Goal: Transaction & Acquisition: Book appointment/travel/reservation

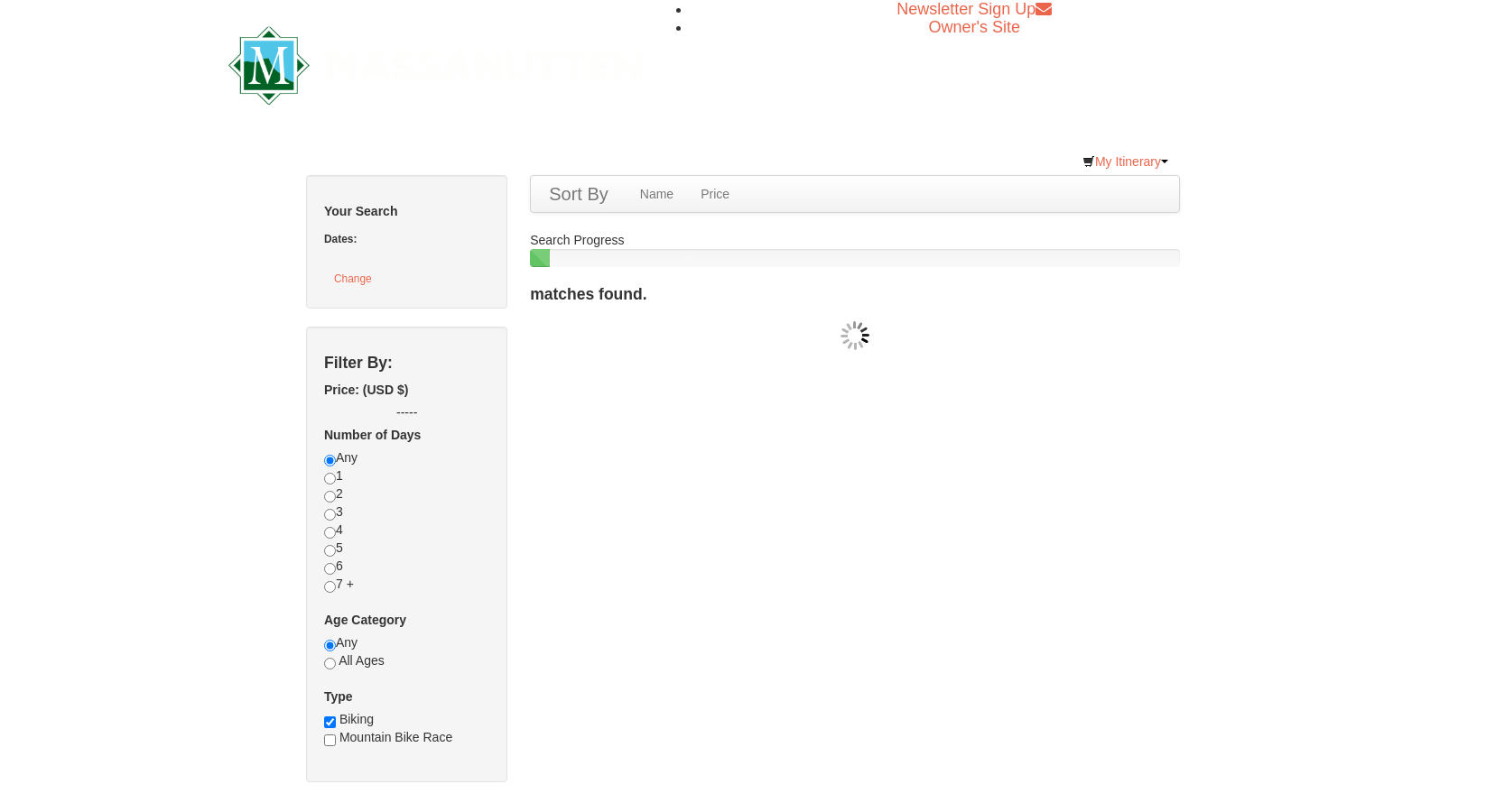
checkbox input "true"
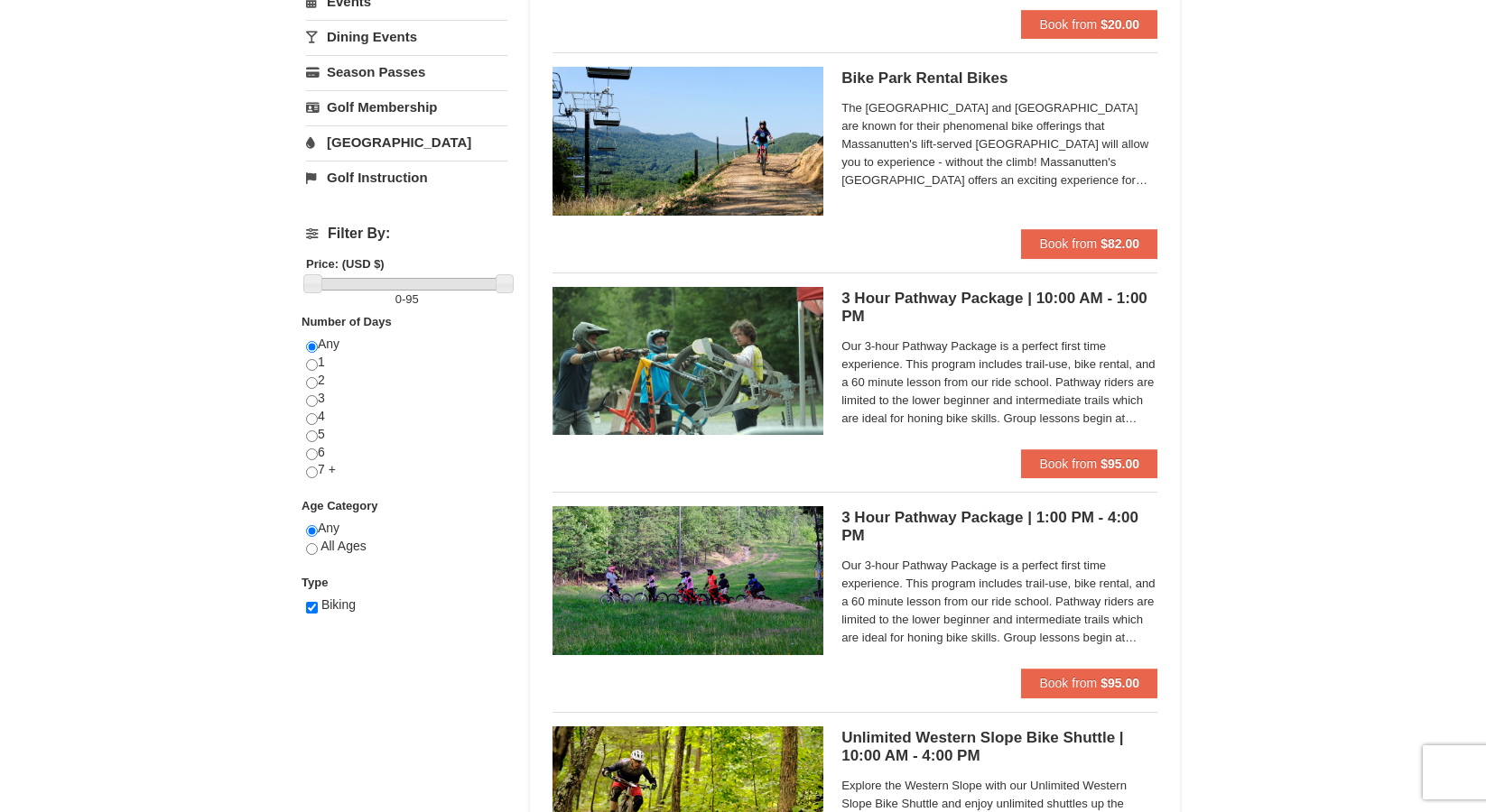
scroll to position [357, 0]
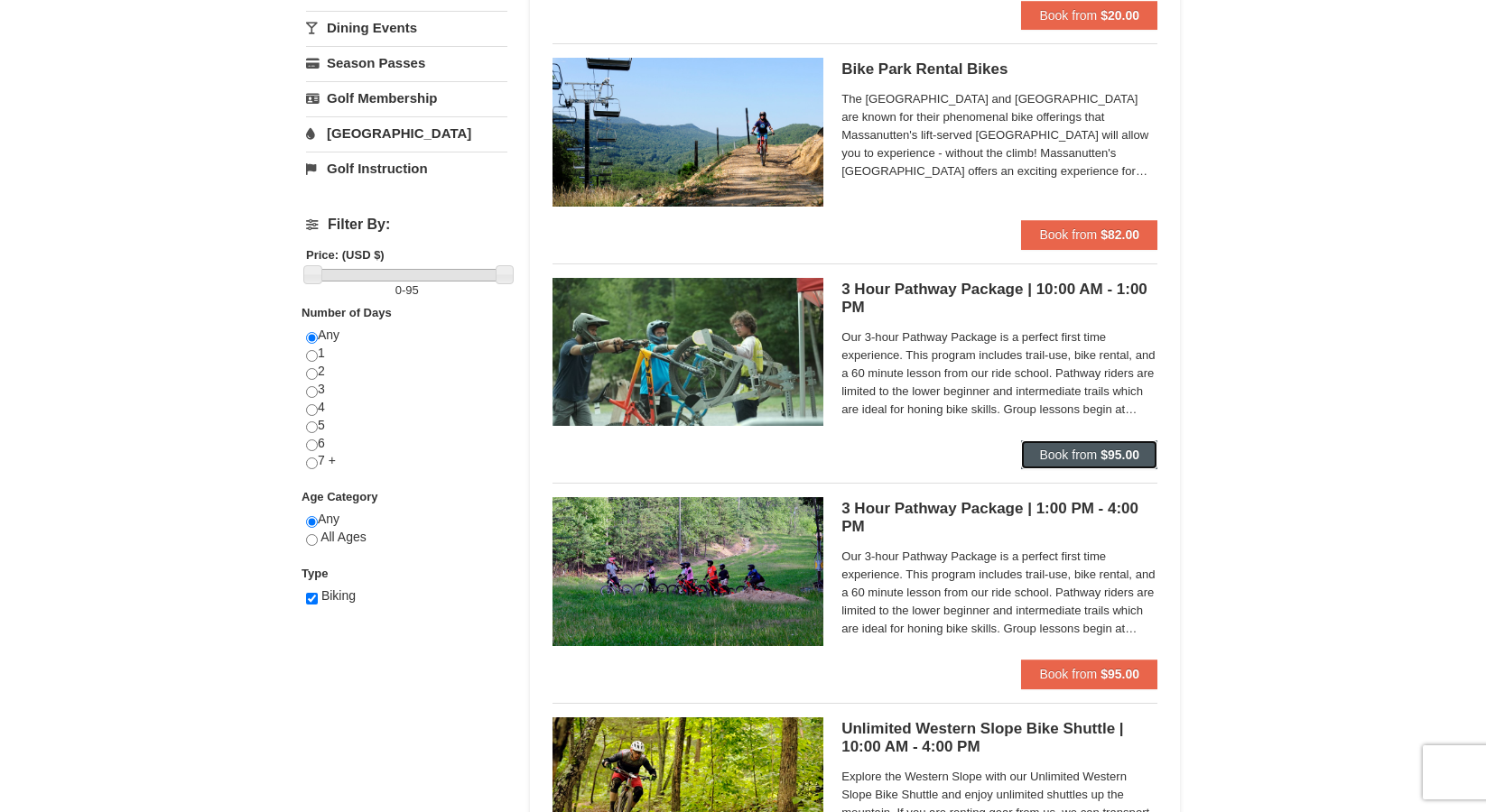
click at [1138, 463] on button "Book from $95.00" at bounding box center [1089, 454] width 136 height 29
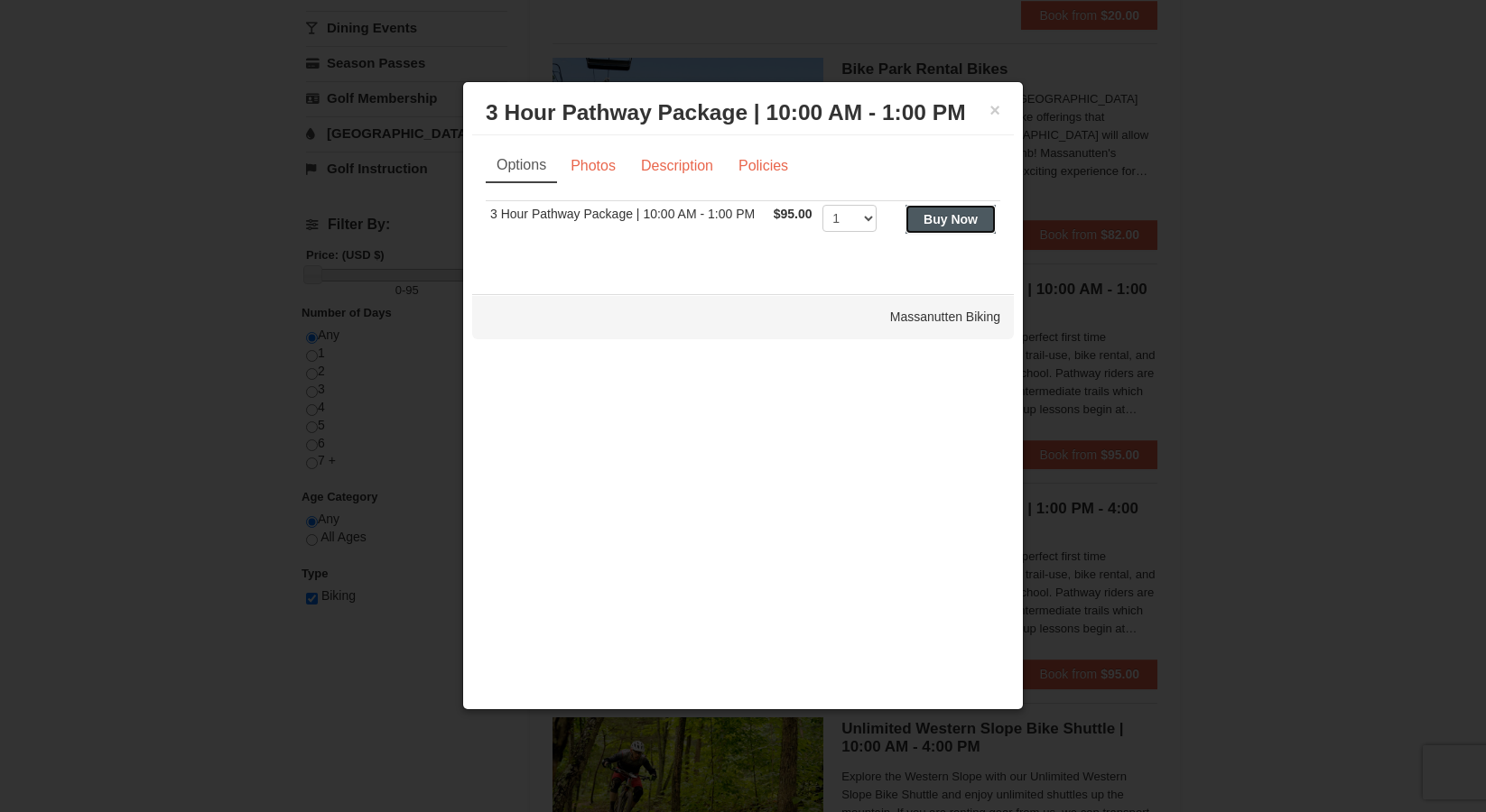
click at [928, 221] on strong "Buy Now" at bounding box center [950, 220] width 54 height 15
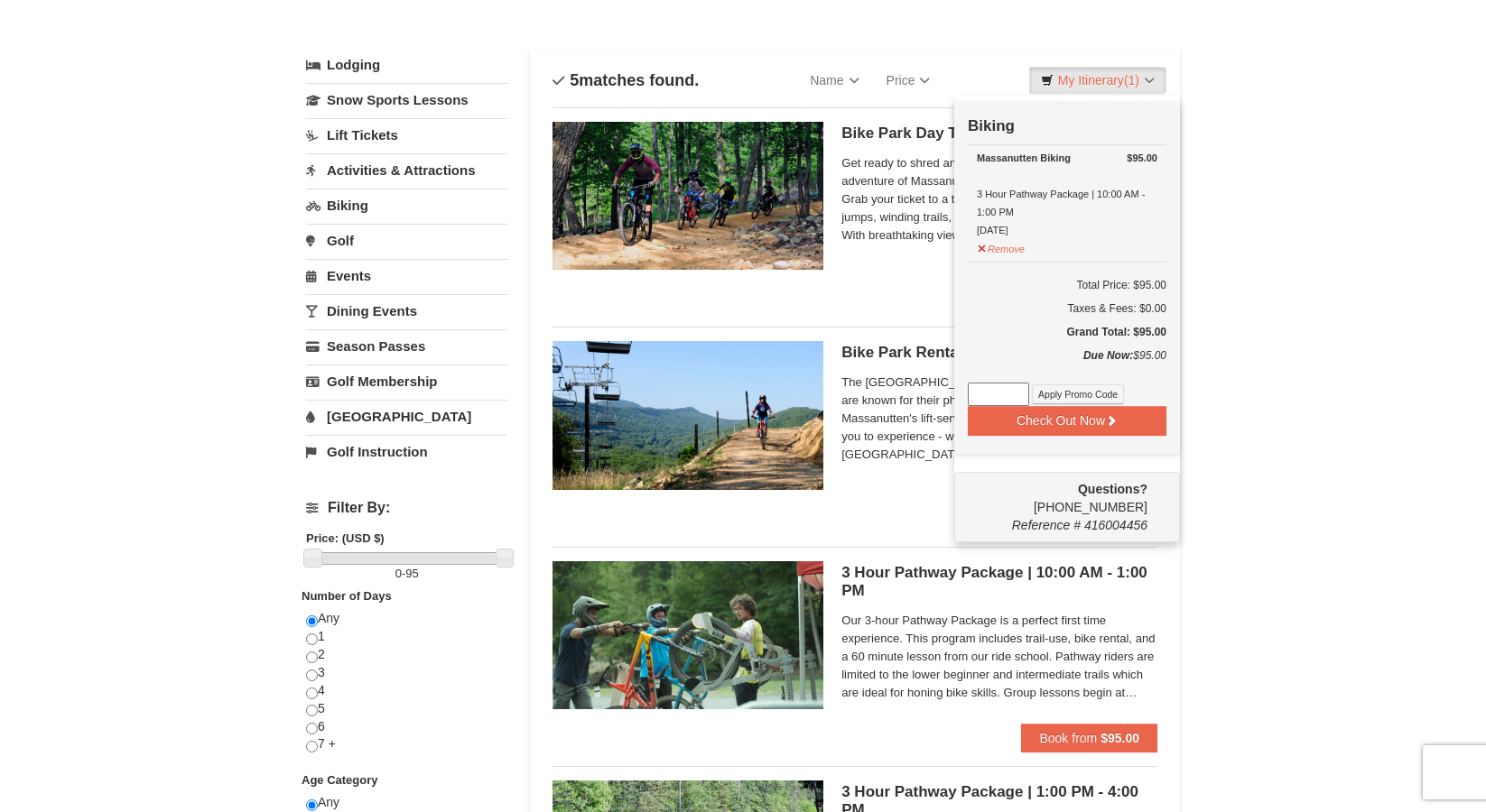
scroll to position [53, 0]
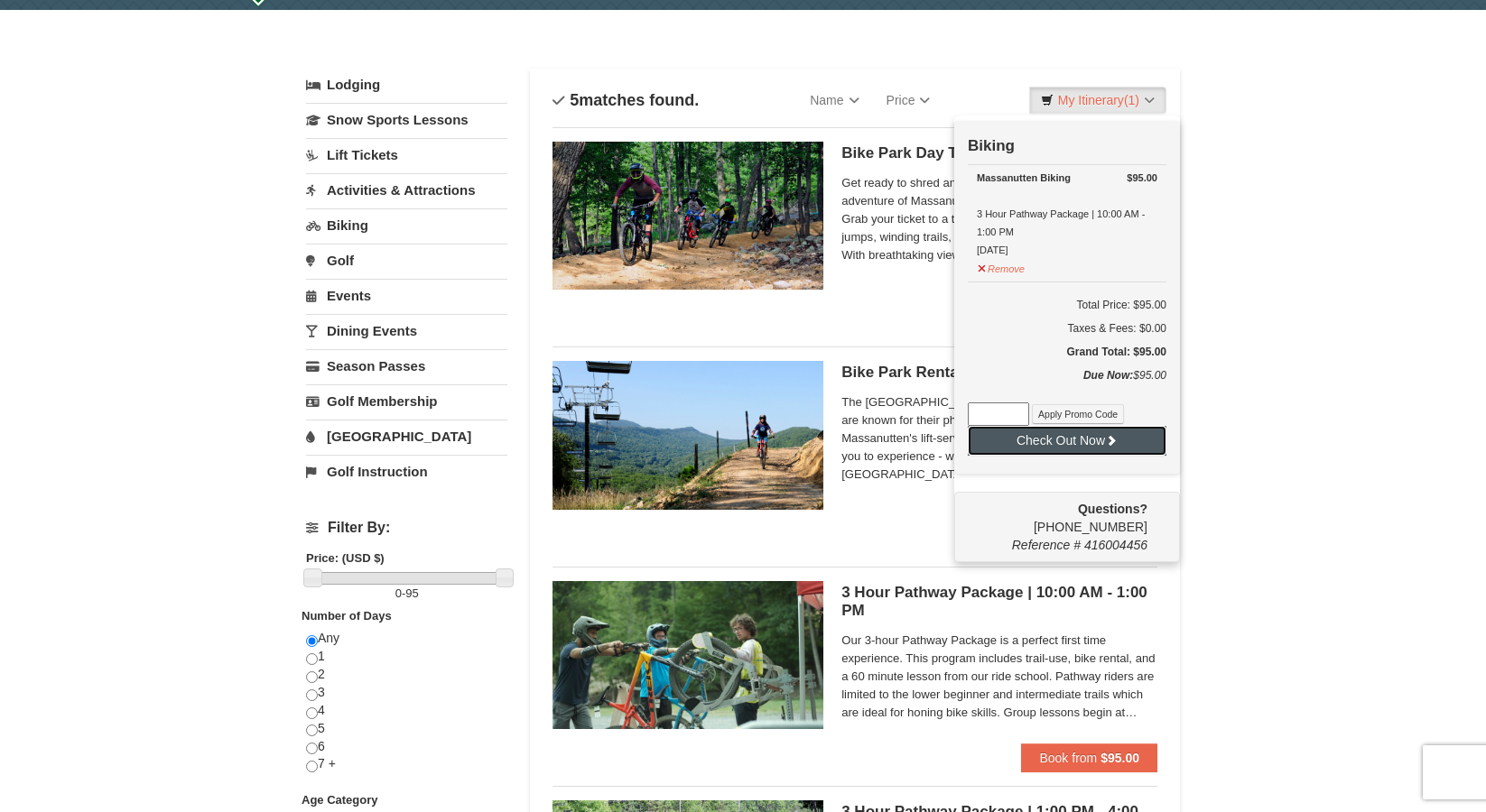
click at [1119, 450] on button "Check Out Now" at bounding box center [1067, 440] width 198 height 29
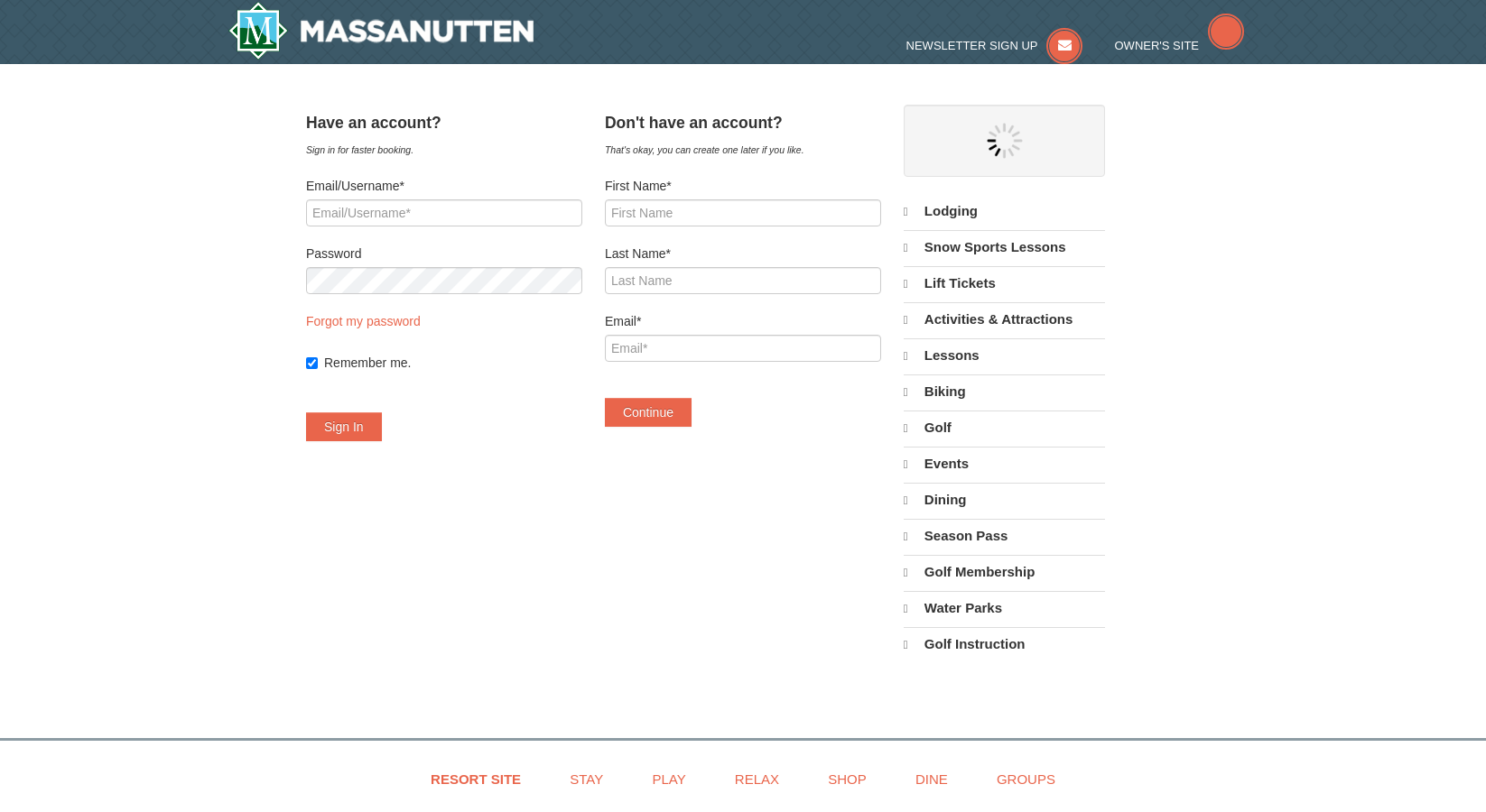
select select "9"
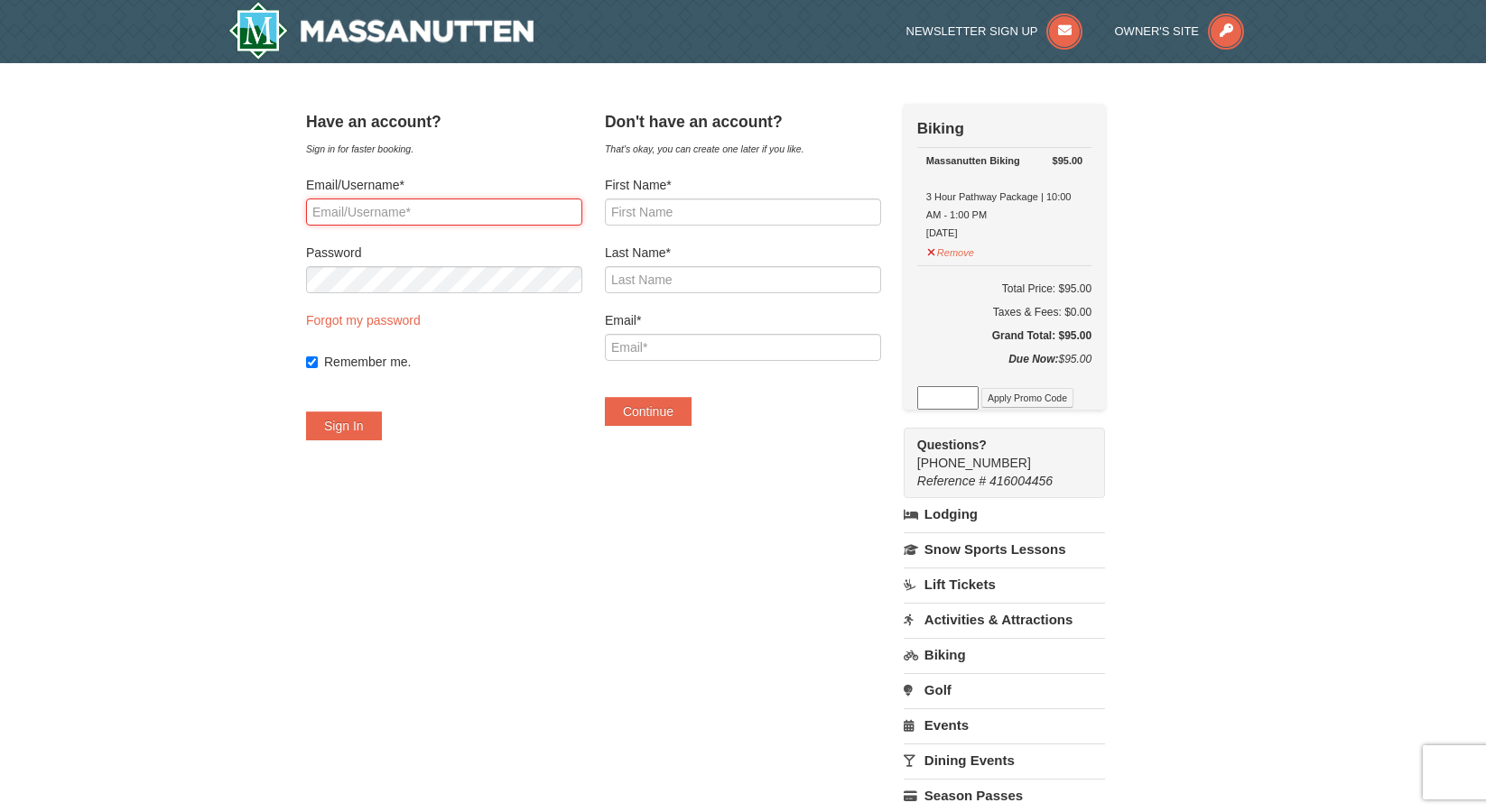
click at [540, 207] on input "Email/Username*" at bounding box center [443, 211] width 276 height 27
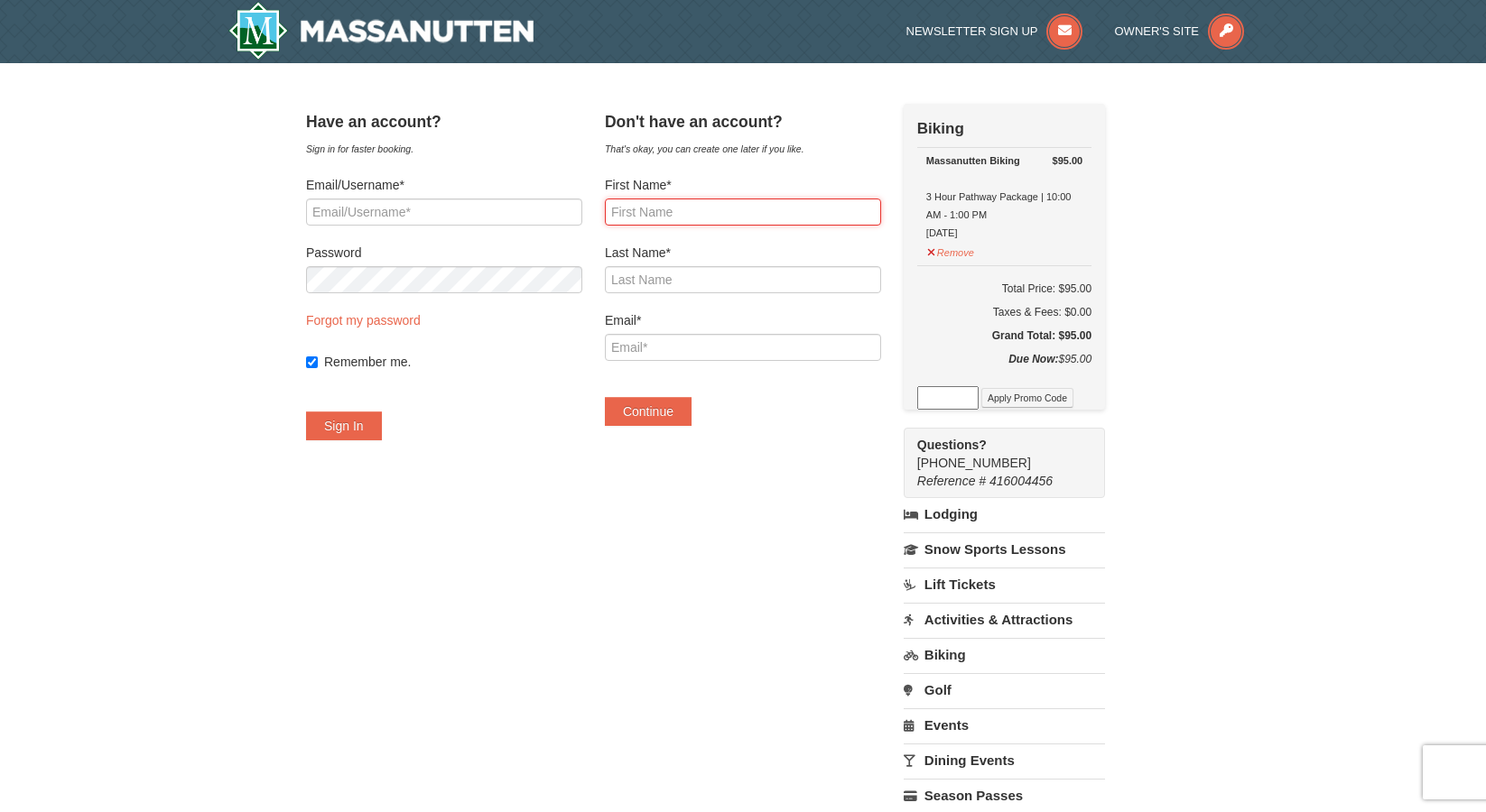
click at [682, 202] on input "First Name*" at bounding box center [743, 211] width 276 height 27
type input "Khalid"
click at [689, 202] on input "Khalid" at bounding box center [743, 211] width 276 height 27
click at [694, 223] on input "Khalid" at bounding box center [743, 211] width 276 height 27
click at [682, 266] on input "Last Name*" at bounding box center [743, 279] width 276 height 27
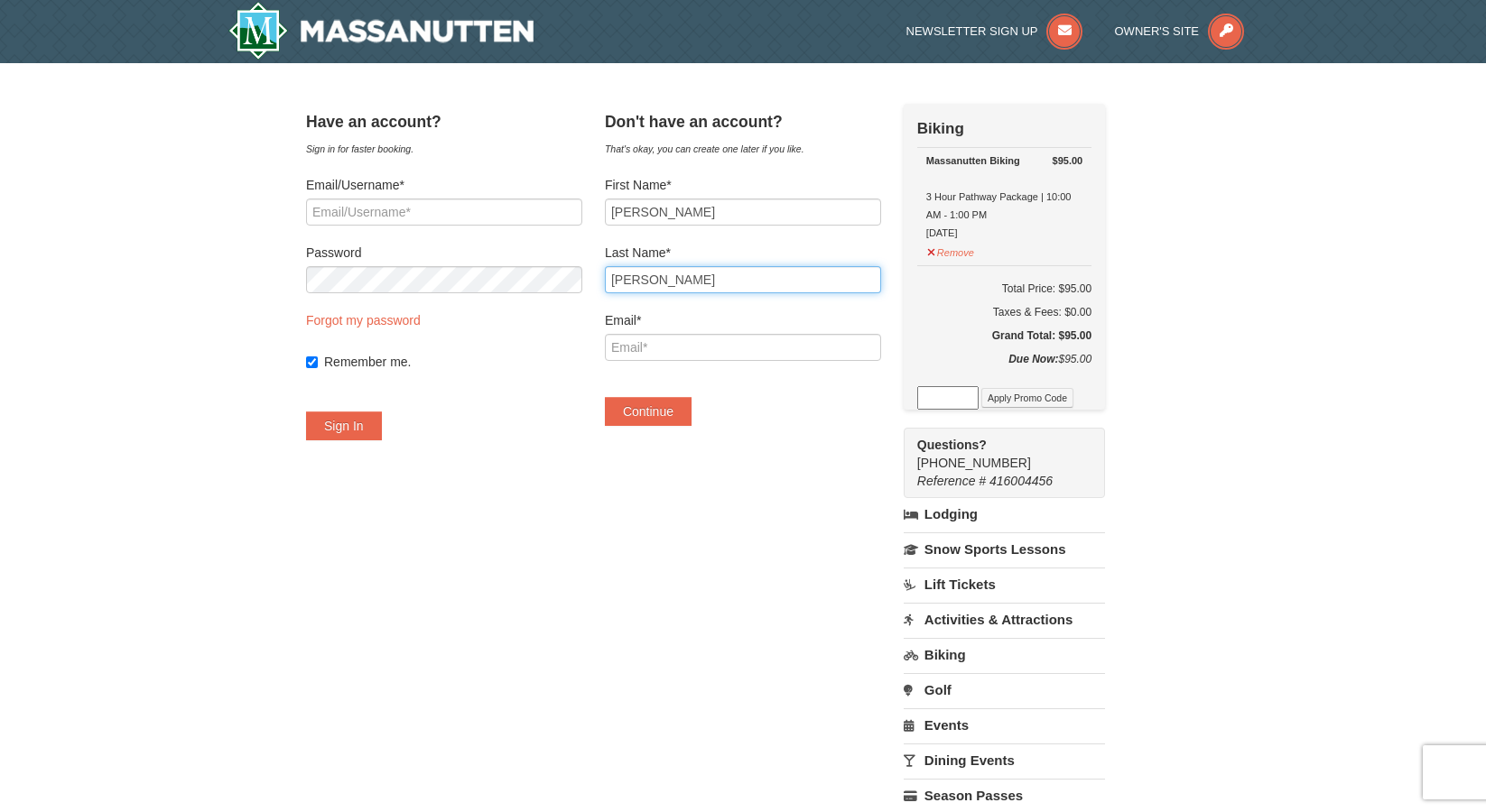
type input "Ali"
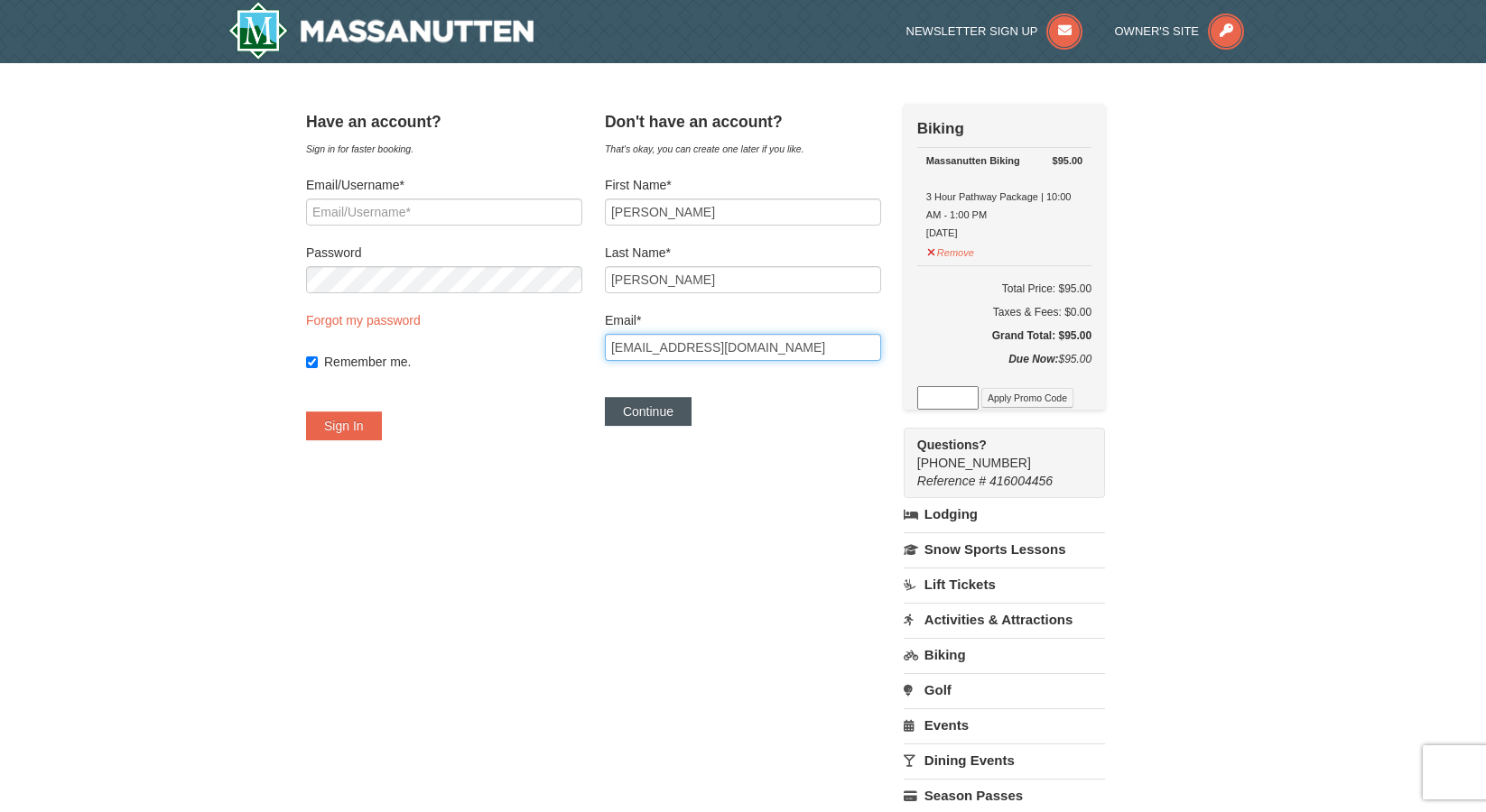
type input "khalludi123@gmail.com"
click at [657, 408] on button "Continue" at bounding box center [648, 411] width 87 height 29
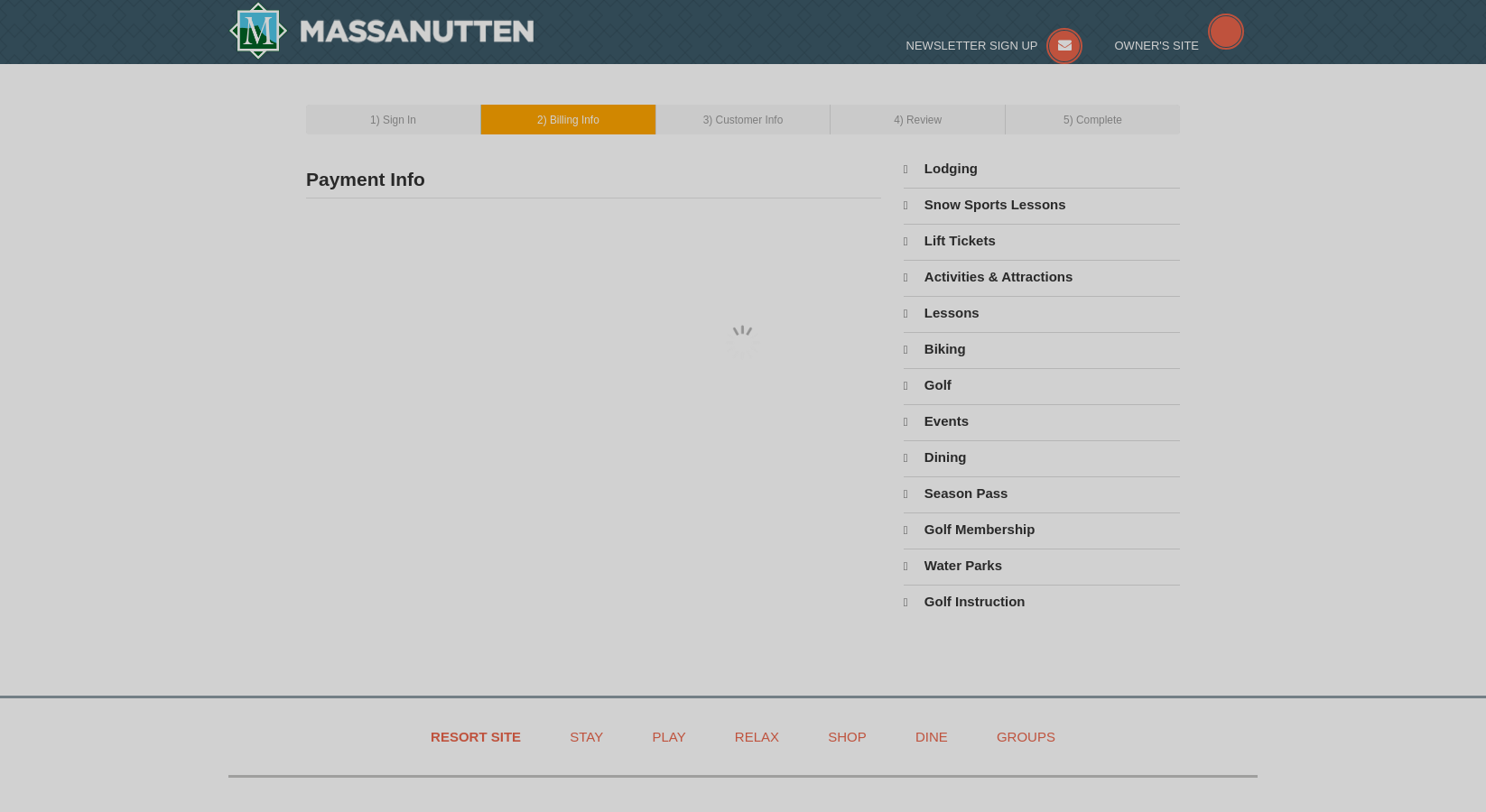
type input "[PERSON_NAME]"
type input "[EMAIL_ADDRESS][DOMAIN_NAME]"
select select "9"
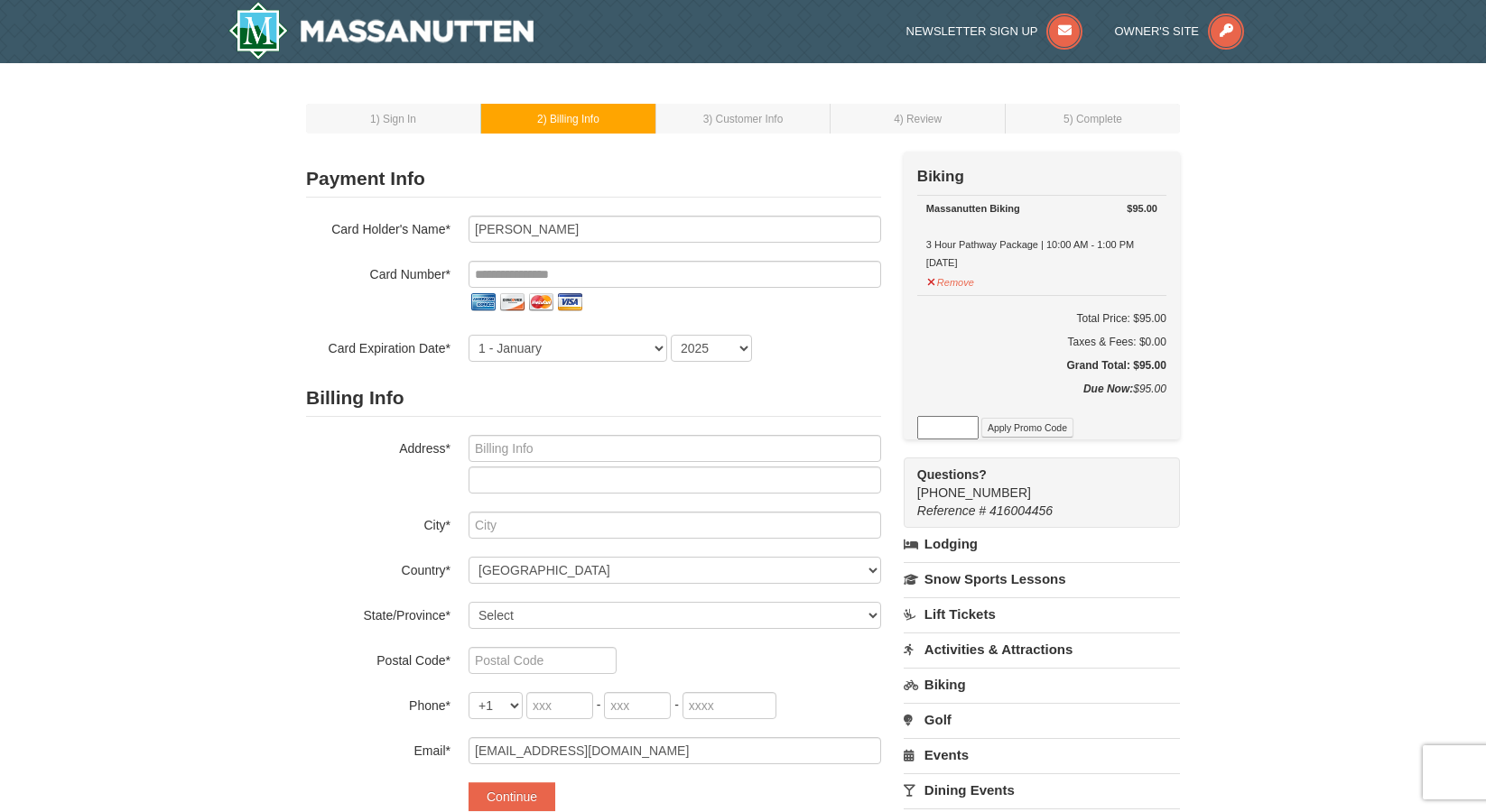
click at [443, 127] on td "1 ) Sign In" at bounding box center [393, 118] width 175 height 30
click at [529, 280] on input "tel" at bounding box center [675, 274] width 413 height 27
type input "**********"
select select "10"
select select "2026"
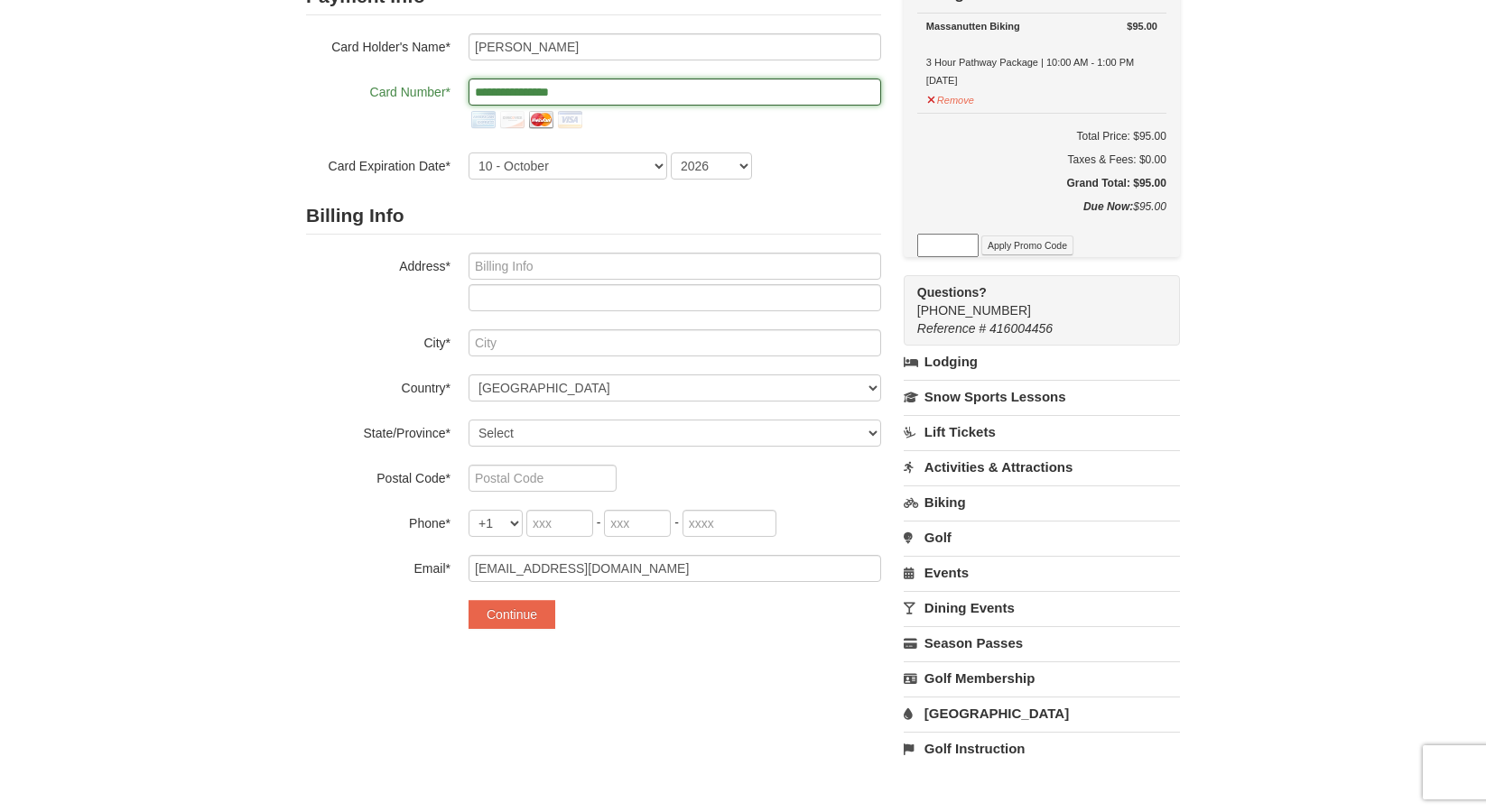
scroll to position [275, 0]
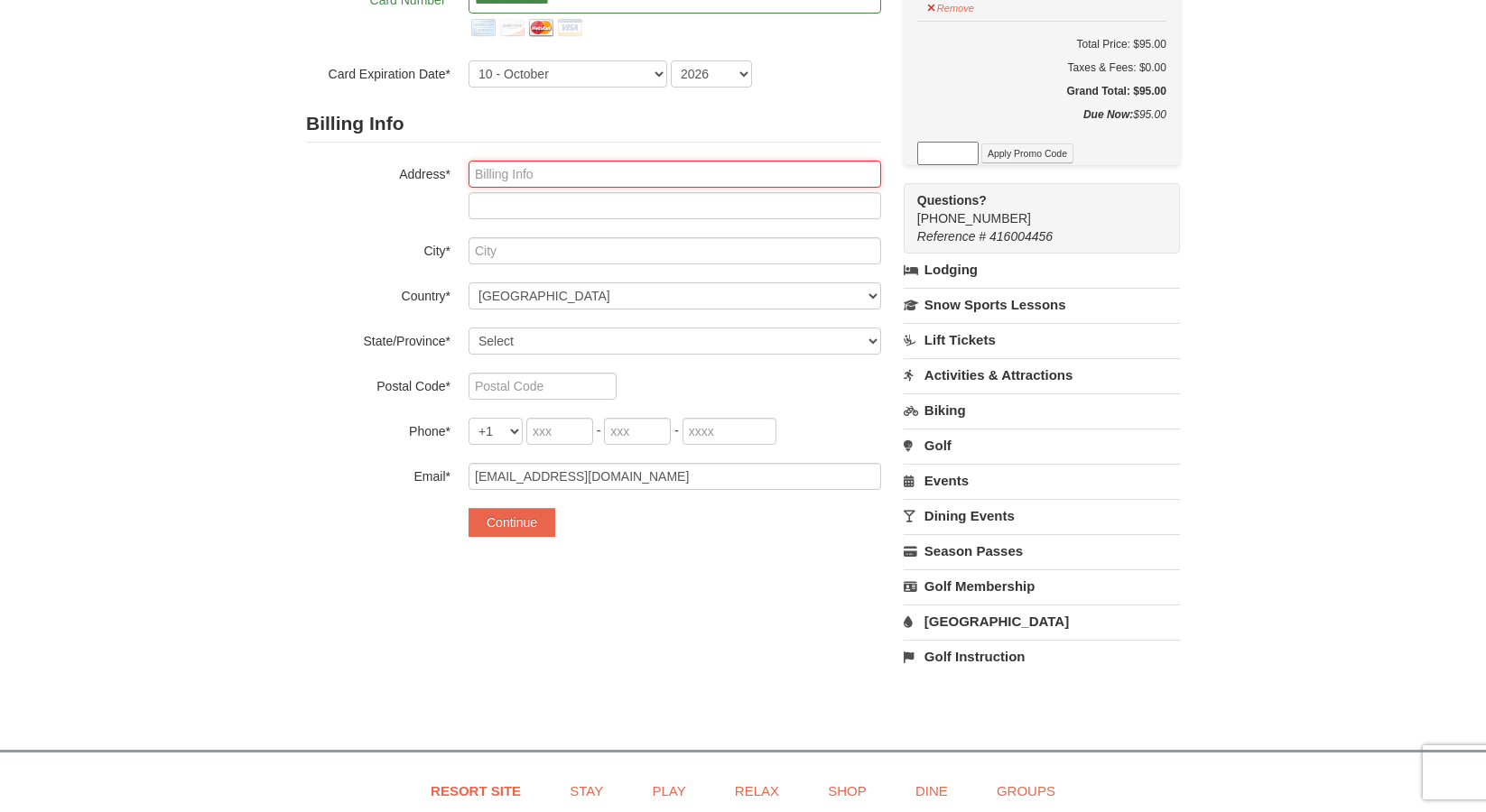
click at [515, 183] on input "text" at bounding box center [675, 173] width 413 height 27
type input "917 wood stork way"
type input "Princeton"
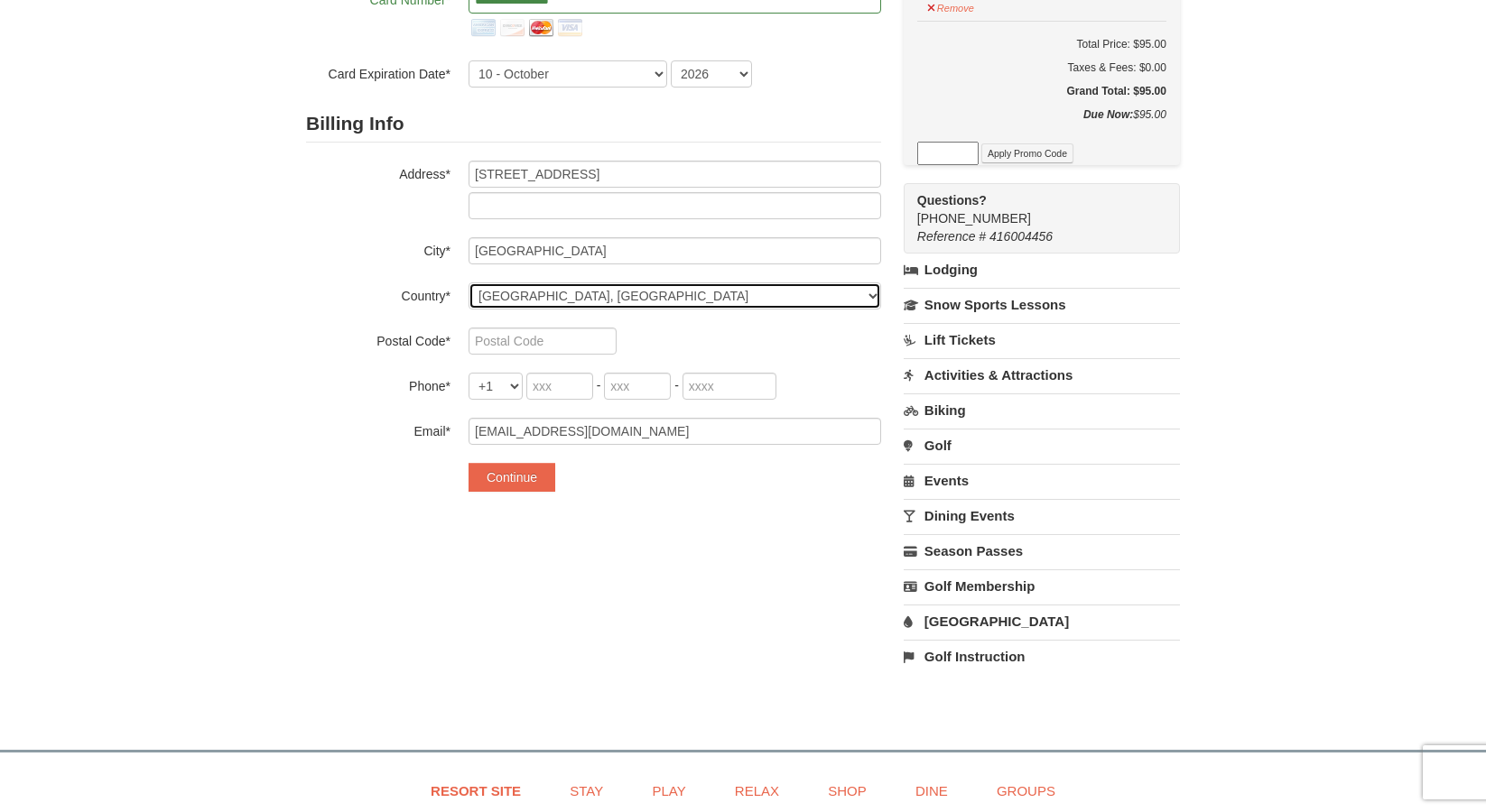
click at [515, 294] on select "----- Select ------ Afghanistan Åland Islands Albania Algeria American Samoa An…" at bounding box center [675, 295] width 413 height 27
click at [469, 282] on select "----- Select ------ Afghanistan Åland Islands Albania Algeria American Samoa An…" at bounding box center [675, 295] width 413 height 27
click at [515, 294] on select "----- Select ------ Afghanistan Åland Islands Albania Algeria American Samoa An…" at bounding box center [675, 295] width 413 height 27
select select "US"
click at [469, 282] on select "----- Select ------ Afghanistan Åland Islands Albania Algeria American Samoa An…" at bounding box center [675, 295] width 413 height 27
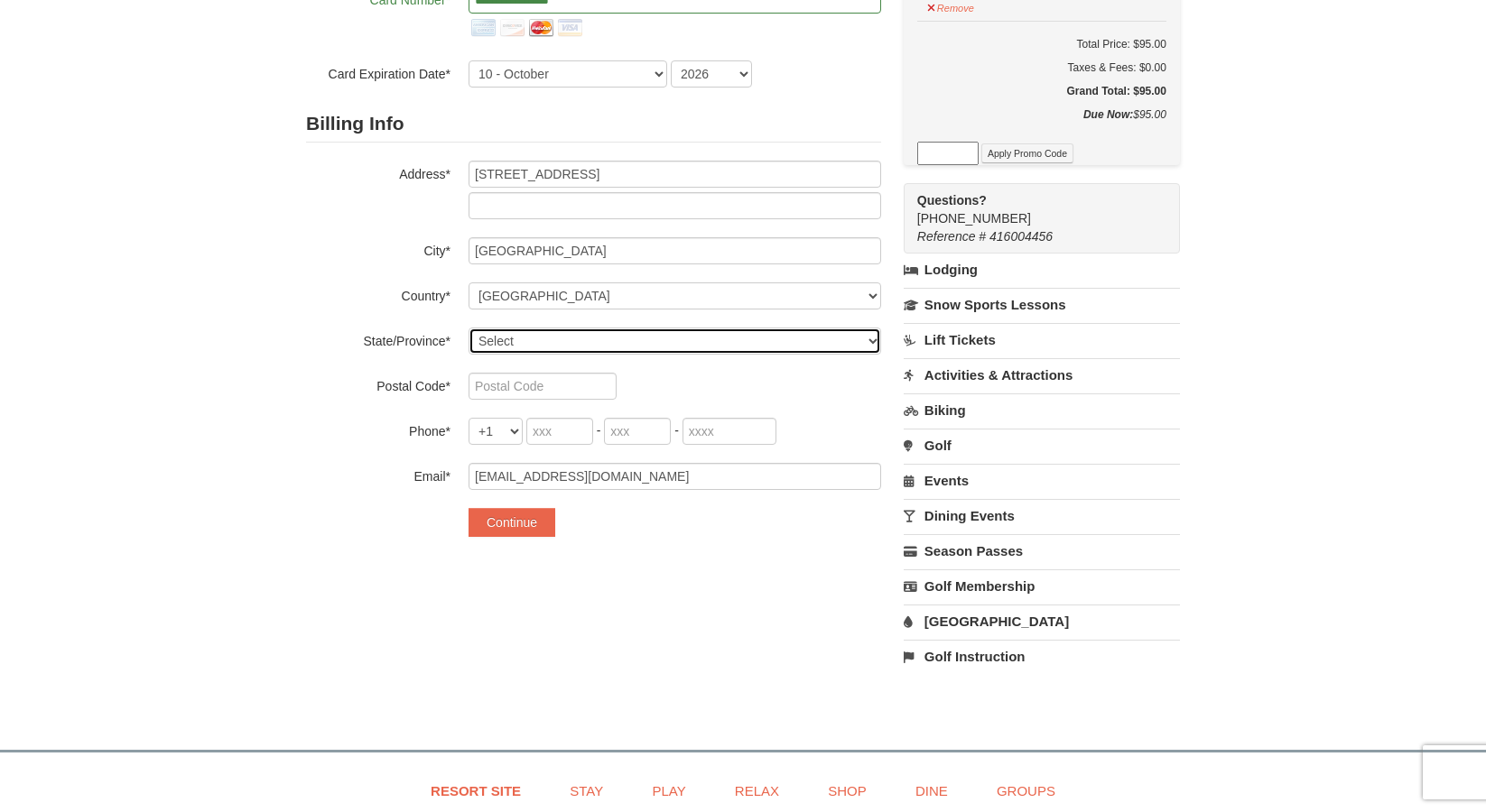
click at [535, 336] on select "Select Alabama Alaska American Samoa Arizona Arkansas California Colorado Conne…" at bounding box center [675, 341] width 413 height 27
click at [469, 328] on select "Select Alabama Alaska American Samoa Arizona Arkansas California Colorado Conne…" at bounding box center [675, 341] width 413 height 27
click at [535, 336] on select "Select Alabama Alaska American Samoa Arizona Arkansas California Colorado Conne…" at bounding box center [675, 341] width 413 height 27
select select "TX"
click at [469, 328] on select "Select Alabama Alaska American Samoa Arizona Arkansas California Colorado Conne…" at bounding box center [675, 341] width 413 height 27
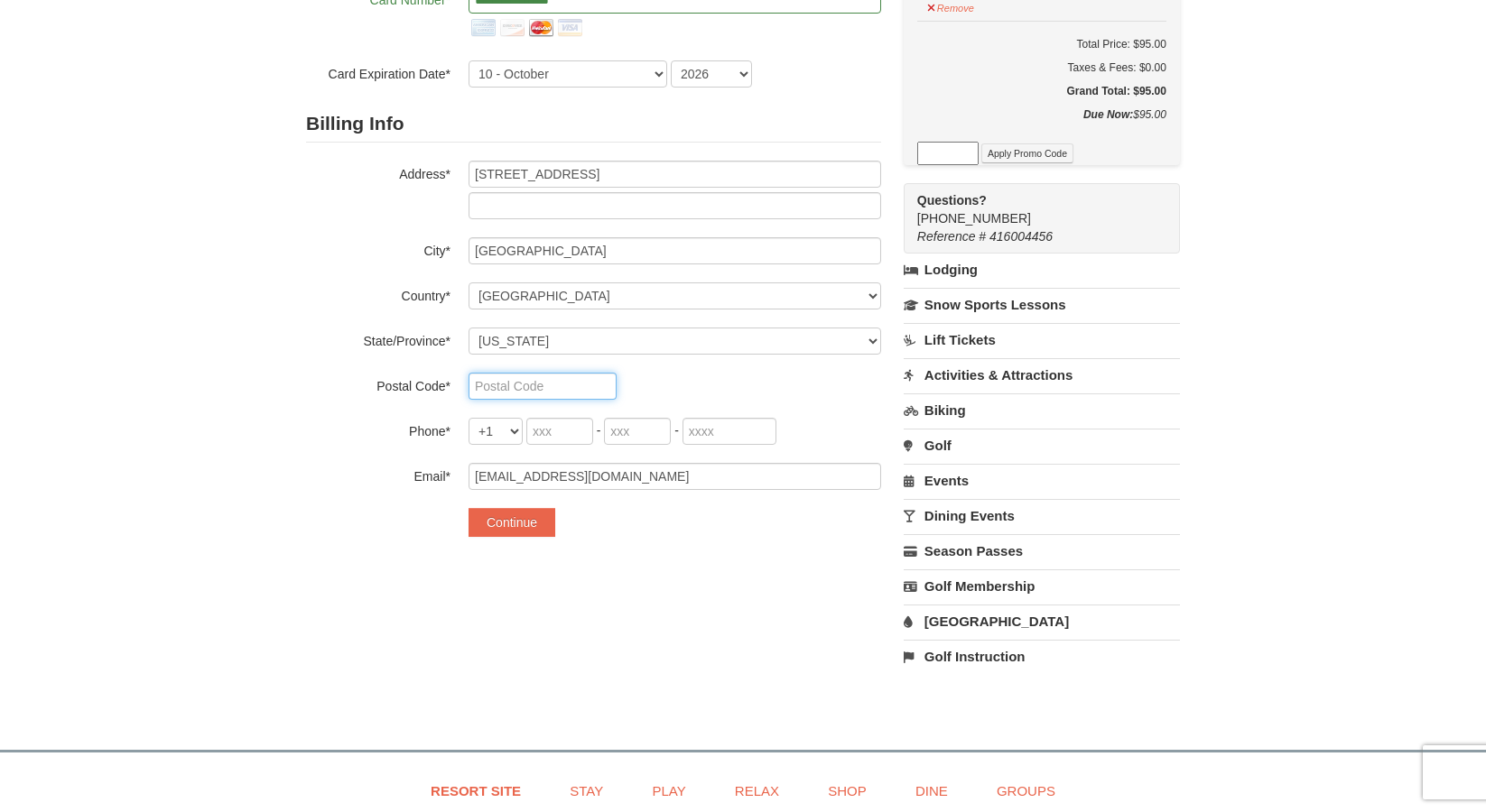
click at [493, 388] on input "text" at bounding box center [542, 386] width 148 height 27
type input "75407"
click at [551, 429] on input "tel" at bounding box center [560, 431] width 67 height 27
type input "703"
type input "280"
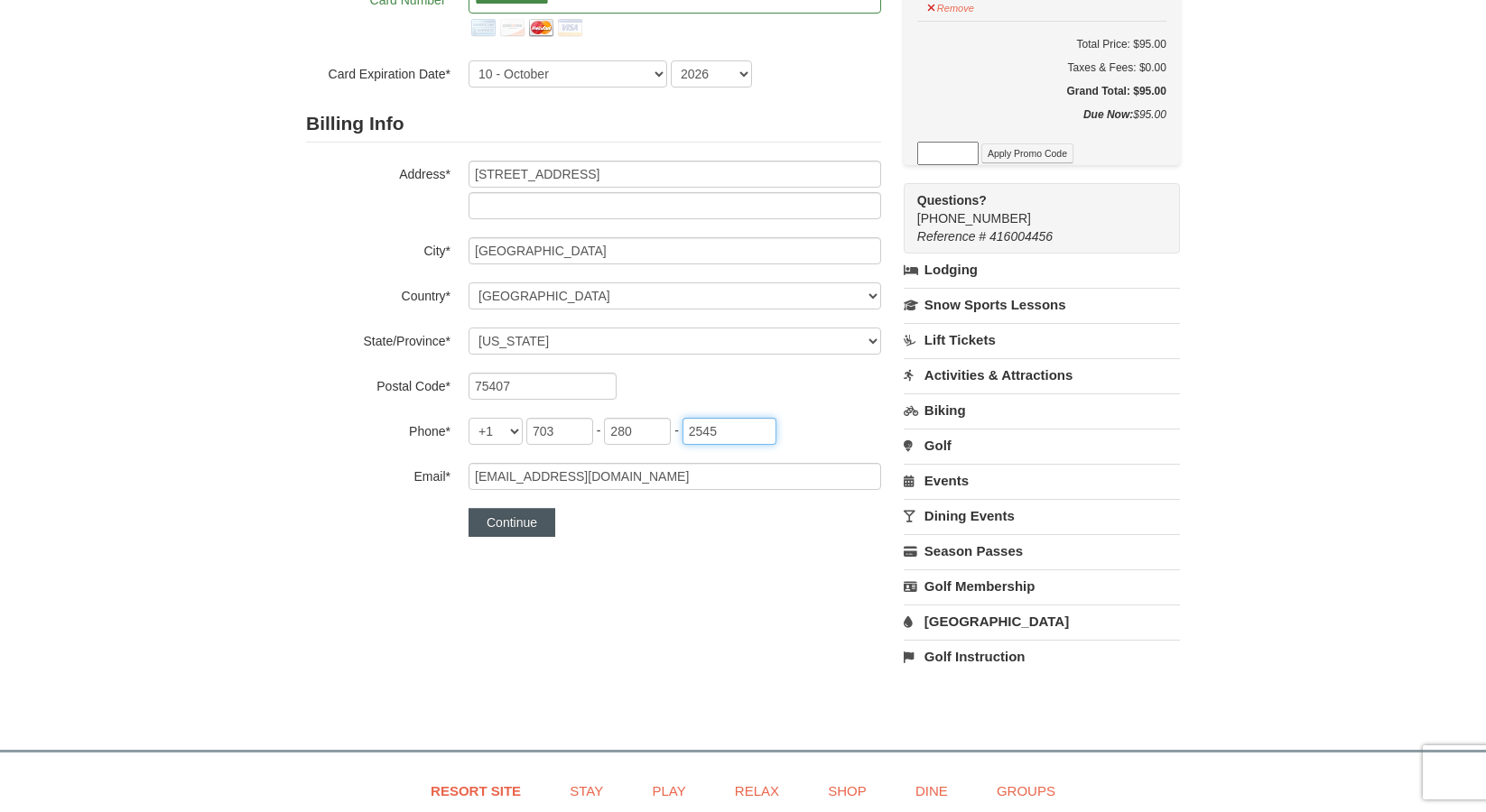
type input "2545"
click at [490, 520] on button "Continue" at bounding box center [511, 522] width 87 height 29
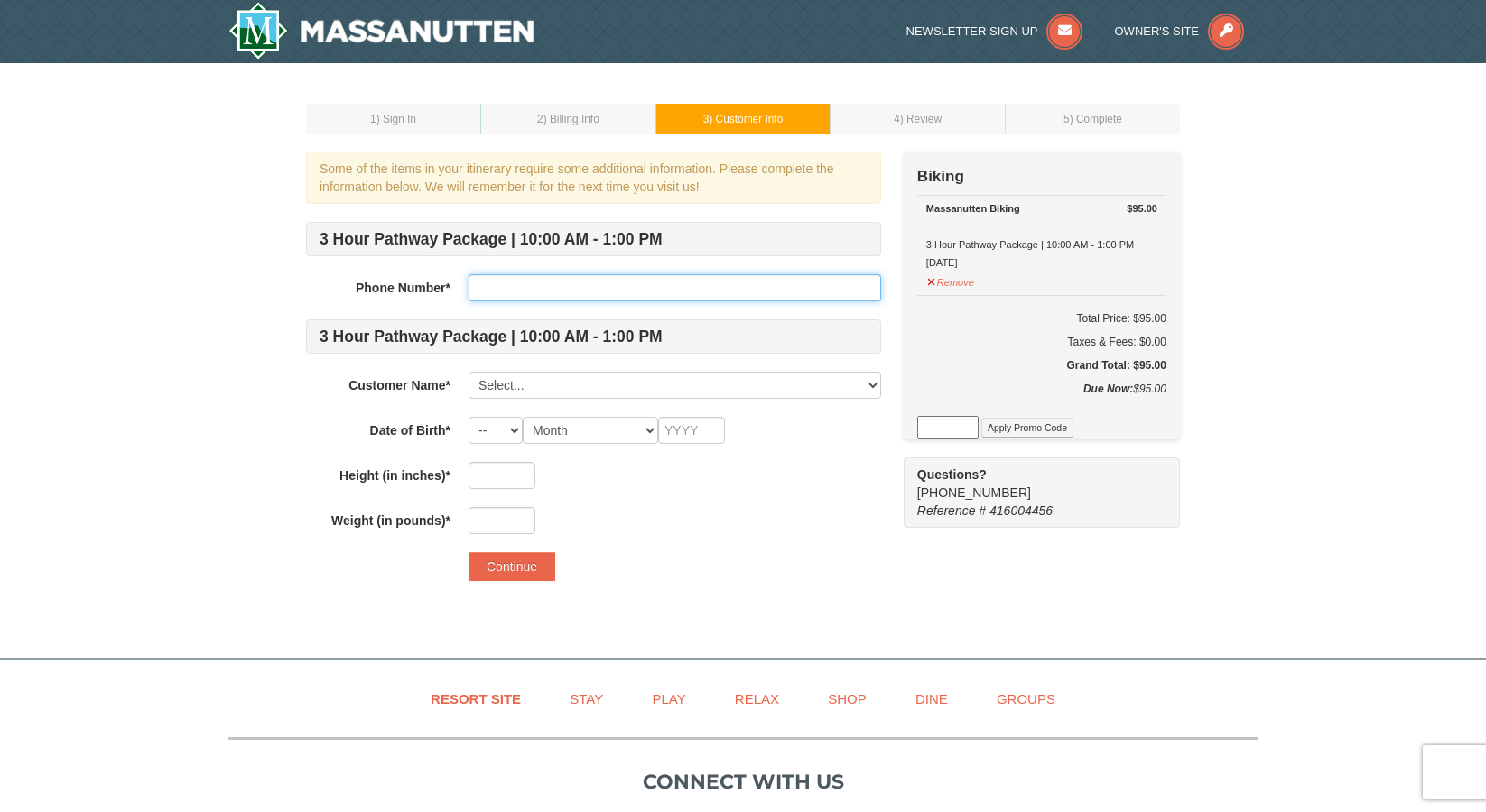
click at [669, 288] on input "text" at bounding box center [675, 288] width 413 height 27
type input "7032802545"
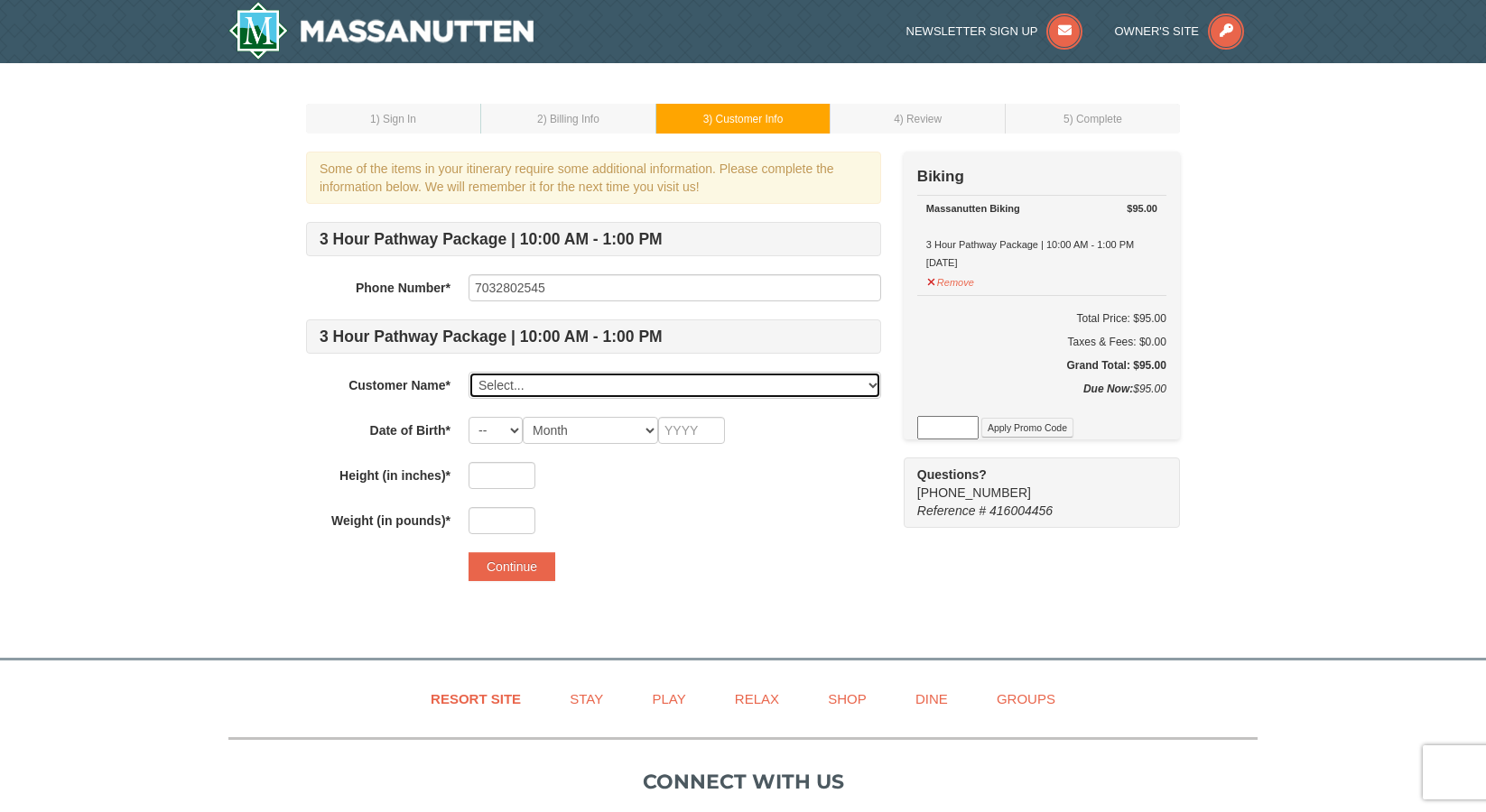
click at [639, 392] on select "Select... Khalid Ali Add New..." at bounding box center [675, 385] width 413 height 27
select select "28249180"
click at [469, 372] on select "Select... Khalid Ali Add New..." at bounding box center [675, 385] width 413 height 27
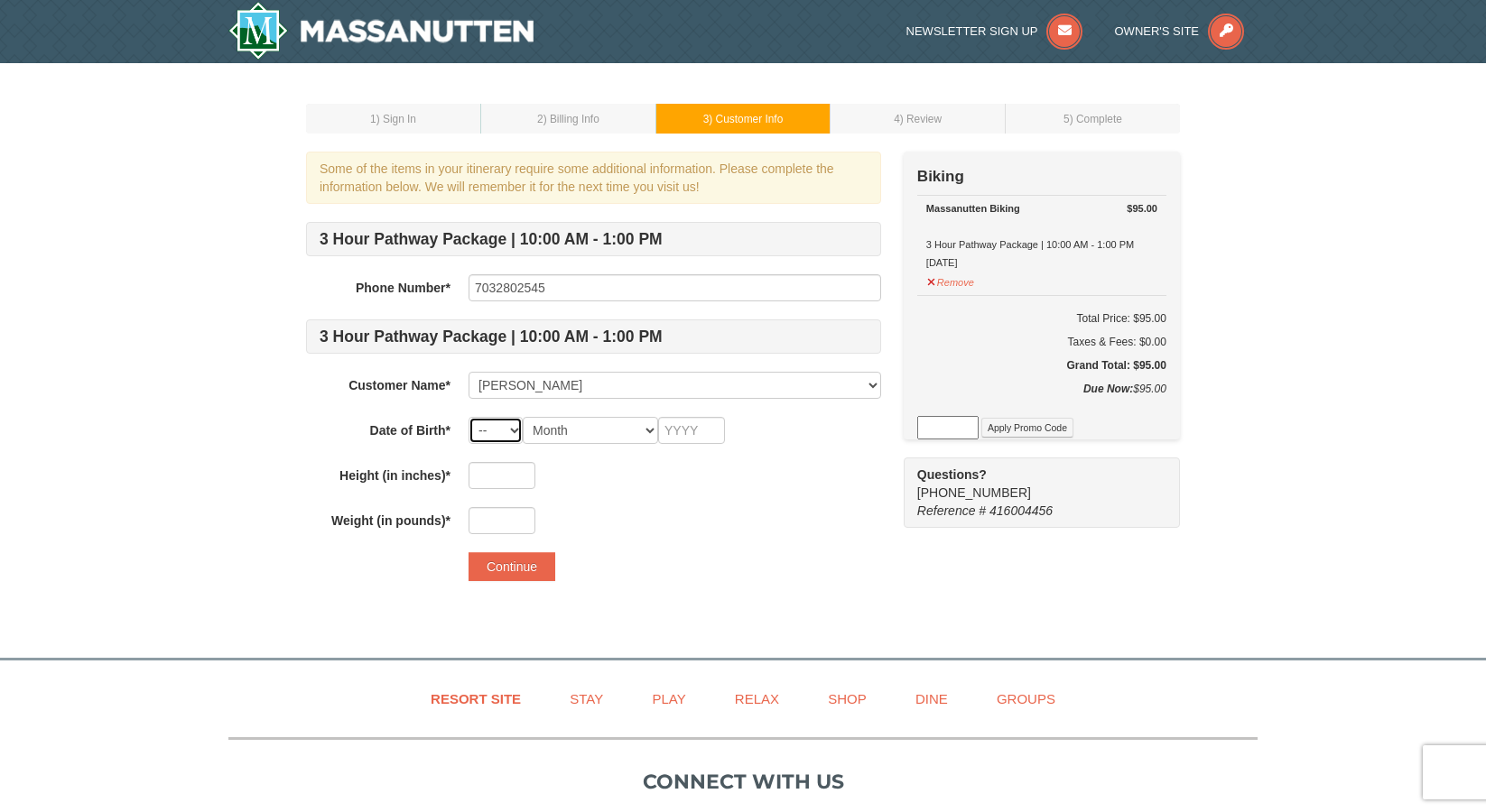
click at [511, 430] on select "-- 01 02 03 04 05 06 07 08 09 10 11 12 13 14 15 16 17 18 19 20 21 22 23 24 25 2…" at bounding box center [496, 430] width 54 height 27
click at [431, 129] on td "1 ) Sign In" at bounding box center [393, 118] width 175 height 30
click at [306, 44] on img at bounding box center [381, 31] width 306 height 58
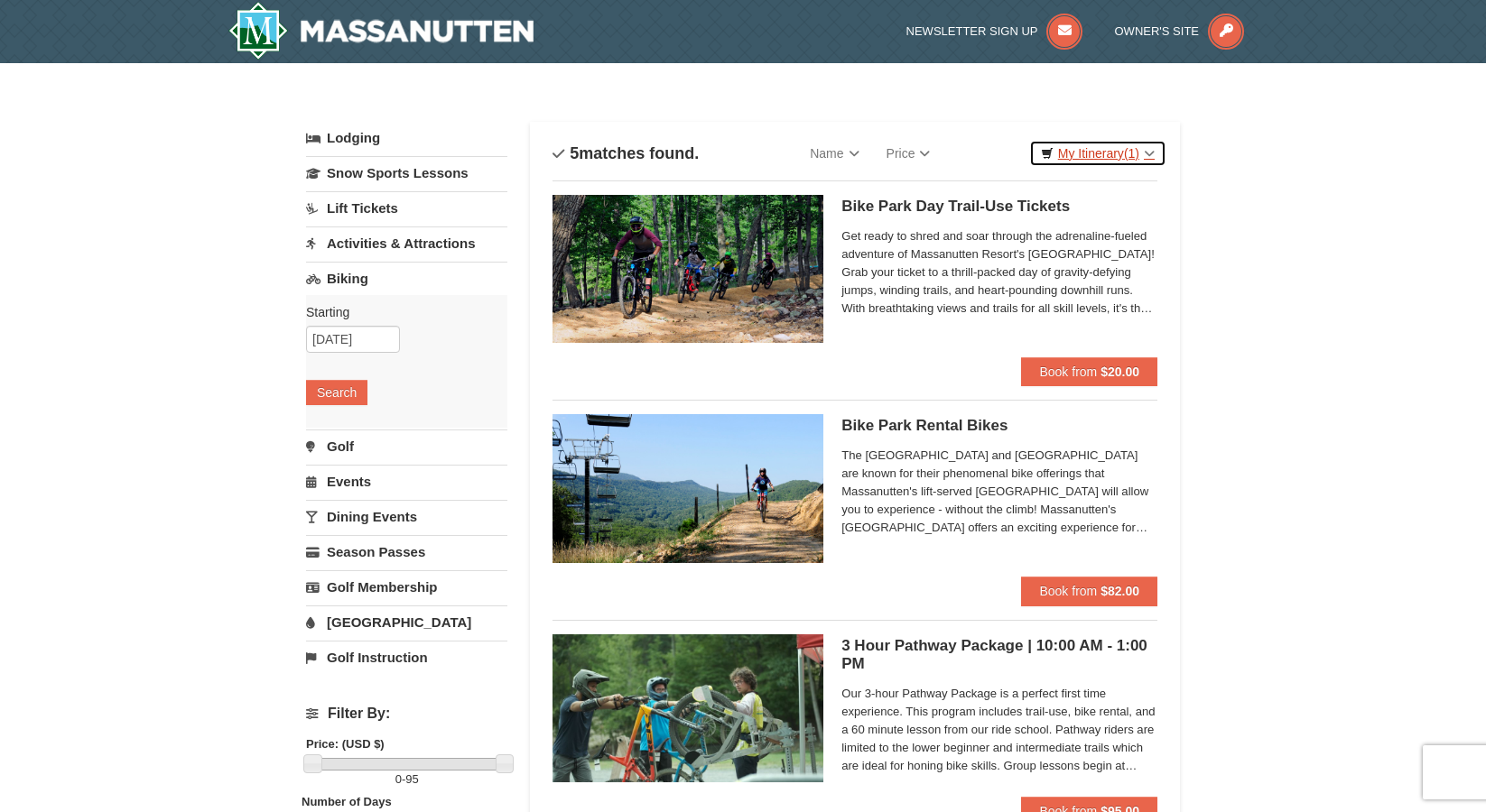
click at [1126, 160] on link "My Itinerary (1)" at bounding box center [1097, 153] width 137 height 27
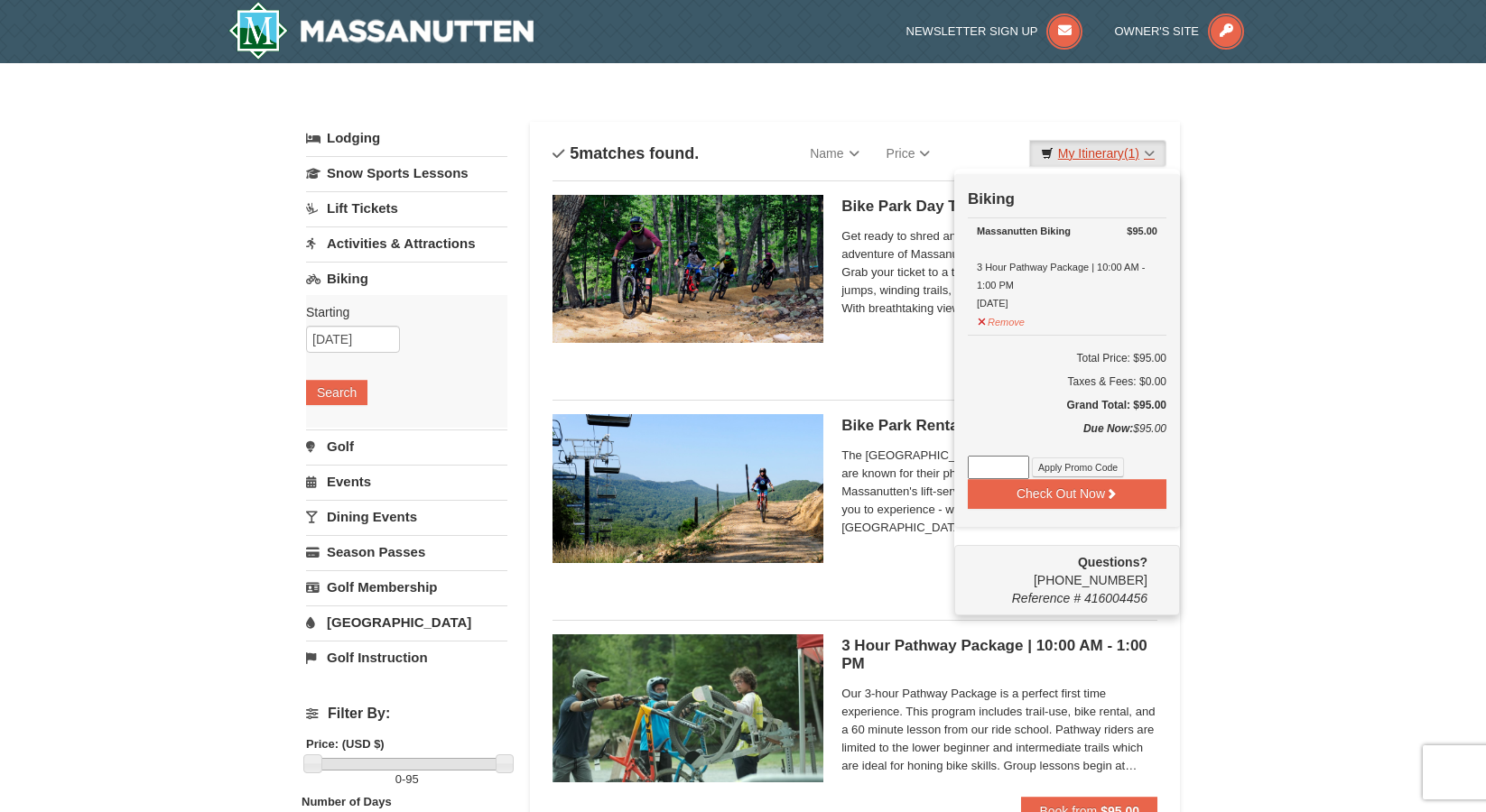
click at [1126, 160] on link "My Itinerary (1)" at bounding box center [1097, 153] width 137 height 27
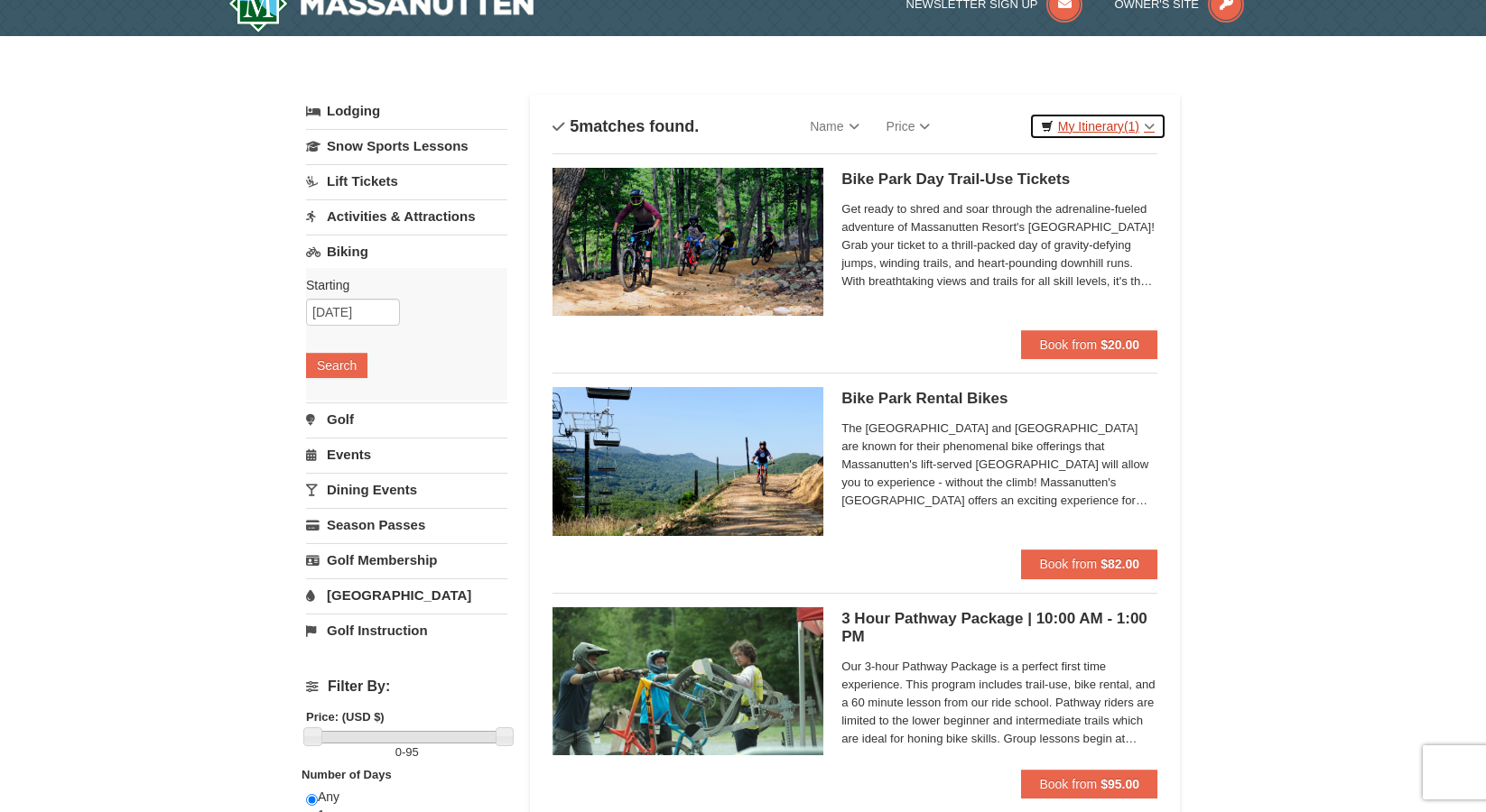
scroll to position [25, 0]
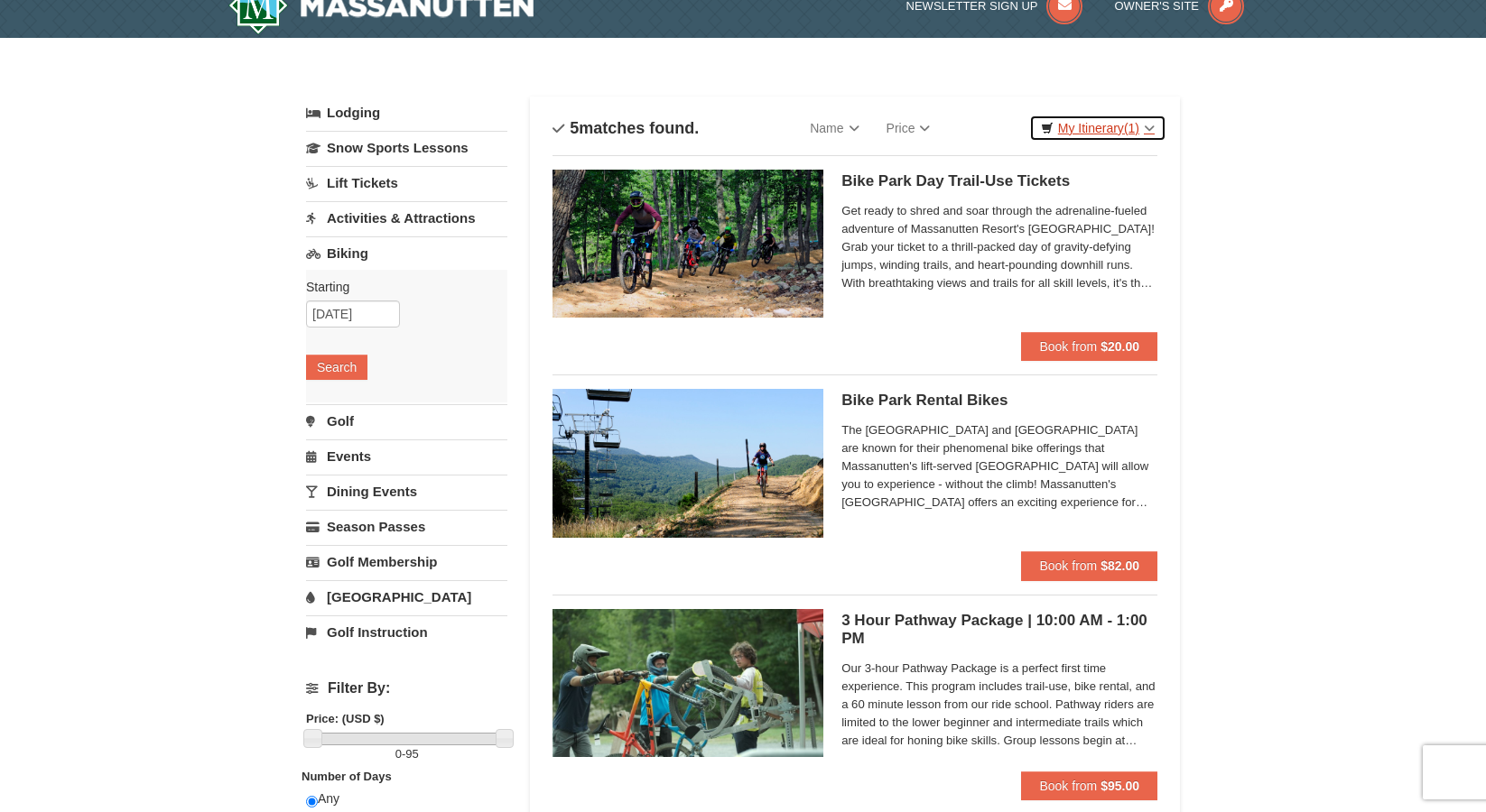
click at [1107, 121] on link "My Itinerary (1)" at bounding box center [1097, 128] width 137 height 27
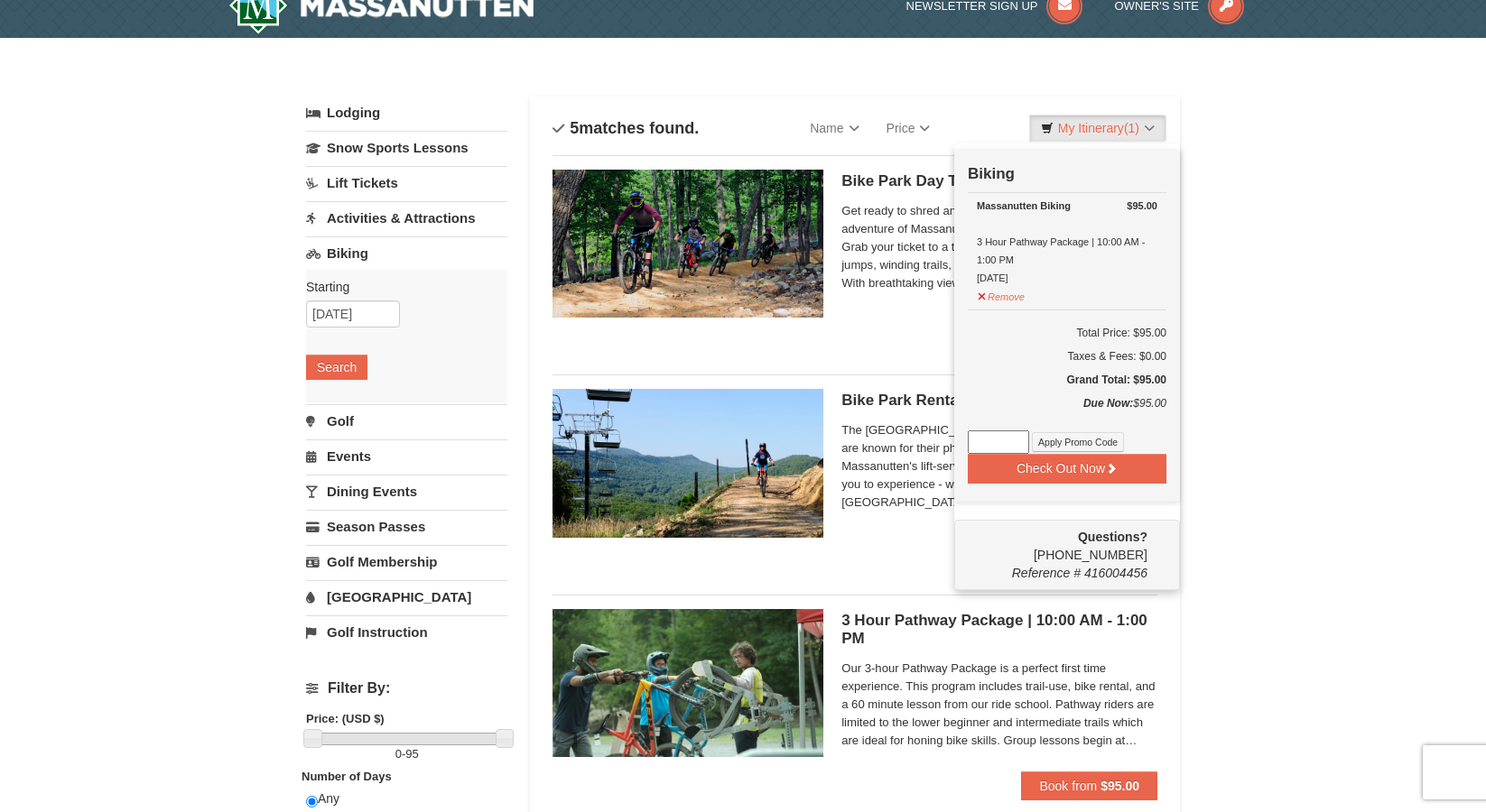
click at [903, 328] on div "Bike Park Day Trail-Use Tickets Massanutten Biking Get ready to shred and soar …" at bounding box center [999, 250] width 316 height 162
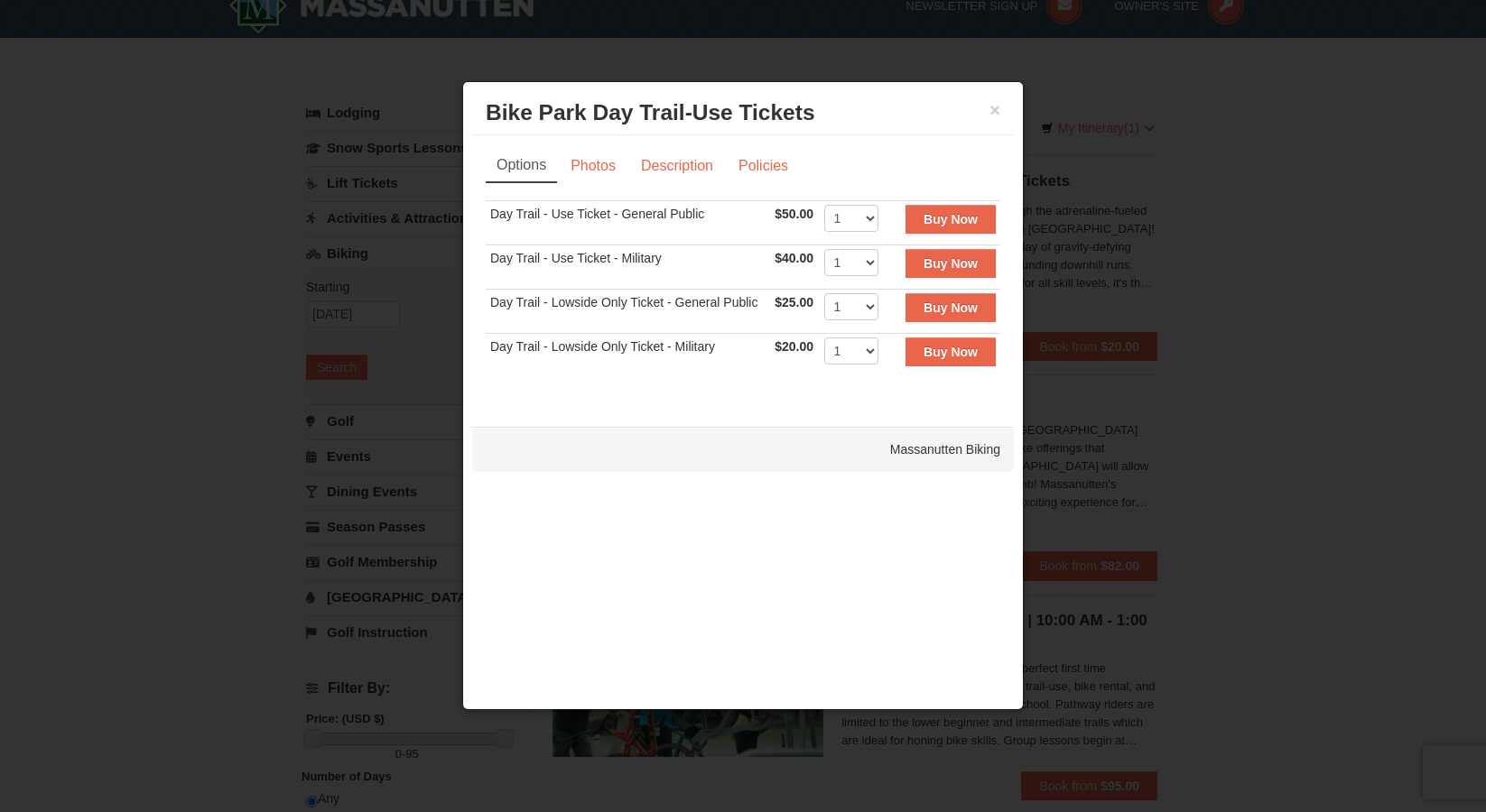
click at [978, 105] on h3 "Bike Park Day Trail-Use Tickets Massanutten Biking" at bounding box center [743, 113] width 514 height 27
click at [992, 108] on button "×" at bounding box center [995, 110] width 11 height 18
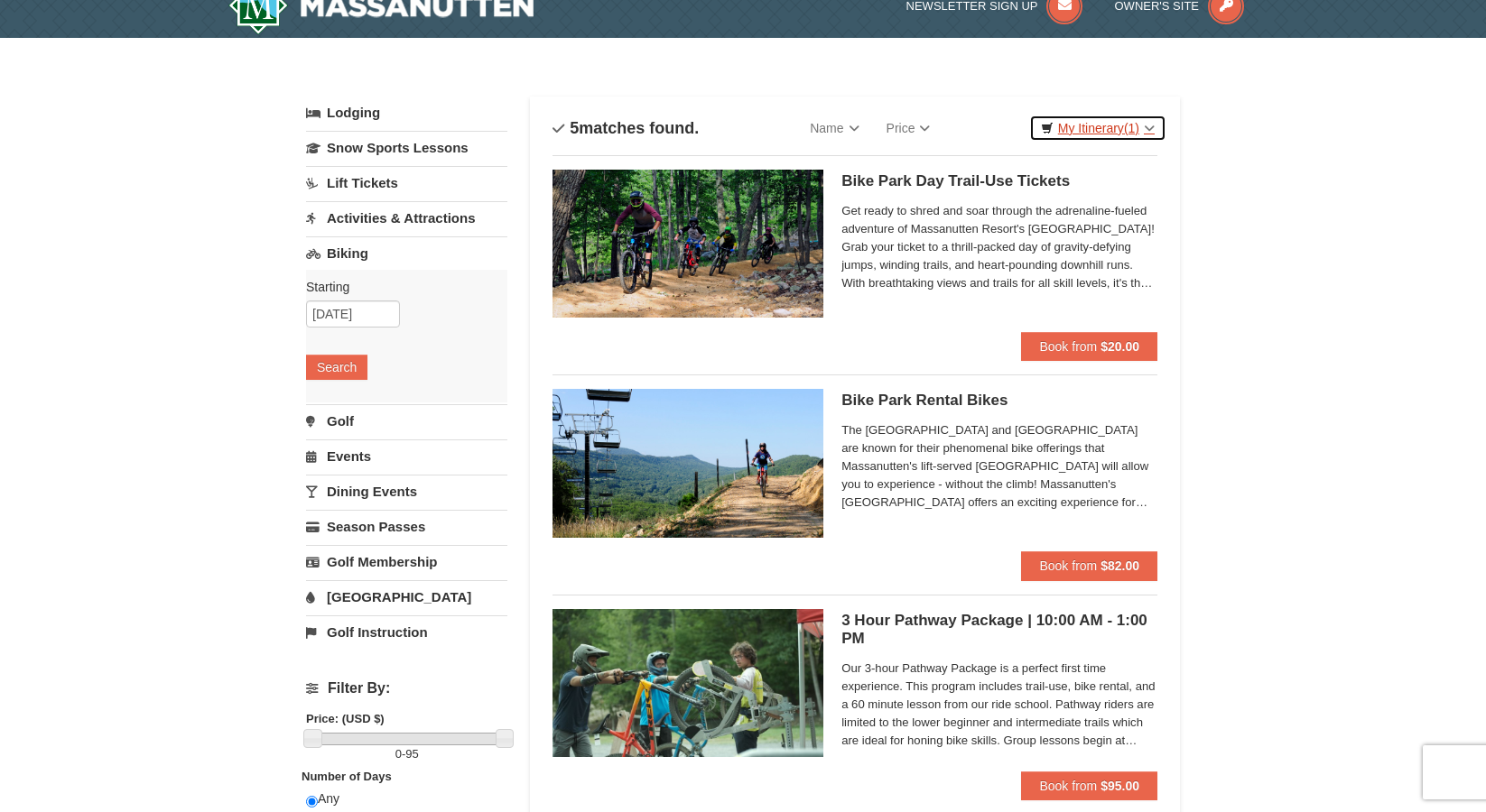
click at [1086, 129] on link "My Itinerary (1)" at bounding box center [1097, 128] width 137 height 27
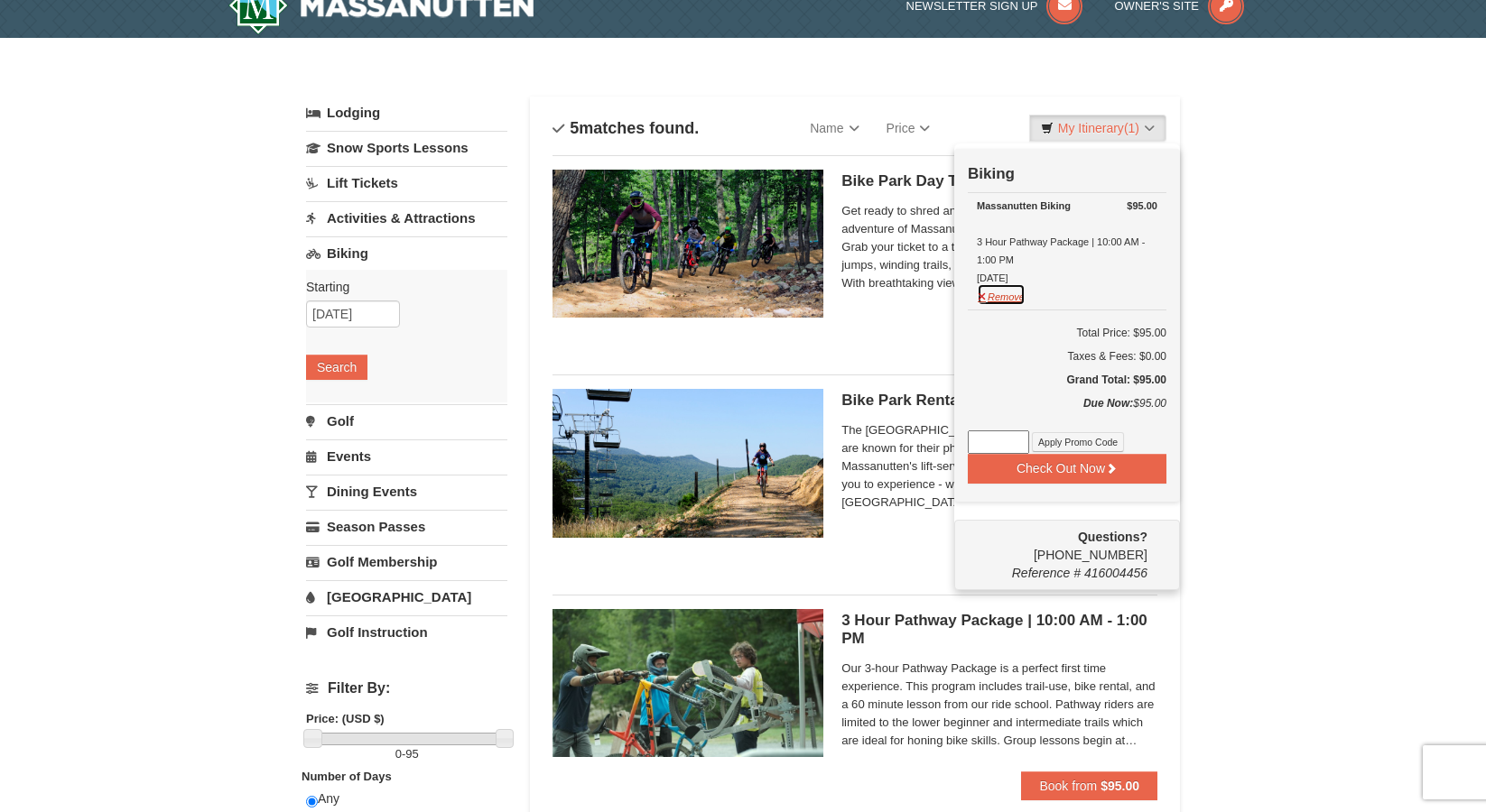
click at [990, 299] on button "Remove" at bounding box center [1001, 294] width 48 height 22
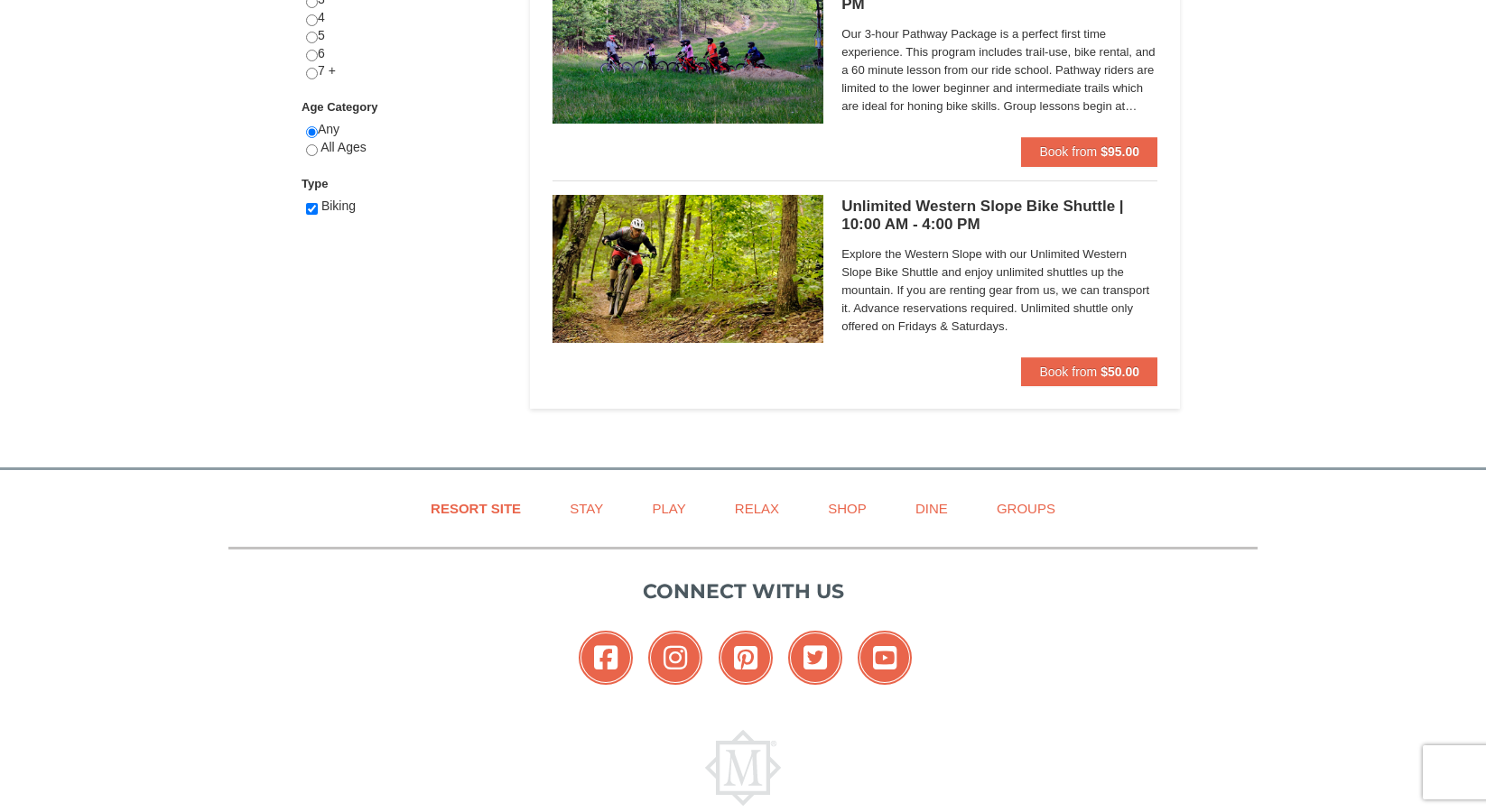
scroll to position [968, 0]
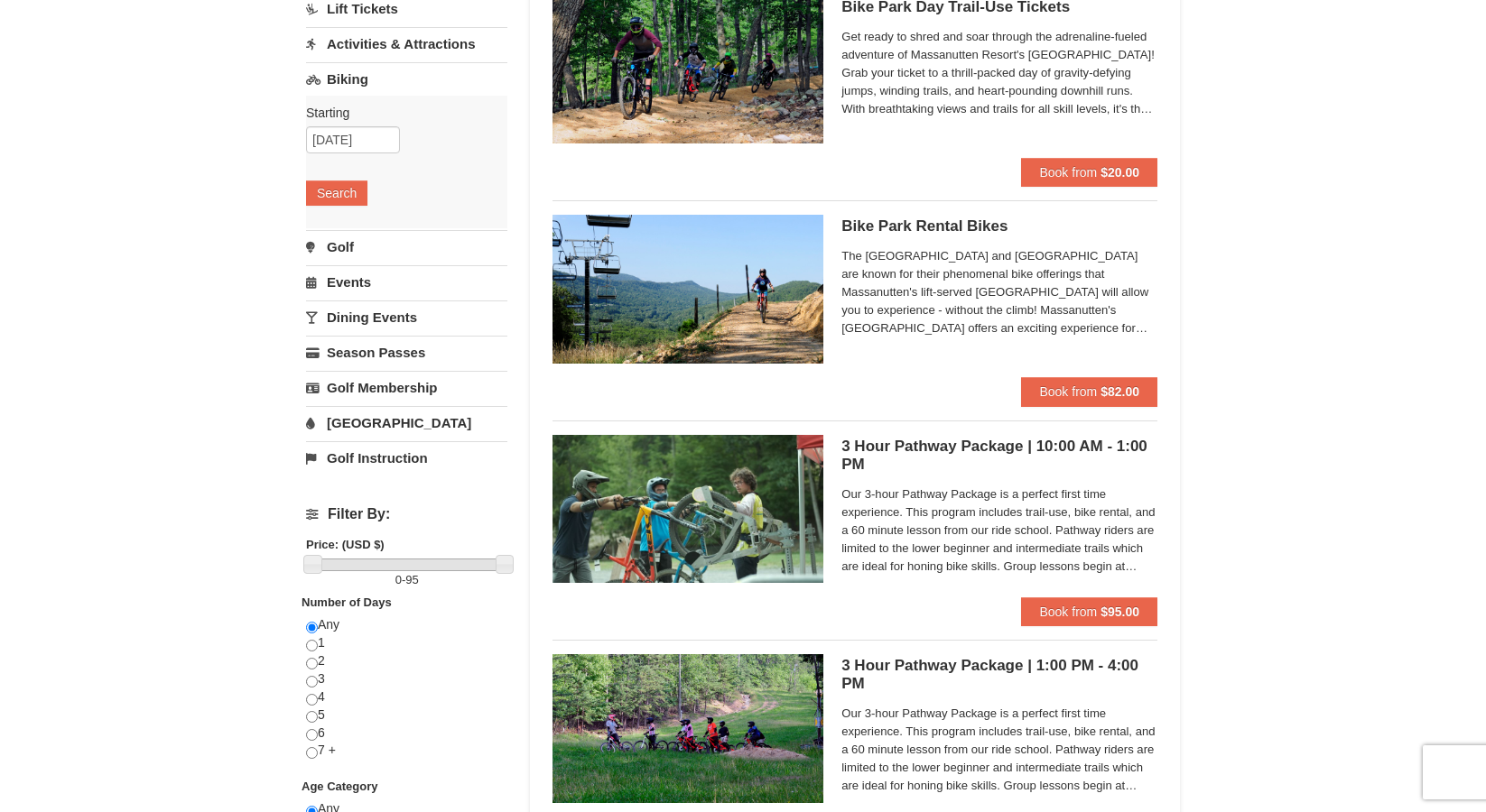
scroll to position [173, 0]
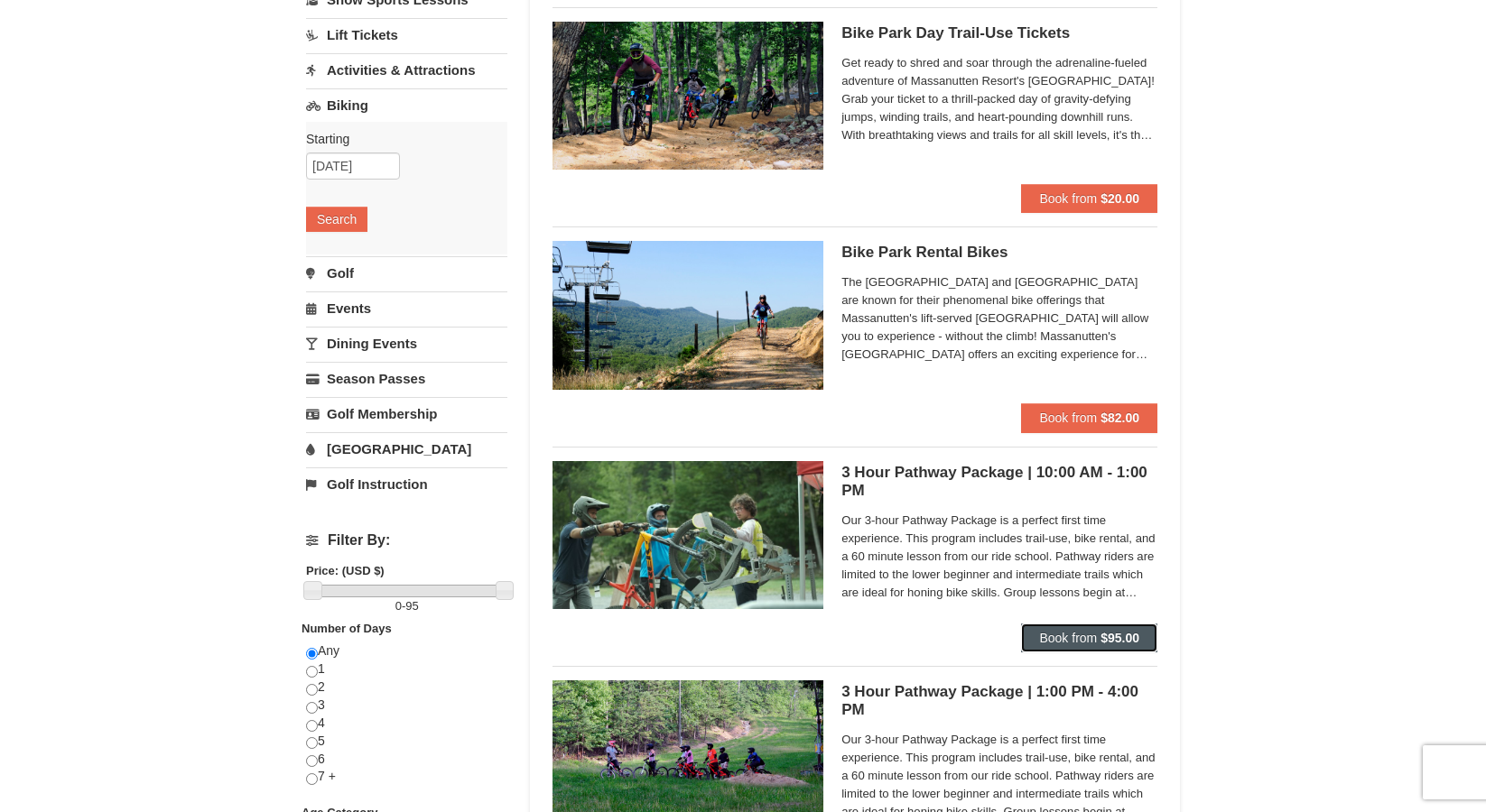
click at [1072, 635] on span "Book from" at bounding box center [1068, 638] width 58 height 15
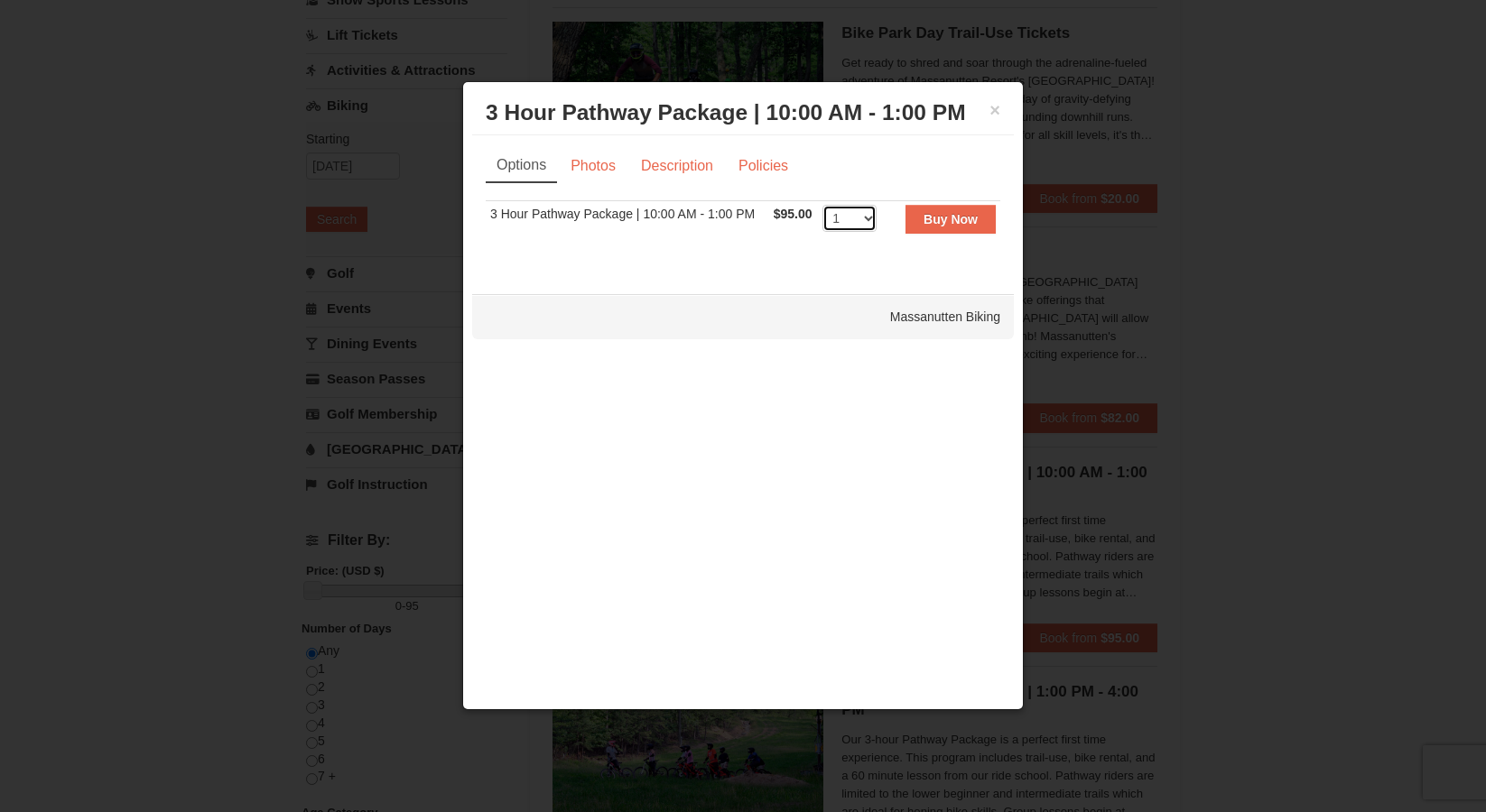
click at [858, 210] on select "1 2 3 4 5 6" at bounding box center [850, 218] width 54 height 27
select select "2"
click at [823, 205] on select "1 2 3 4 5 6" at bounding box center [850, 218] width 54 height 27
click at [930, 224] on strong "Buy Now" at bounding box center [950, 220] width 54 height 15
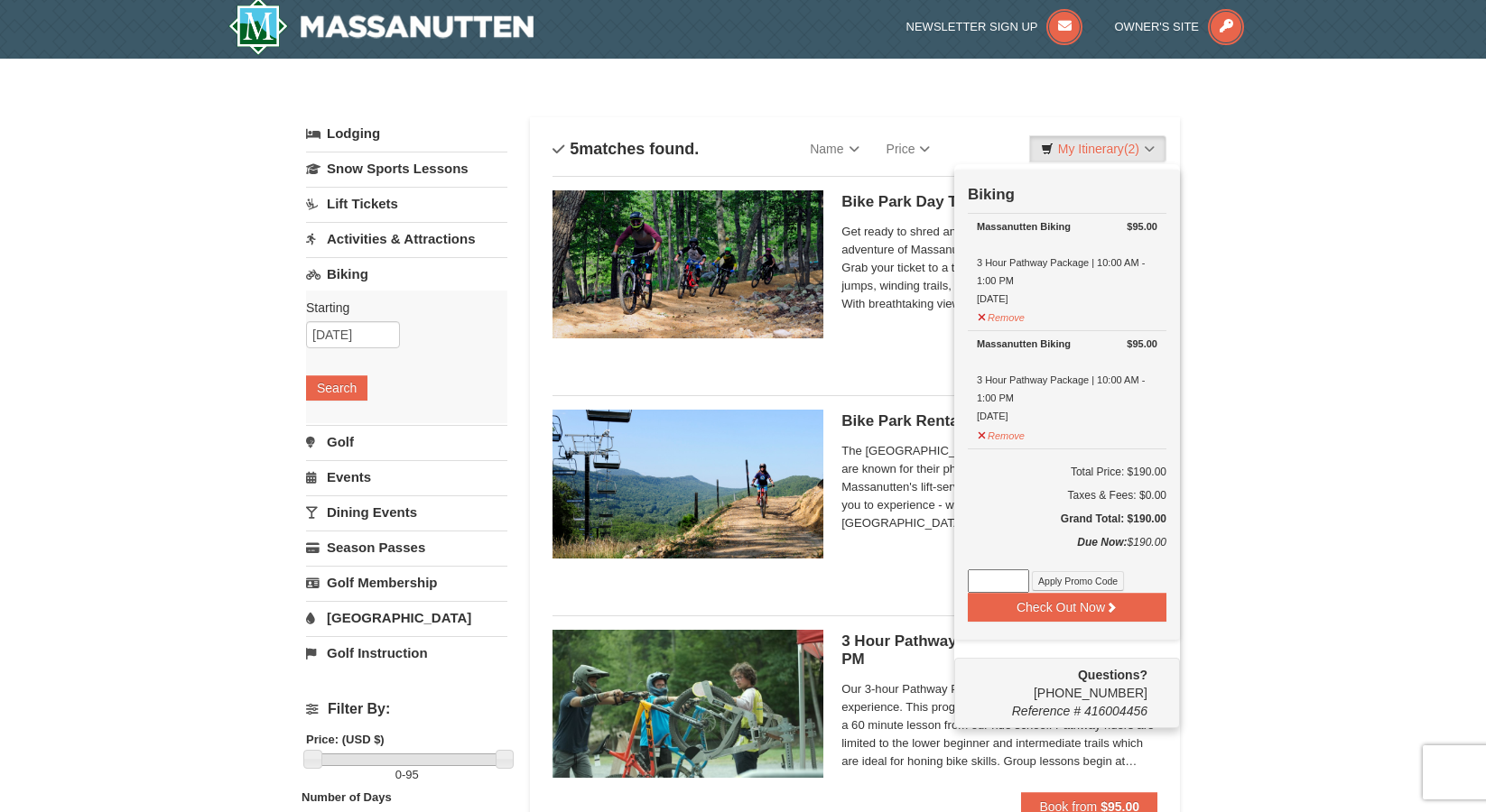
scroll to position [6, 0]
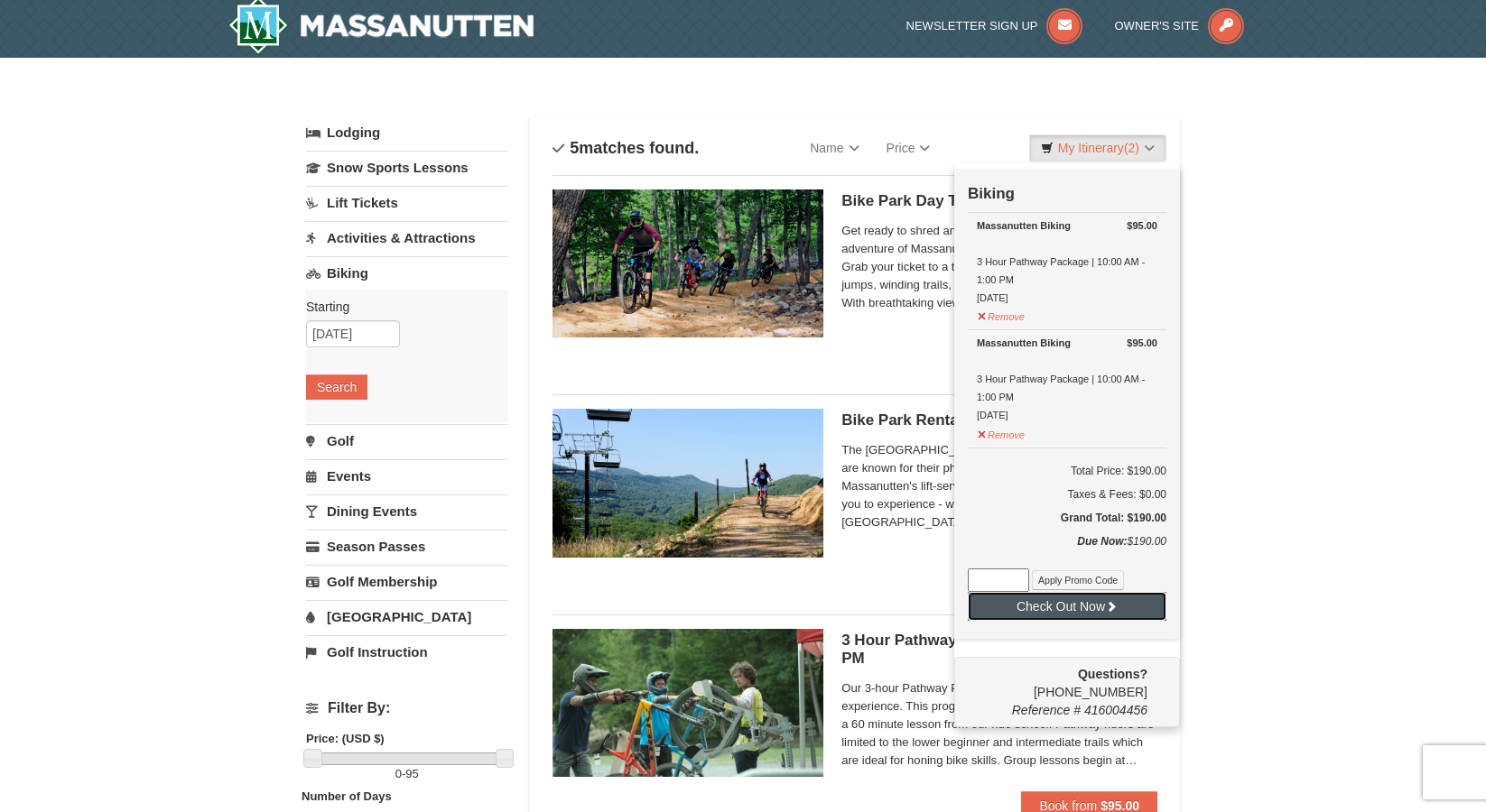
click at [1092, 607] on button "Check Out Now" at bounding box center [1067, 606] width 198 height 29
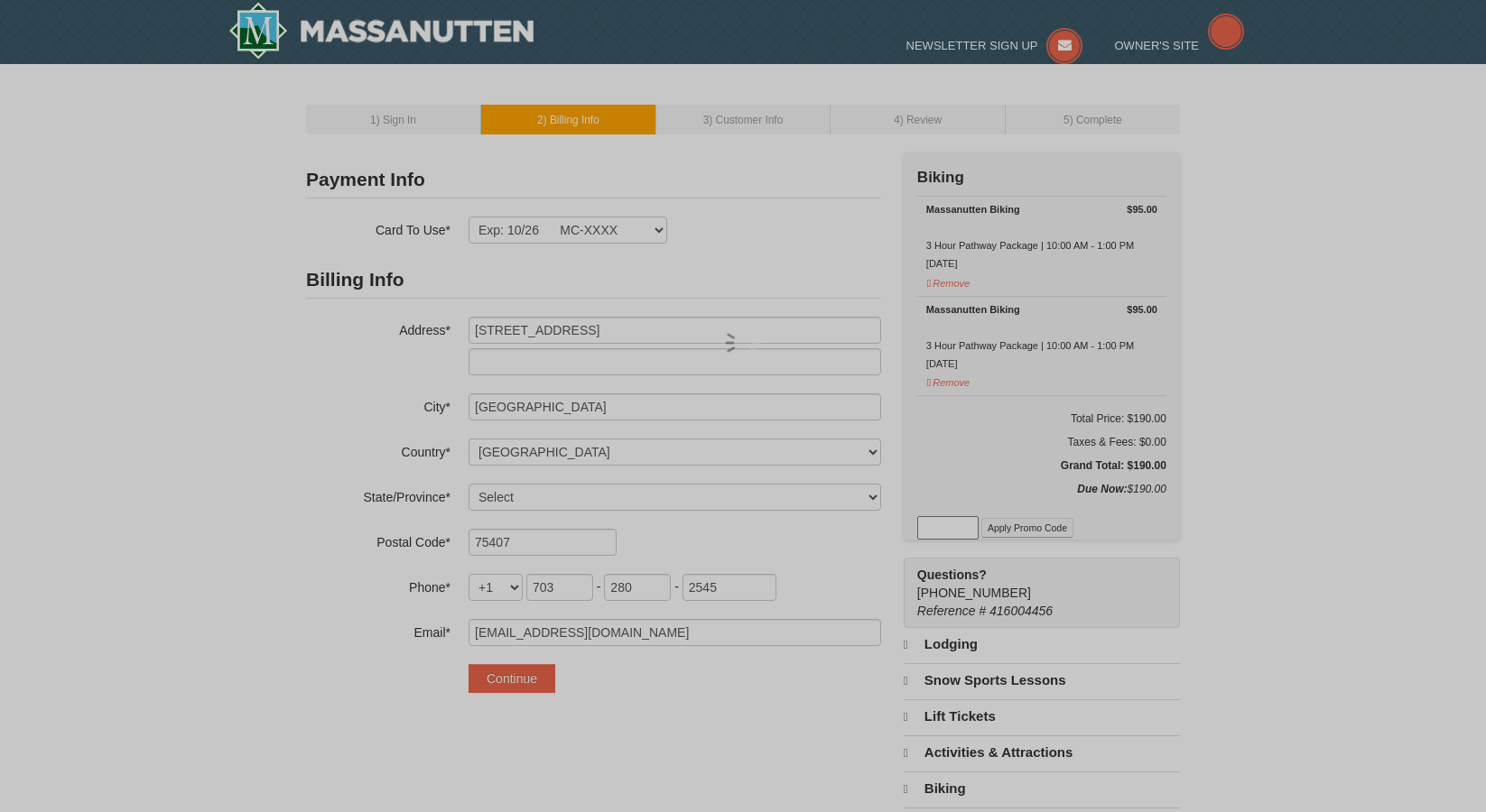
select select "[GEOGRAPHIC_DATA]"
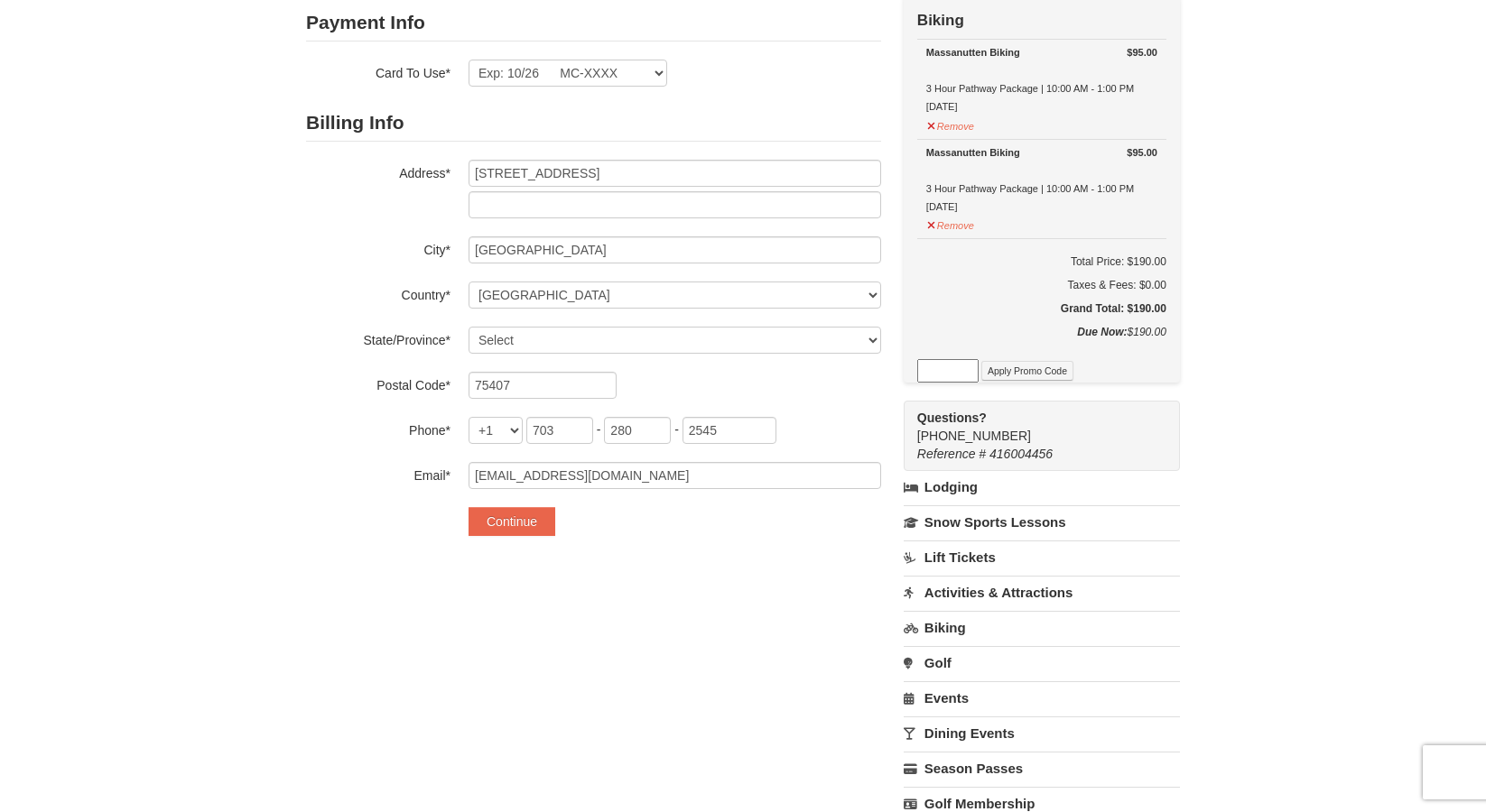
scroll to position [159, 0]
click at [541, 518] on button "Continue" at bounding box center [511, 519] width 87 height 29
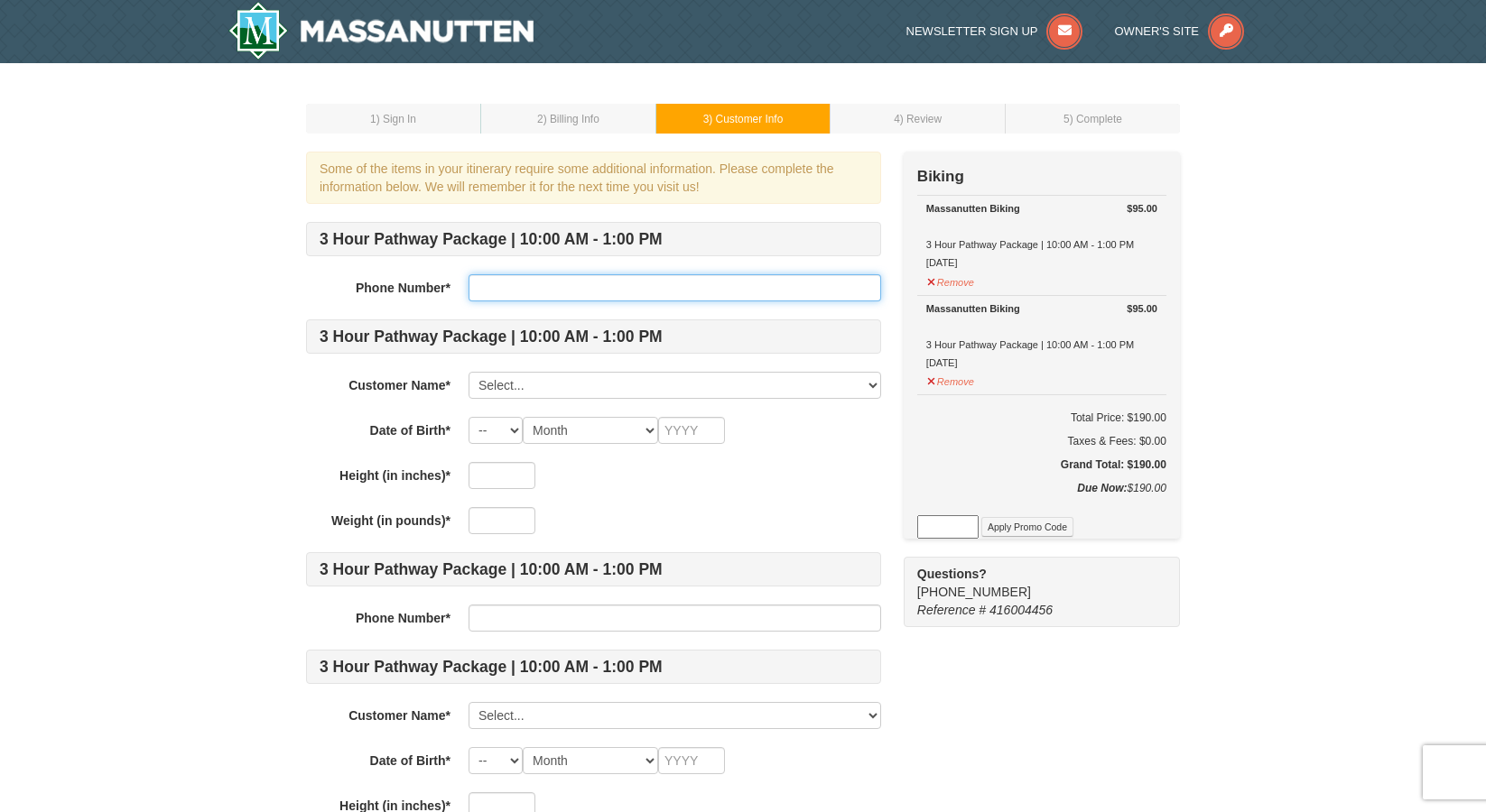
click at [545, 292] on input "text" at bounding box center [675, 288] width 413 height 27
type input "7032802545"
click at [505, 370] on div "3 Hour Pathway Package | 10:00 AM - 1:00 PM Phone Number* 7032802545 3 Hour Pat…" at bounding box center [593, 543] width 575 height 643
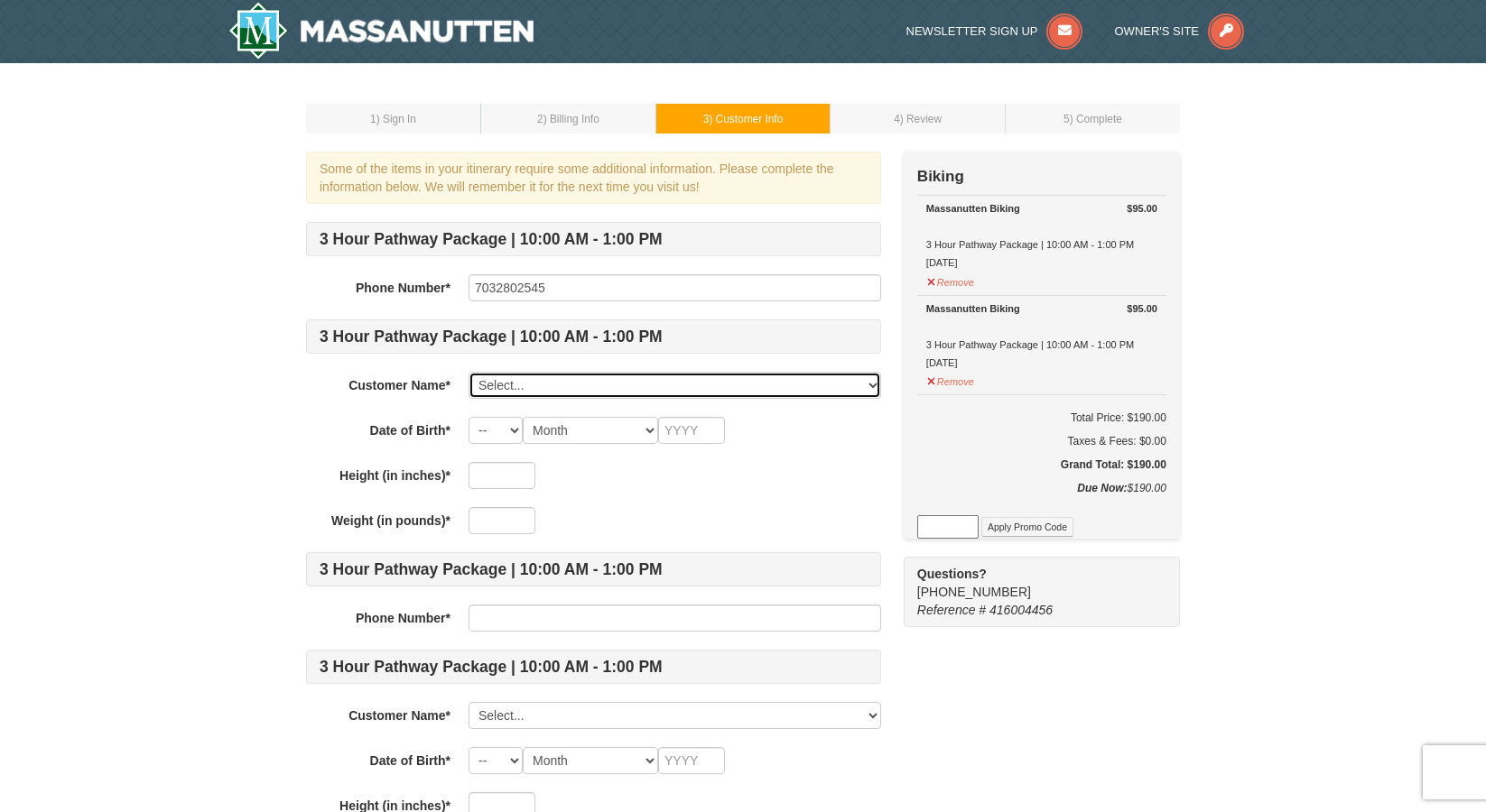
click at [505, 382] on select "Select... Khalid Ali Add New..." at bounding box center [675, 385] width 413 height 27
select select "28249180"
click at [469, 372] on select "Select... Khalid Ali Add New..." at bounding box center [675, 385] width 413 height 27
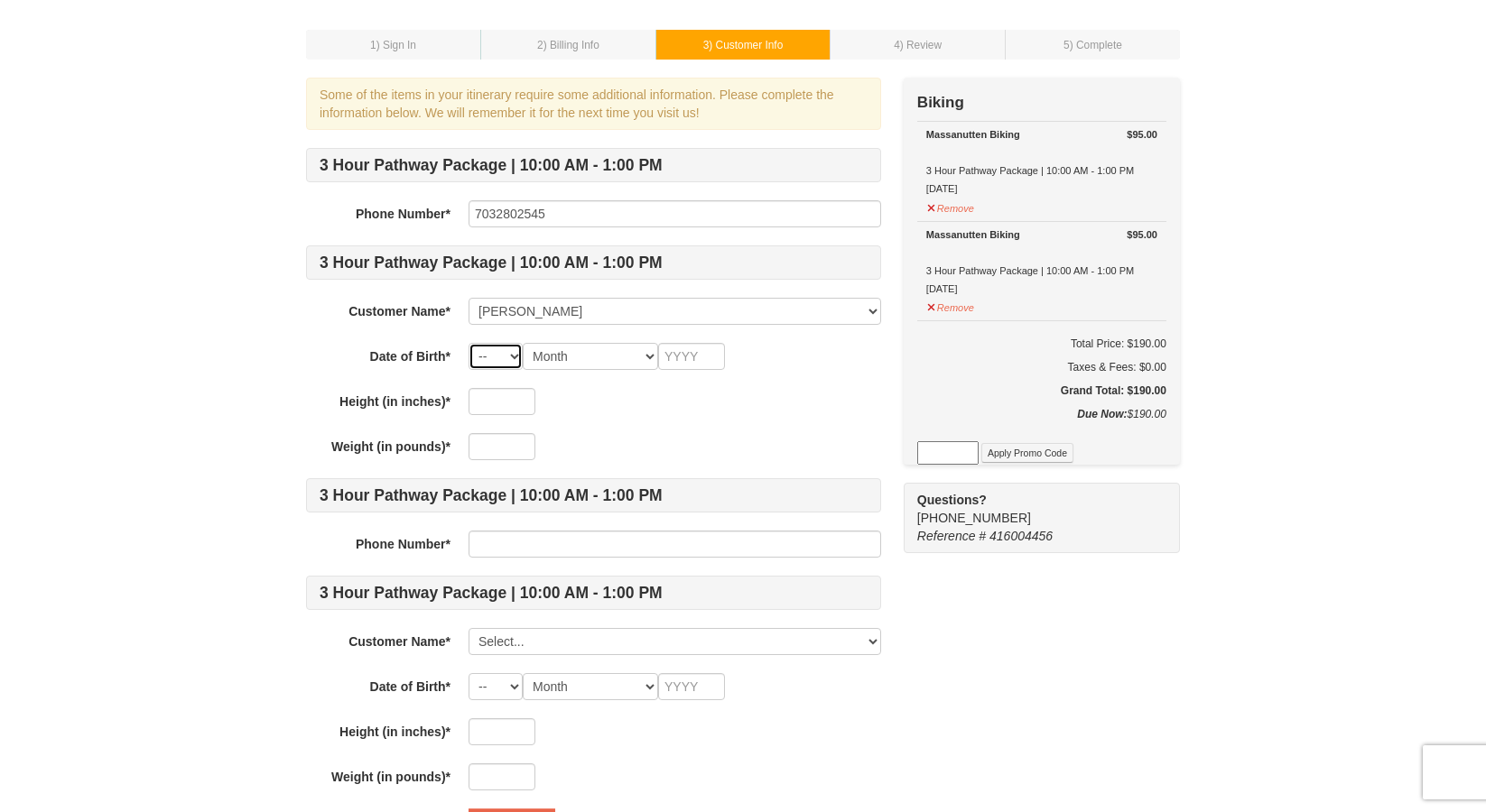
click at [491, 355] on select "-- 01 02 03 04 05 06 07 08 09 10 11 12 13 14 15 16 17 18 19 20 21 22 23 24 25 2…" at bounding box center [496, 356] width 54 height 27
click at [469, 343] on select "-- 01 02 03 04 05 06 07 08 09 10 11 12 13 14 15 16 17 18 19 20 21 22 23 24 25 2…" at bounding box center [496, 356] width 54 height 27
click at [566, 359] on select "Month January February March April May June July August September October Novem…" at bounding box center [590, 356] width 135 height 27
click at [509, 355] on select "-- 01 02 03 04 05 06 07 08 09 10 11 12 13 14 15 16 17 18 19 20 21 22 23 24 25 2…" at bounding box center [496, 356] width 54 height 27
select select "15"
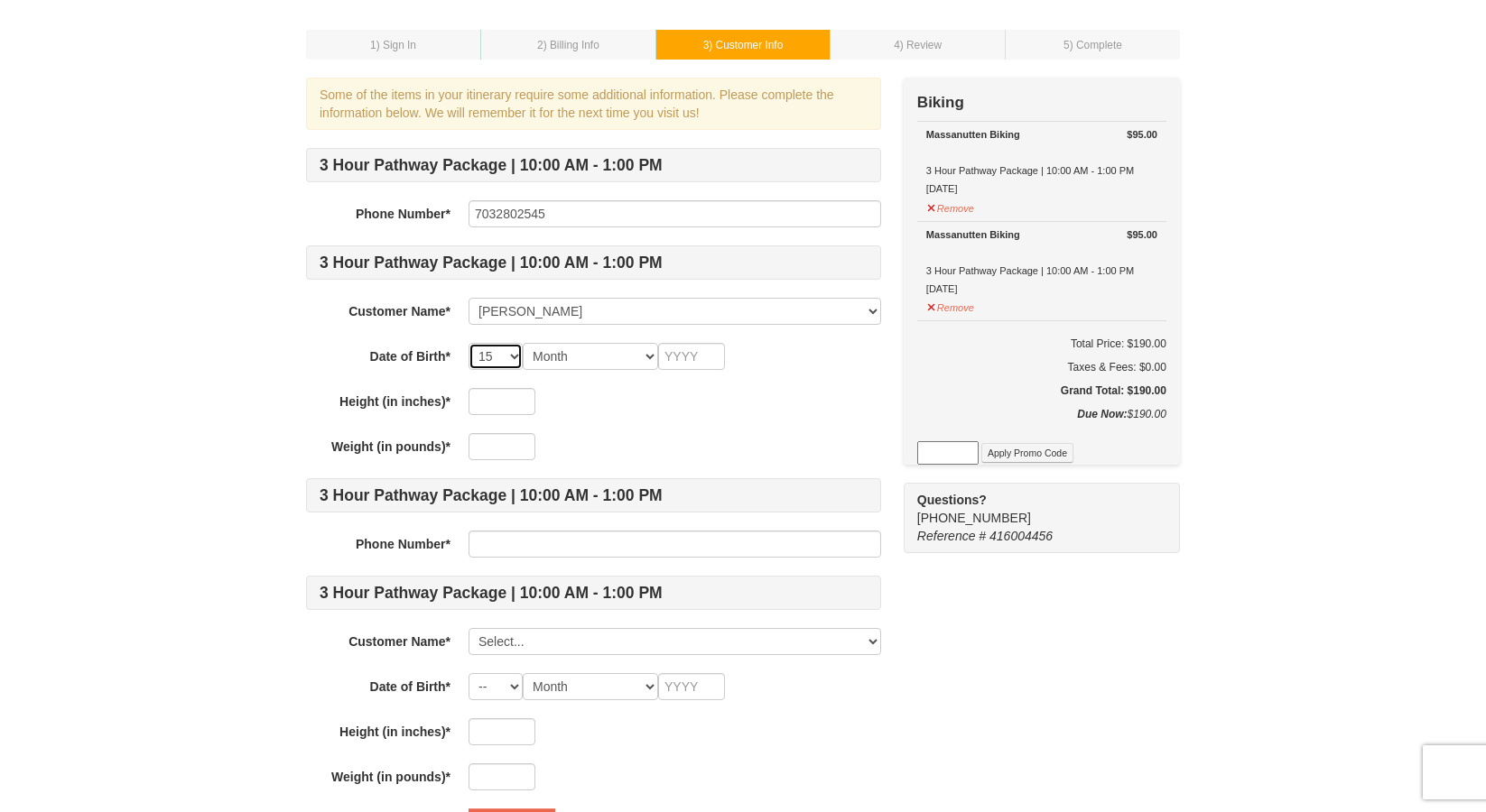
click at [469, 343] on select "-- 01 02 03 04 05 06 07 08 09 10 11 12 13 14 15 16 17 18 19 20 21 22 23 24 25 2…" at bounding box center [496, 356] width 54 height 27
click at [615, 343] on select "Month January February March April May June July August September October Novem…" at bounding box center [590, 356] width 135 height 27
select select "06"
click at [523, 343] on select "Month January February March April May June July August September October Novem…" at bounding box center [590, 356] width 135 height 27
click at [690, 361] on input "text" at bounding box center [691, 356] width 67 height 27
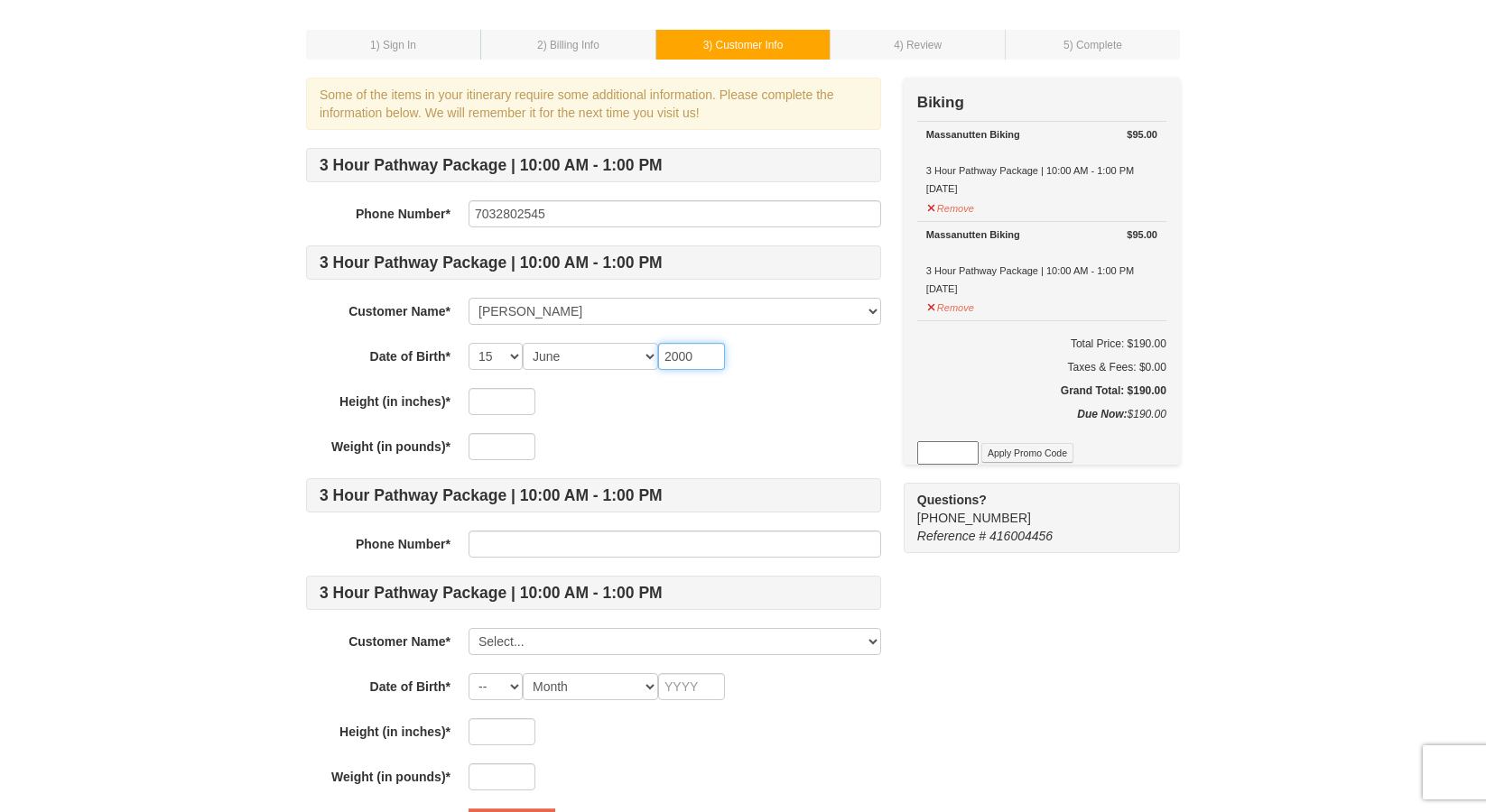
type input "2000"
type input "6"
click at [484, 466] on div "3 Hour Pathway Package | 10:00 AM - 1:00 PM Phone Number* 7032802545 3 Hour Pat…" at bounding box center [593, 469] width 575 height 643
click at [509, 457] on input "text" at bounding box center [502, 446] width 67 height 27
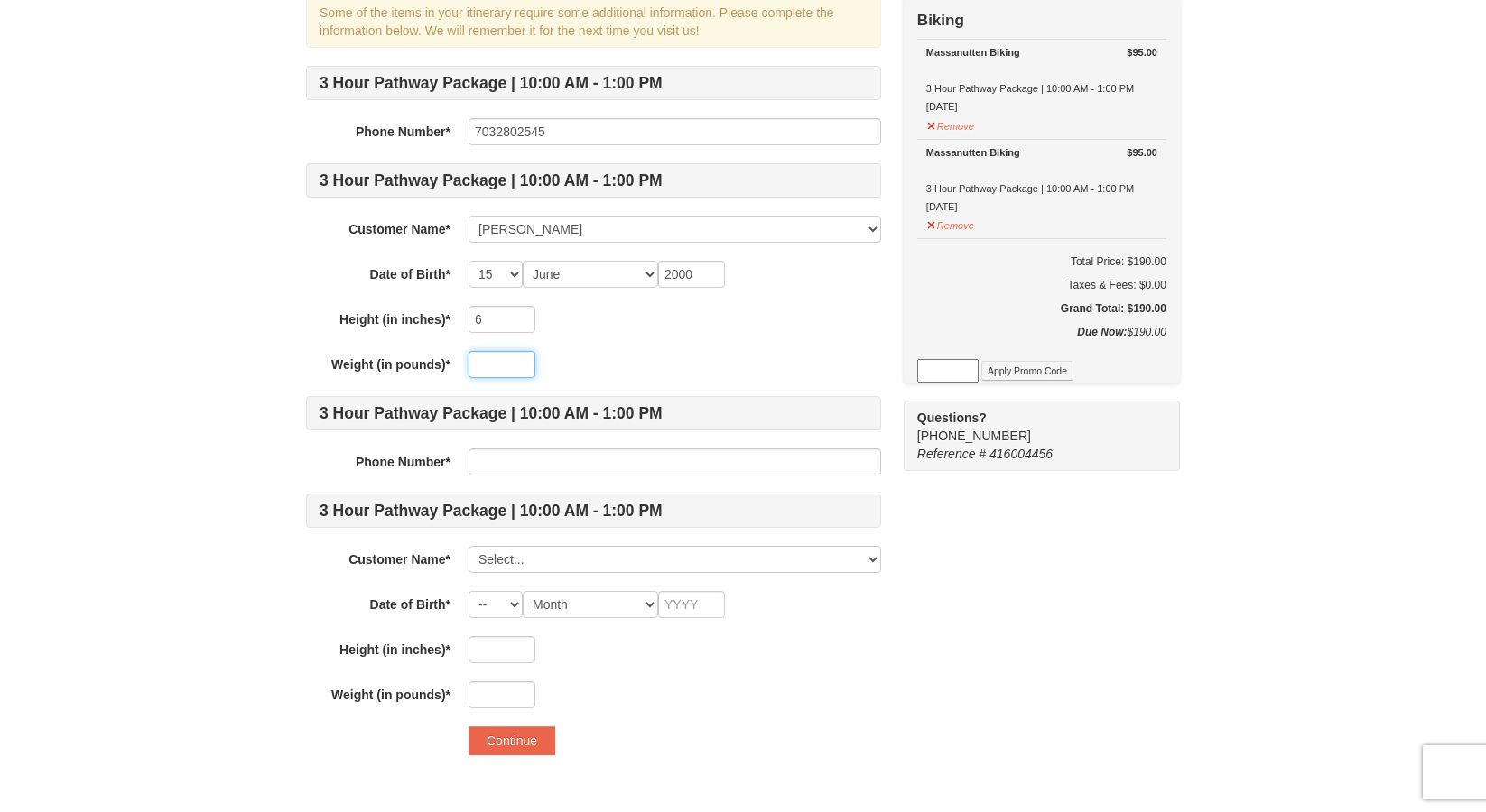
scroll to position [177, 0]
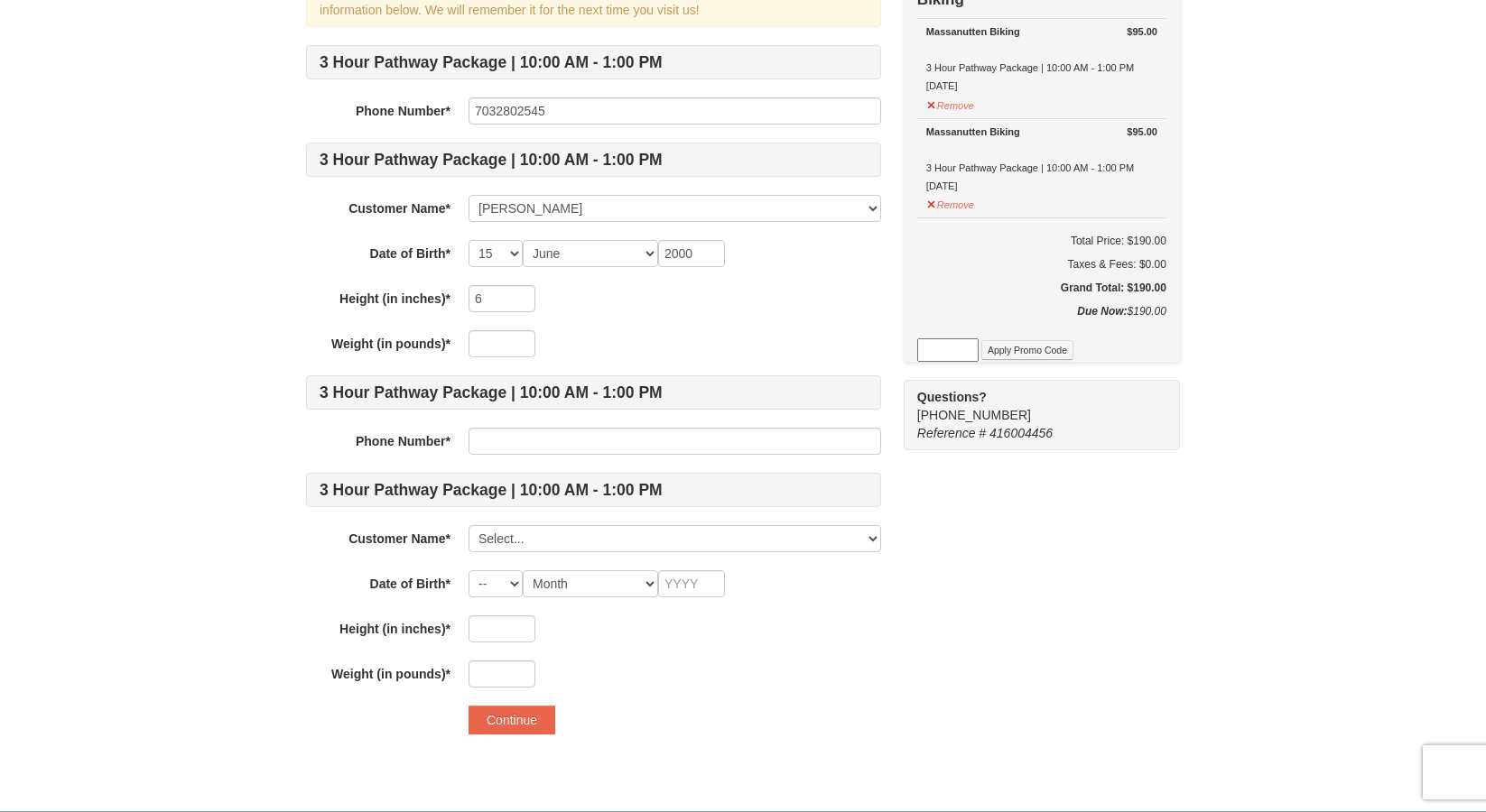
click at [491, 312] on div "3 Hour Pathway Package | 10:00 AM - 1:00 PM Phone Number* 7032802545 3 Hour Pat…" at bounding box center [593, 366] width 575 height 643
click at [498, 301] on input "6" at bounding box center [502, 298] width 67 height 27
type input "72"
click at [498, 351] on input "text" at bounding box center [502, 344] width 67 height 27
type input "185"
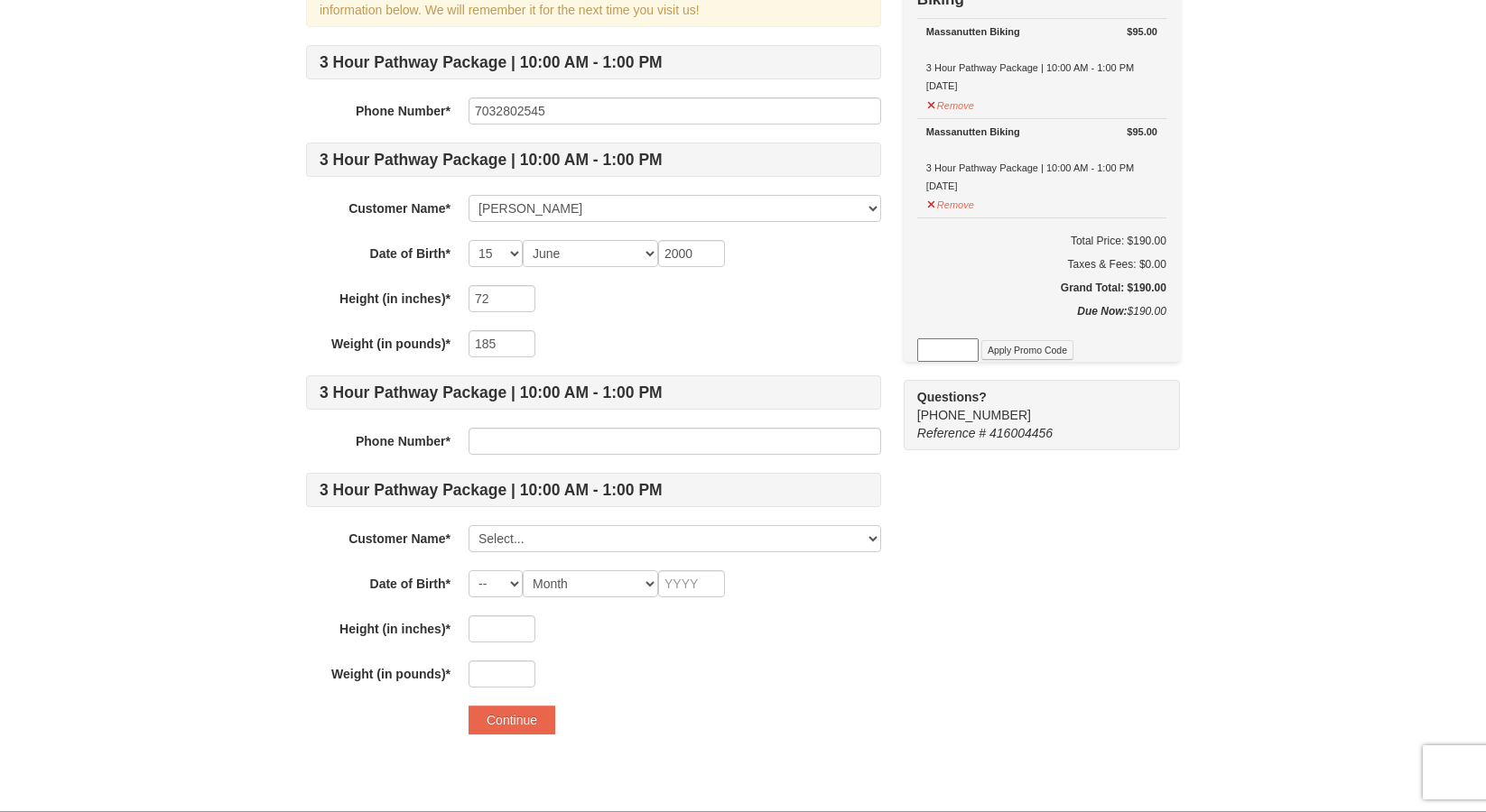
click at [584, 338] on div "185" at bounding box center [675, 344] width 413 height 27
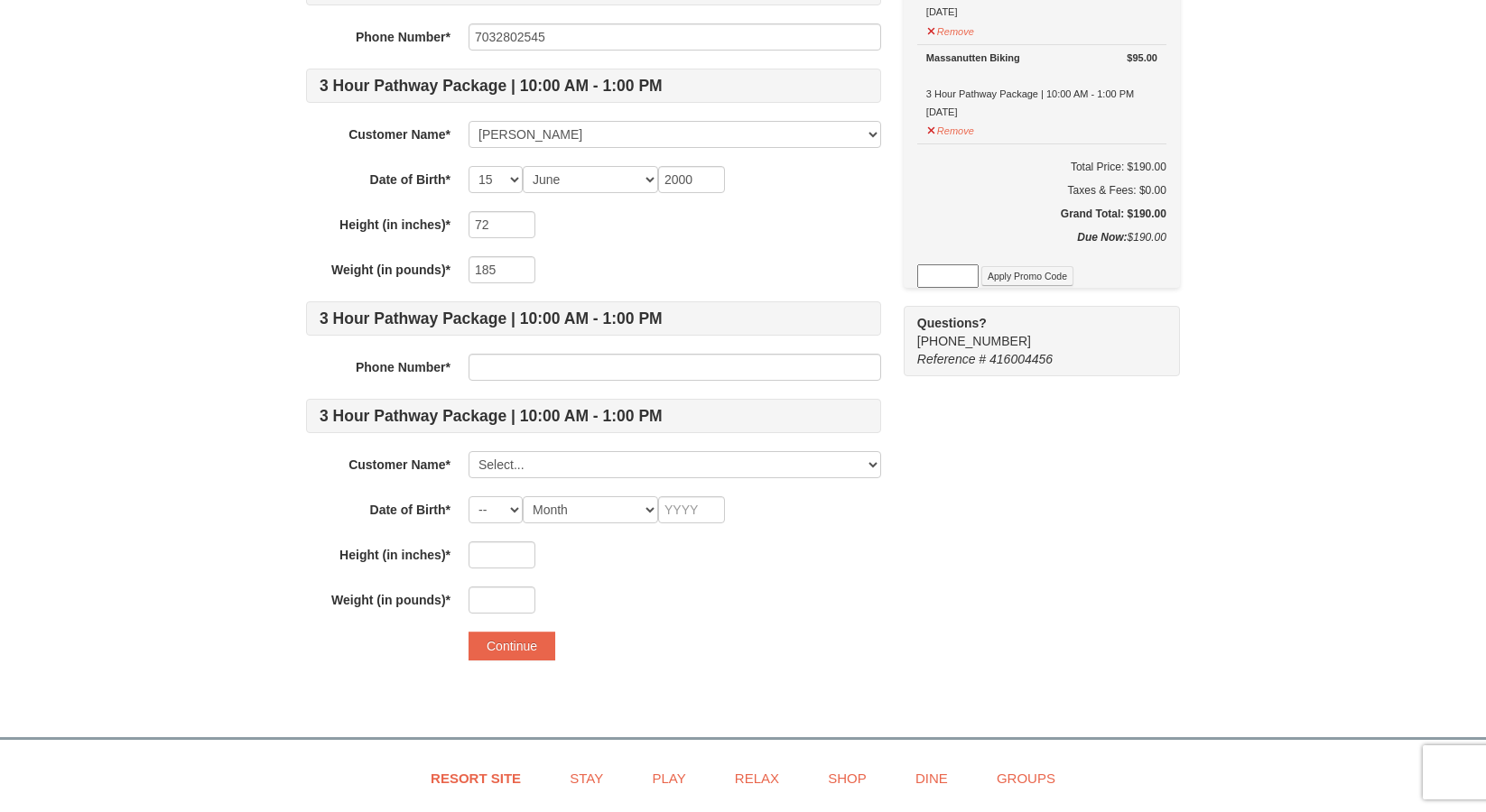
scroll to position [292, 0]
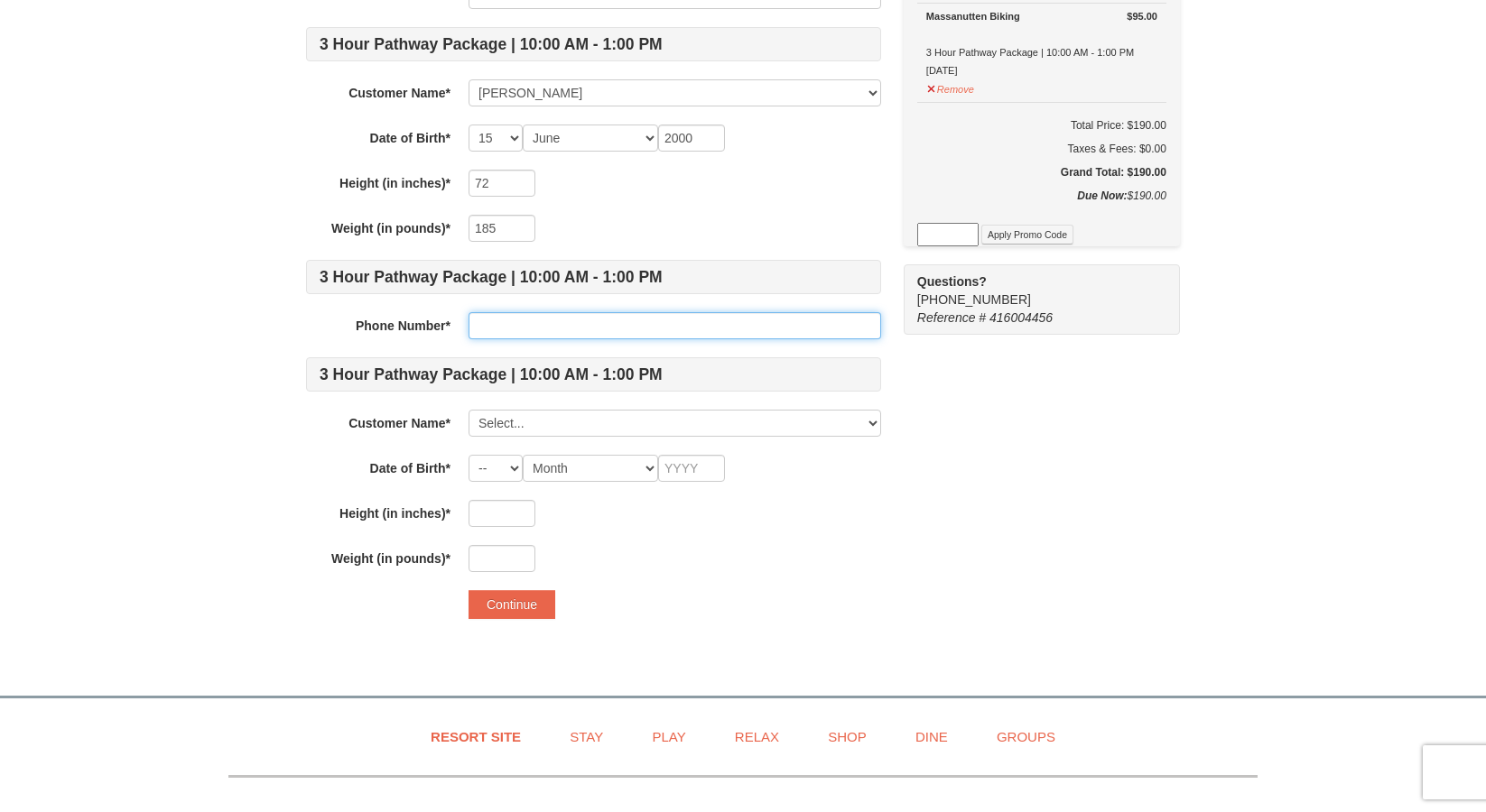
click at [525, 321] on input "text" at bounding box center [675, 325] width 413 height 27
type input "5713440240"
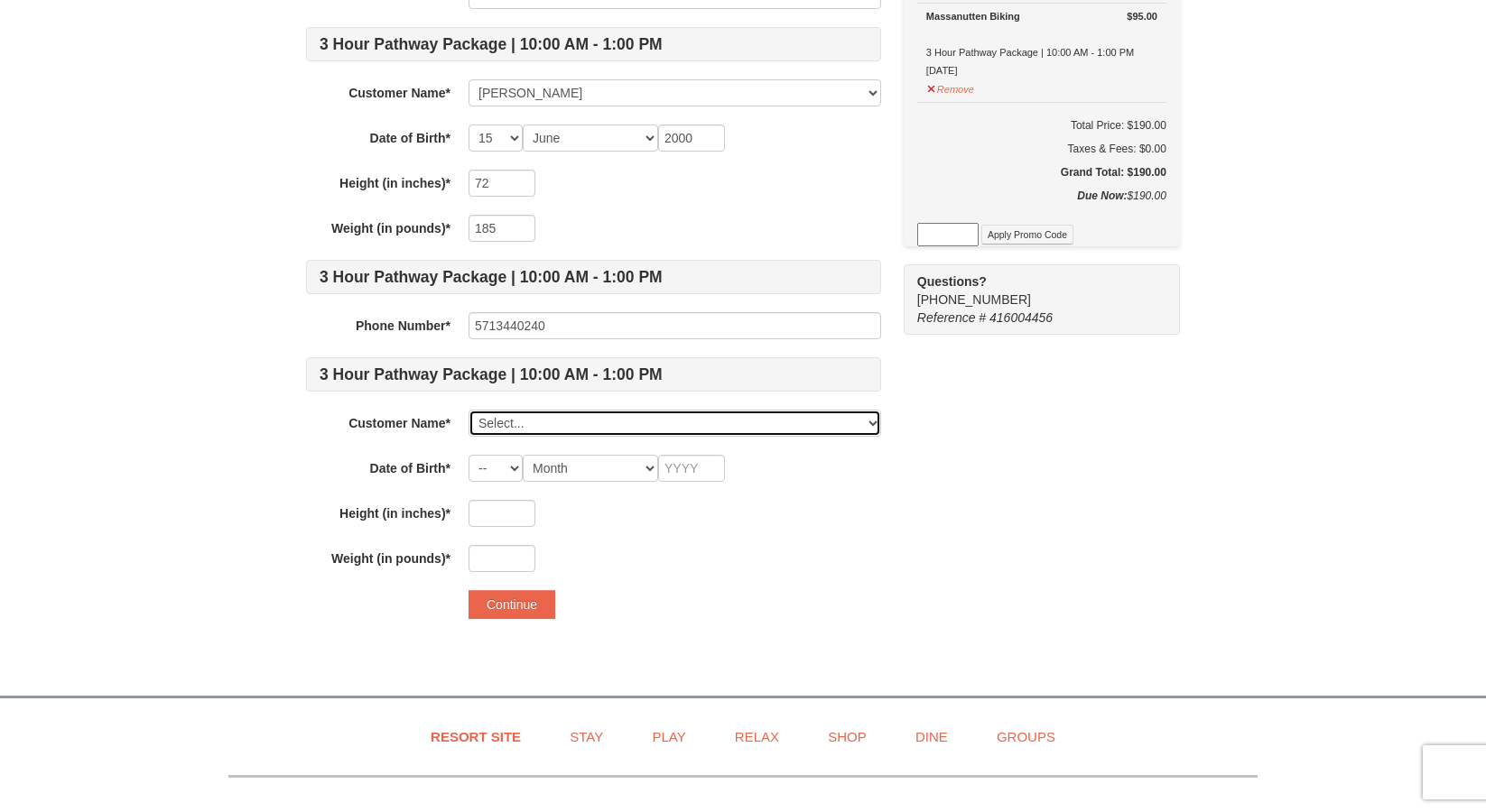
click at [534, 419] on select "Select... Khalid Ali Add New..." at bounding box center [675, 423] width 413 height 27
click select "Select... Khalid Ali Add New..." at bounding box center [675, 423] width 413 height 27
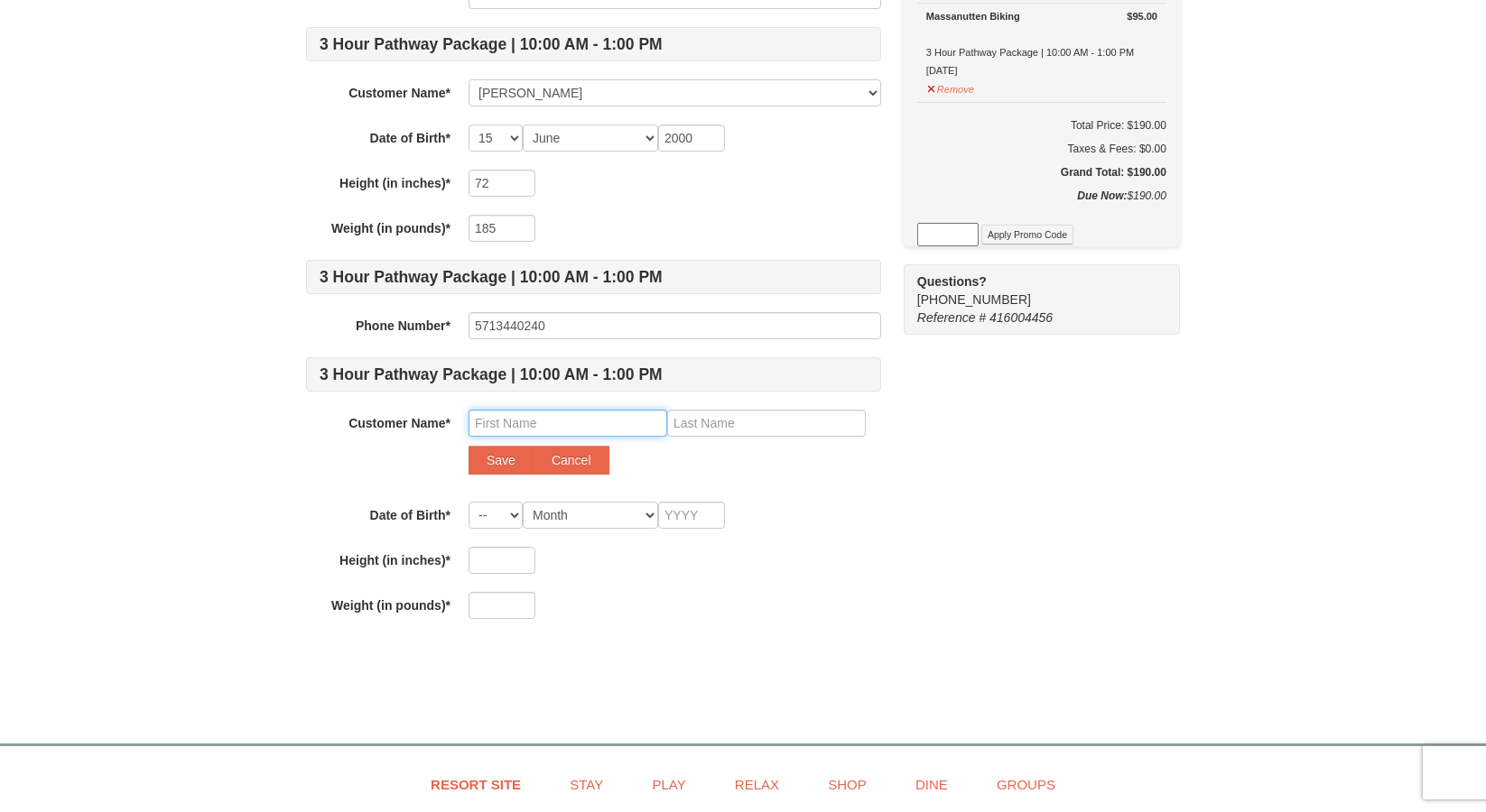
click at [537, 429] on input "text" at bounding box center [567, 423] width 198 height 27
type input "Syed"
type input "Ali"
click at [492, 458] on button "Save" at bounding box center [501, 460] width 65 height 29
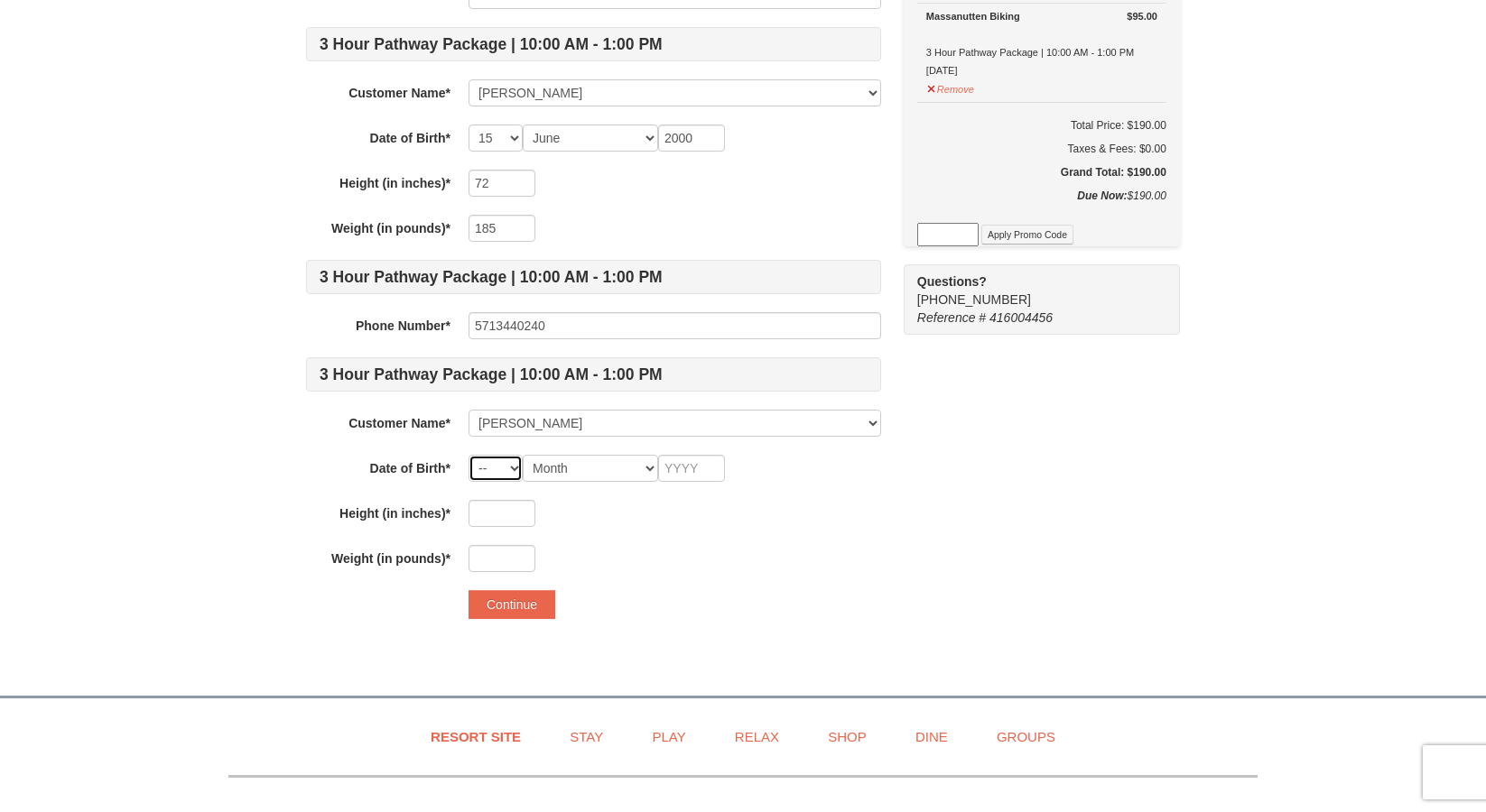
click at [500, 471] on select "-- 01 02 03 04 05 06 07 08 09 10 11 12 13 14 15 16 17 18 19 20 21 22 23 24 25 2…" at bounding box center [496, 467] width 54 height 27
select select "01"
click at [469, 454] on select "-- 01 02 03 04 05 06 07 08 09 10 11 12 13 14 15 16 17 18 19 20 21 22 23 24 25 2…" at bounding box center [496, 467] width 54 height 27
click at [566, 481] on div "3 Hour Pathway Package | 10:00 AM - 1:00 PM Phone Number* 7032802545 3 Hour Pat…" at bounding box center [593, 250] width 575 height 643
click at [576, 475] on select "Month January February March April May June July August September October Novem…" at bounding box center [590, 467] width 135 height 27
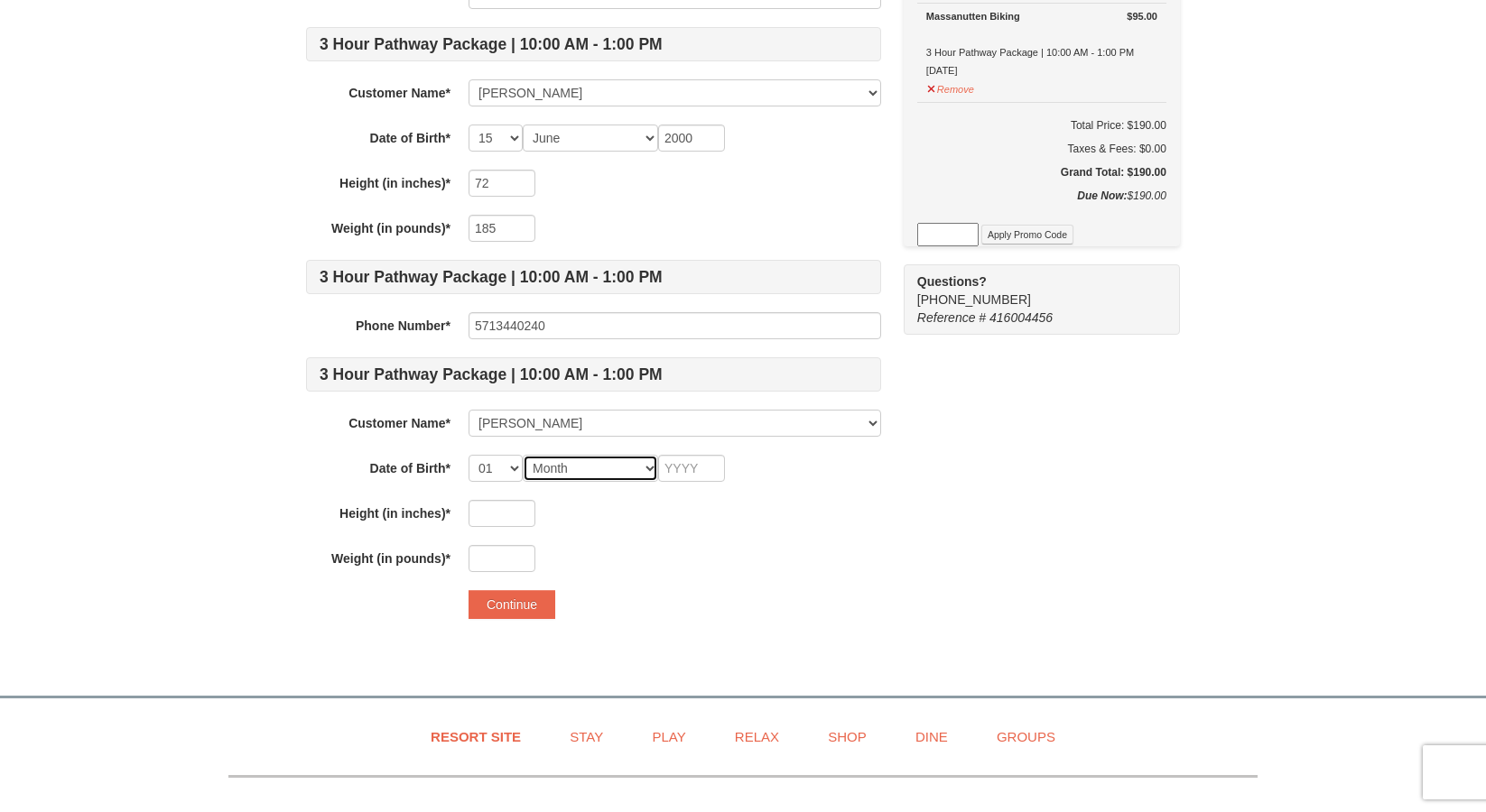
select select "06"
click at [523, 454] on select "Month January February March April May June July August September October Novem…" at bounding box center [590, 467] width 135 height 27
click at [492, 481] on div "3 Hour Pathway Package | 10:00 AM - 1:00 PM Phone Number* 7032802545 3 Hour Pat…" at bounding box center [593, 250] width 575 height 643
click at [497, 472] on select "-- 01 02 03 04 05 06 07 08 09 10 11 12 13 14 15 16 17 18 19 20 21 22 23 24 25 2…" at bounding box center [496, 467] width 54 height 27
select select "13"
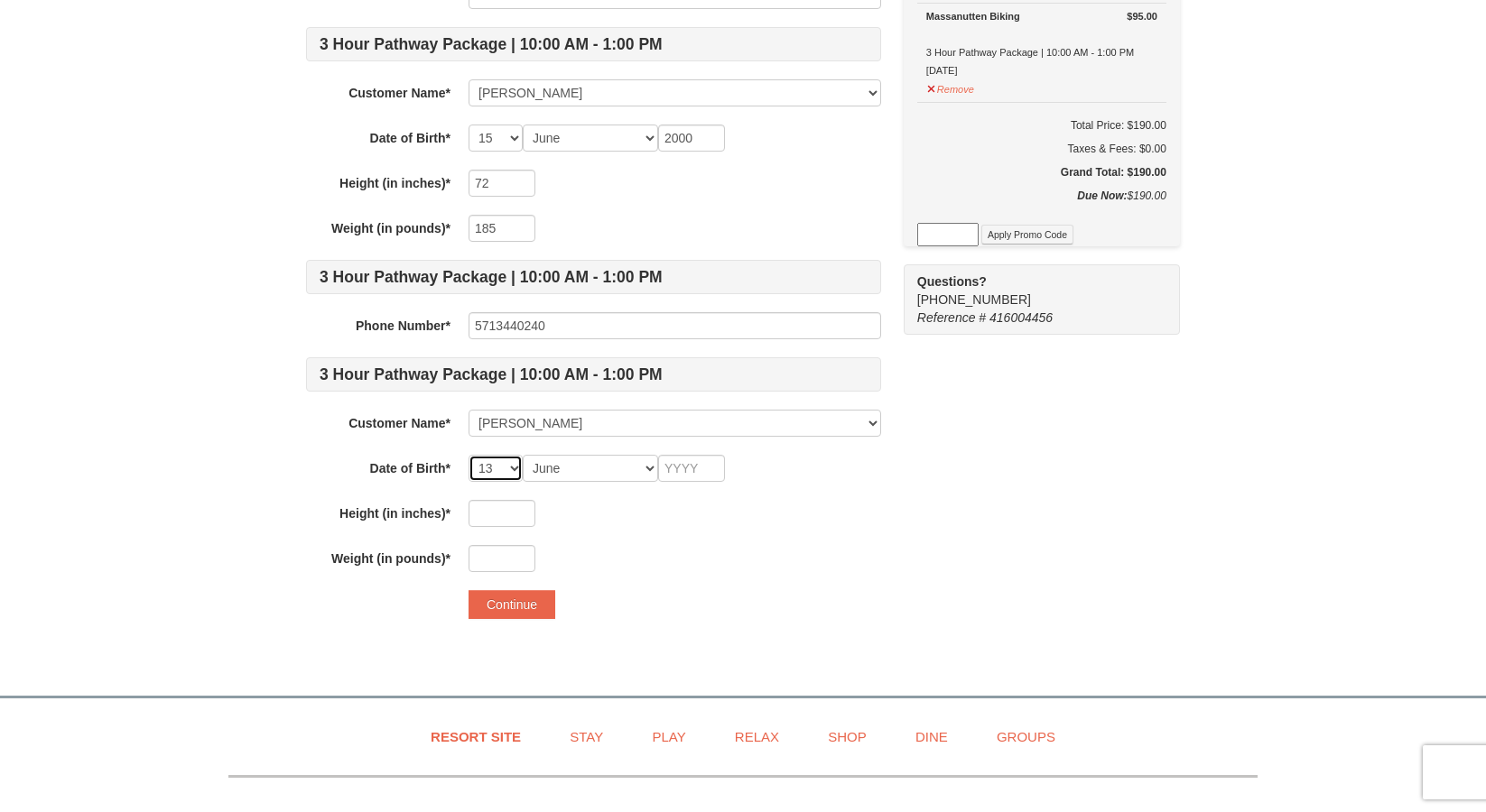
click at [469, 454] on select "-- 01 02 03 04 05 06 07 08 09 10 11 12 13 14 15 16 17 18 19 20 21 22 23 24 25 2…" at bounding box center [496, 467] width 54 height 27
click at [693, 469] on input "text" at bounding box center [691, 467] width 67 height 27
type input "1973"
click at [692, 510] on div at bounding box center [675, 513] width 413 height 27
click at [532, 511] on input "text" at bounding box center [502, 513] width 67 height 27
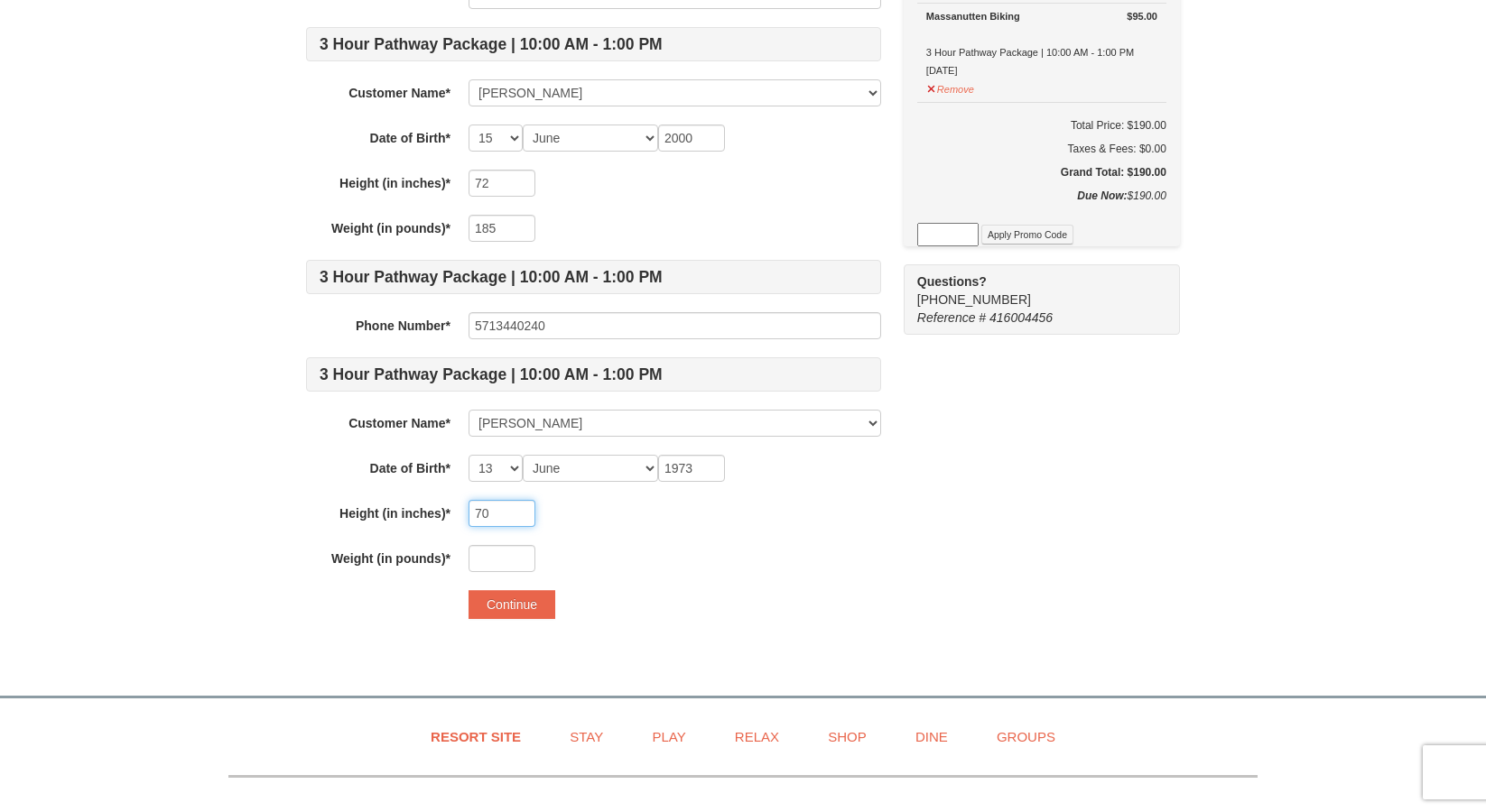
type input "70"
click at [515, 556] on input "text" at bounding box center [502, 558] width 67 height 27
type input "190"
click at [607, 548] on div "190" at bounding box center [675, 558] width 413 height 27
click at [493, 561] on input "190" at bounding box center [502, 558] width 67 height 27
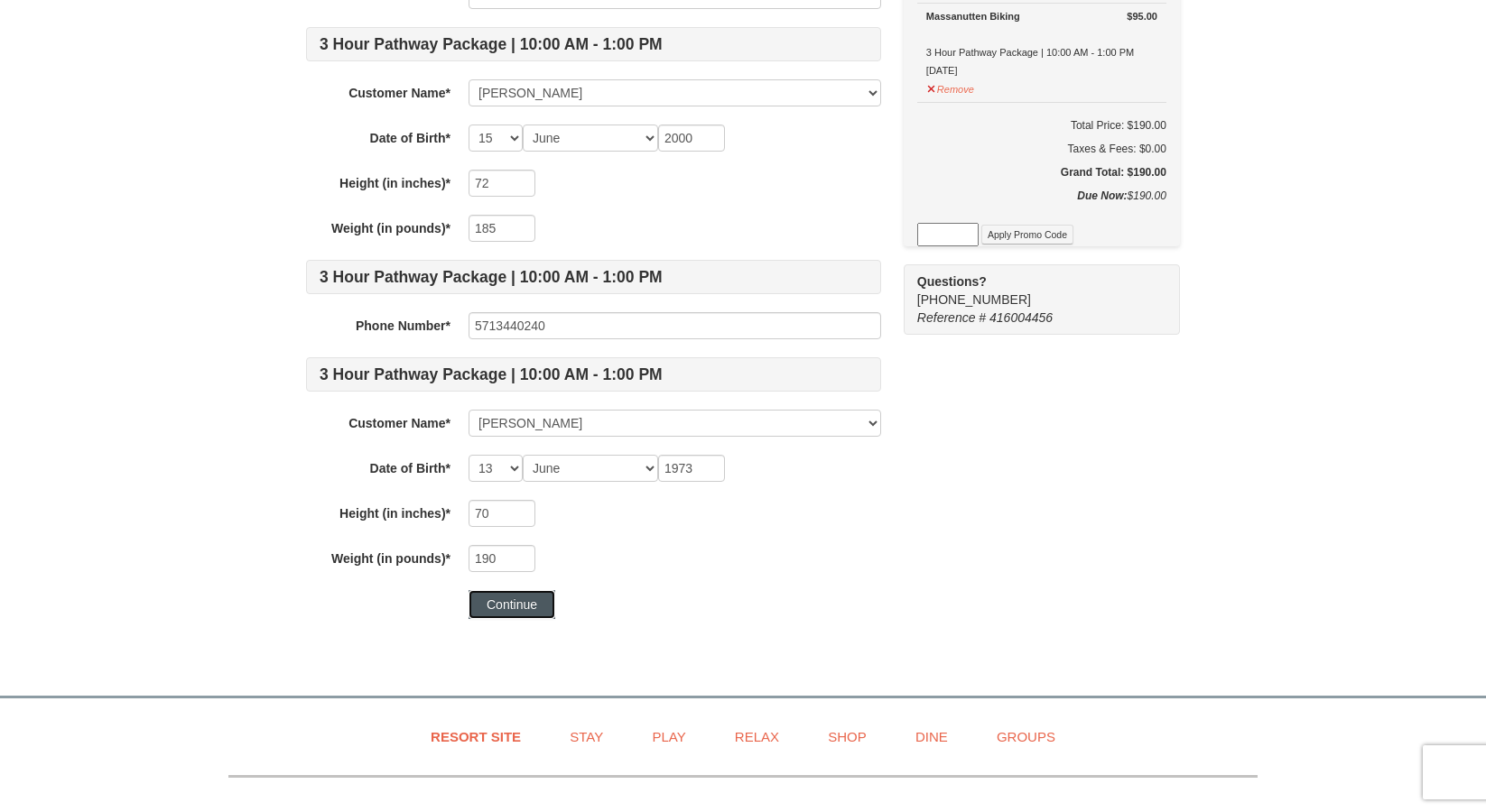
click at [535, 602] on button "Continue" at bounding box center [511, 604] width 87 height 29
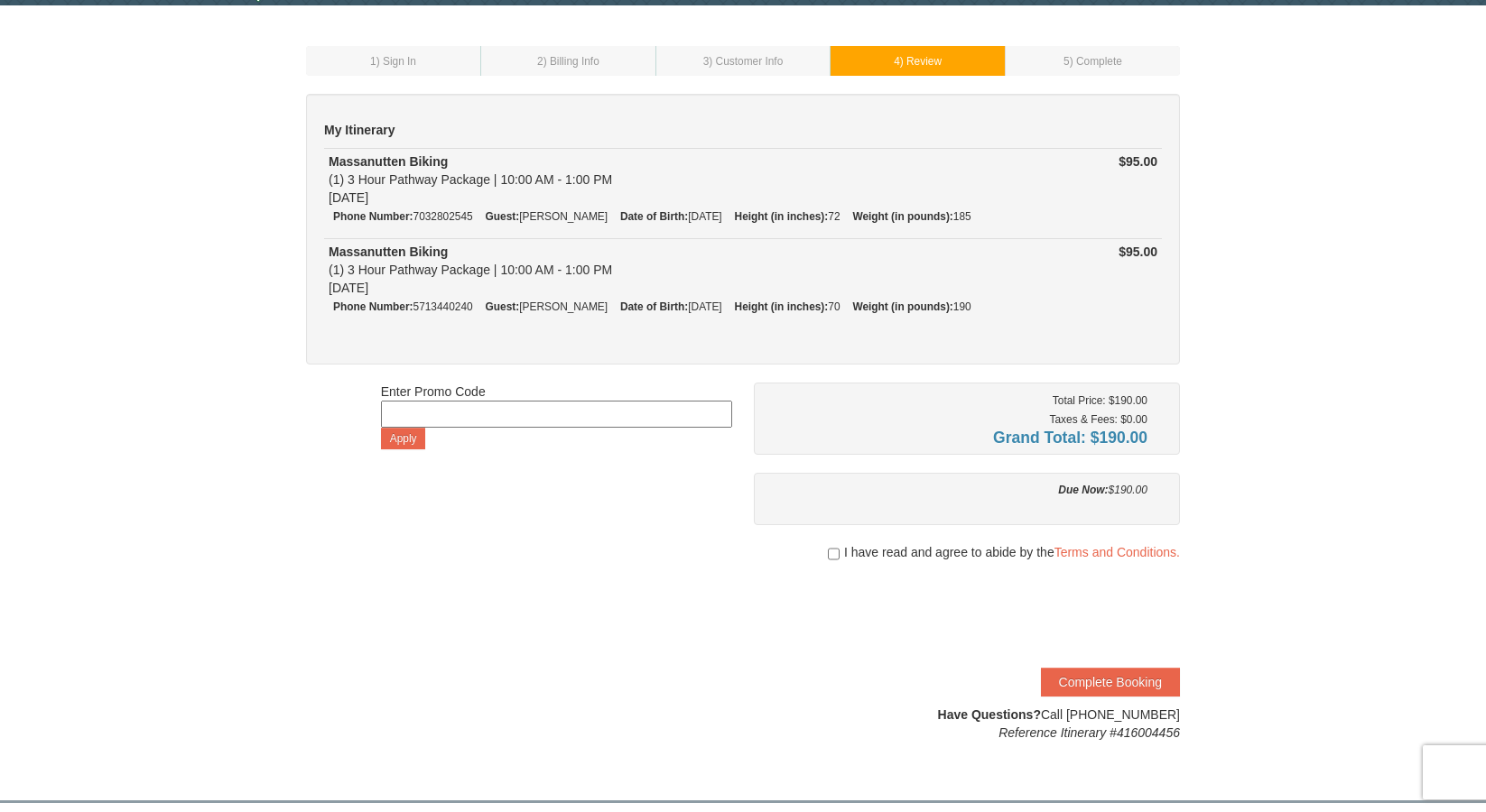
scroll to position [72, 0]
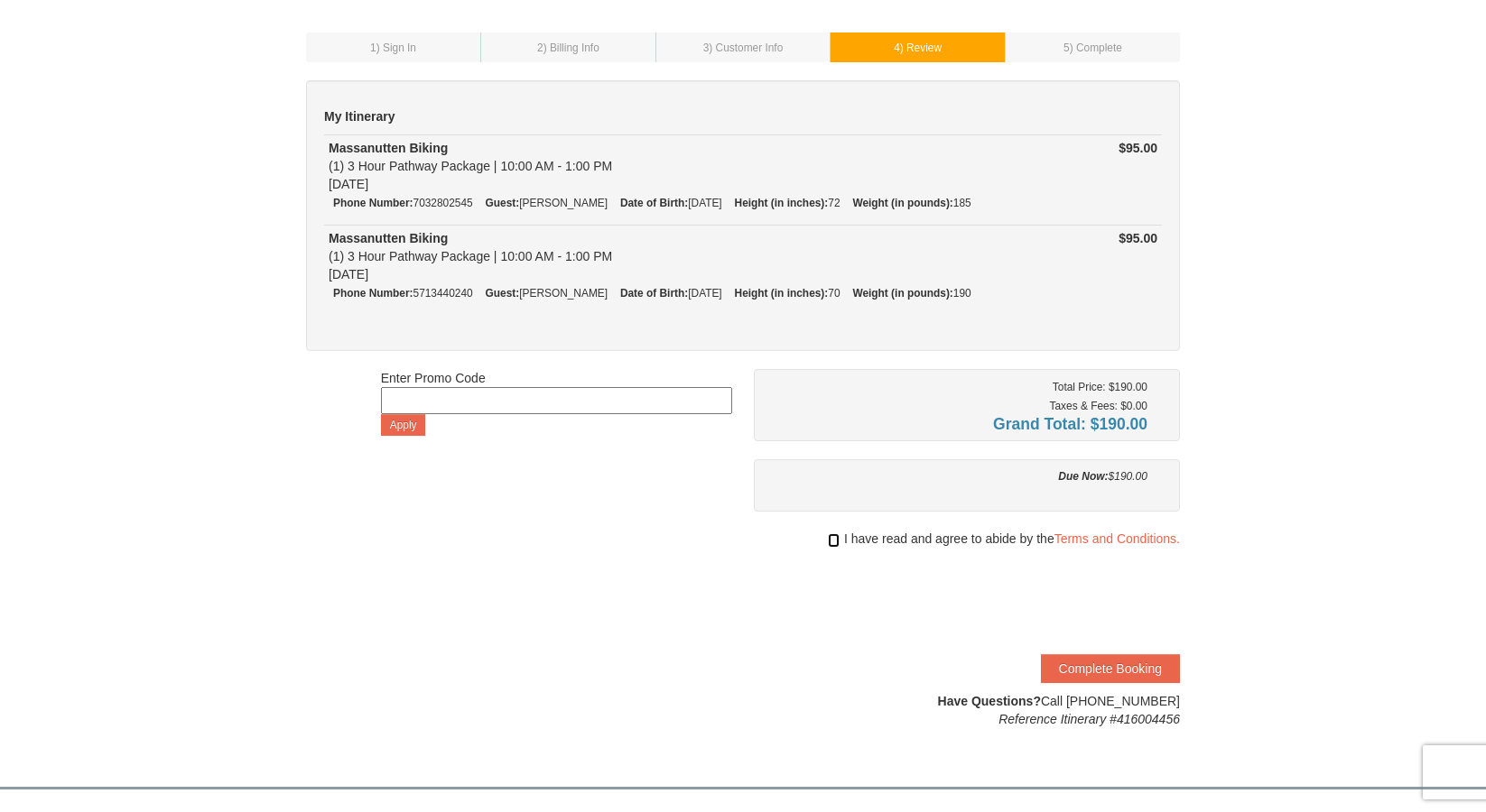
click at [831, 539] on input "checkbox" at bounding box center [834, 541] width 12 height 15
checkbox input "true"
click at [1094, 659] on button "Complete Booking" at bounding box center [1110, 668] width 139 height 29
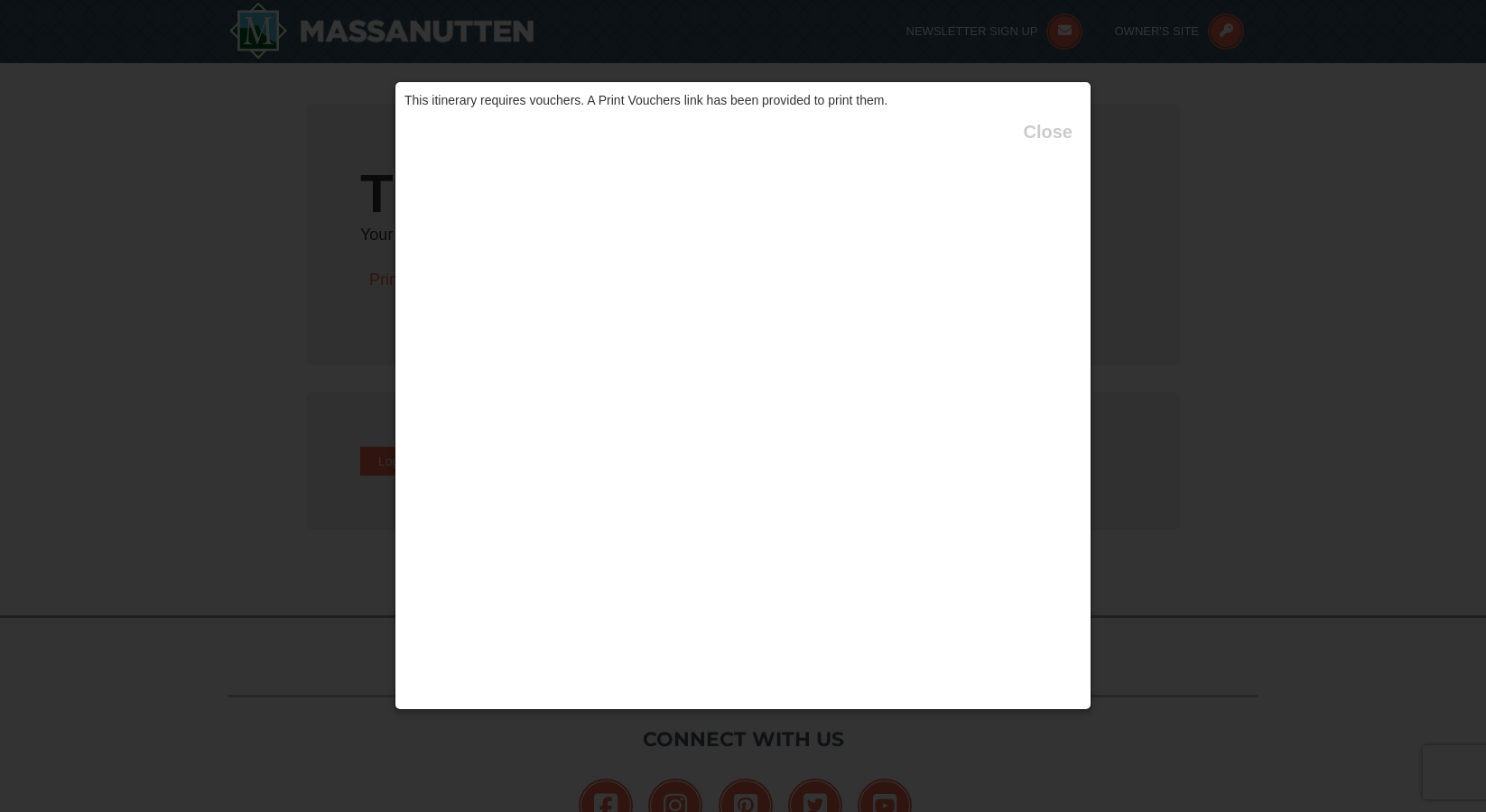
type input "[EMAIL_ADDRESS][DOMAIN_NAME]"
click at [1047, 130] on button "Close" at bounding box center [1048, 131] width 48 height 18
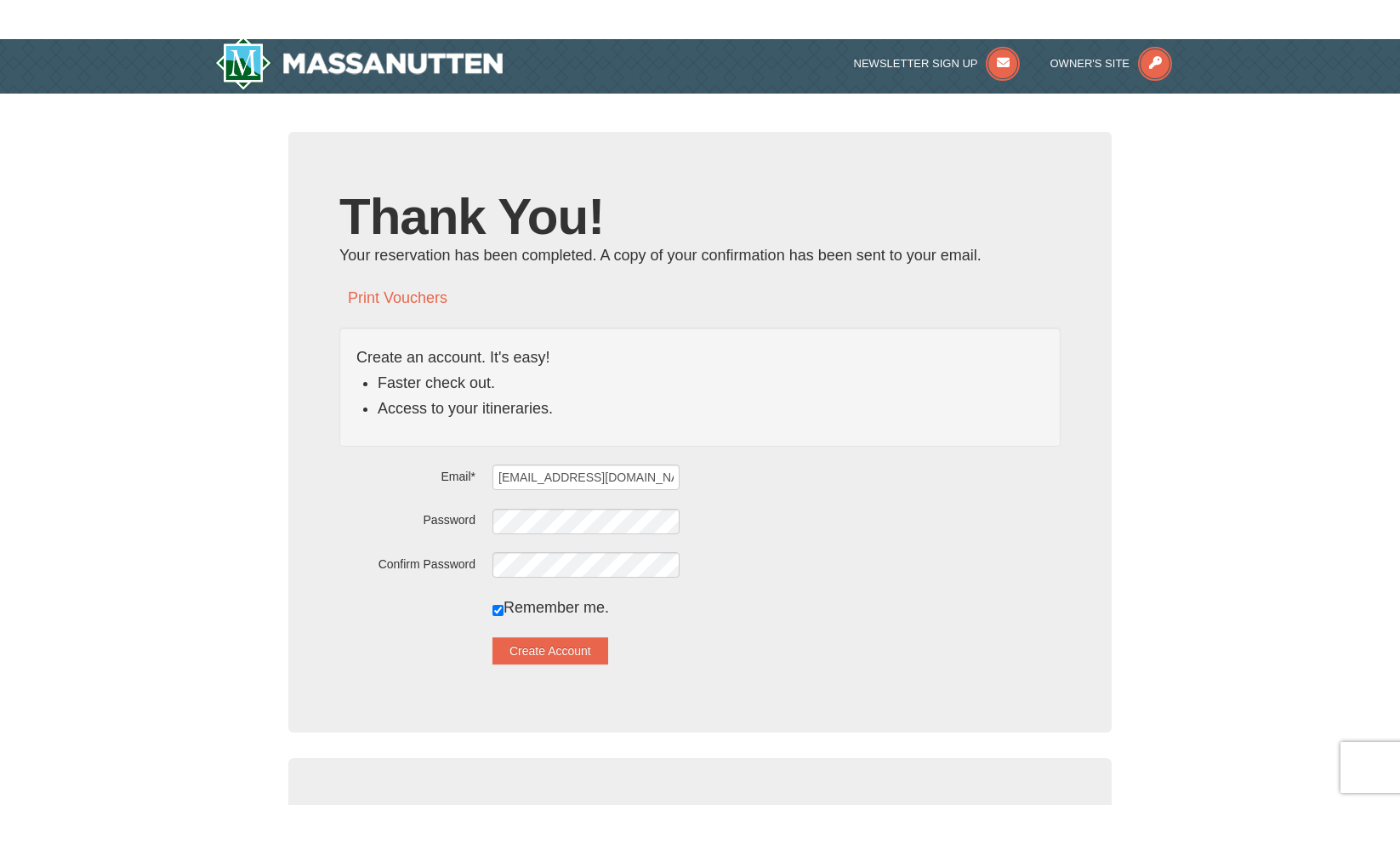
scroll to position [10, 0]
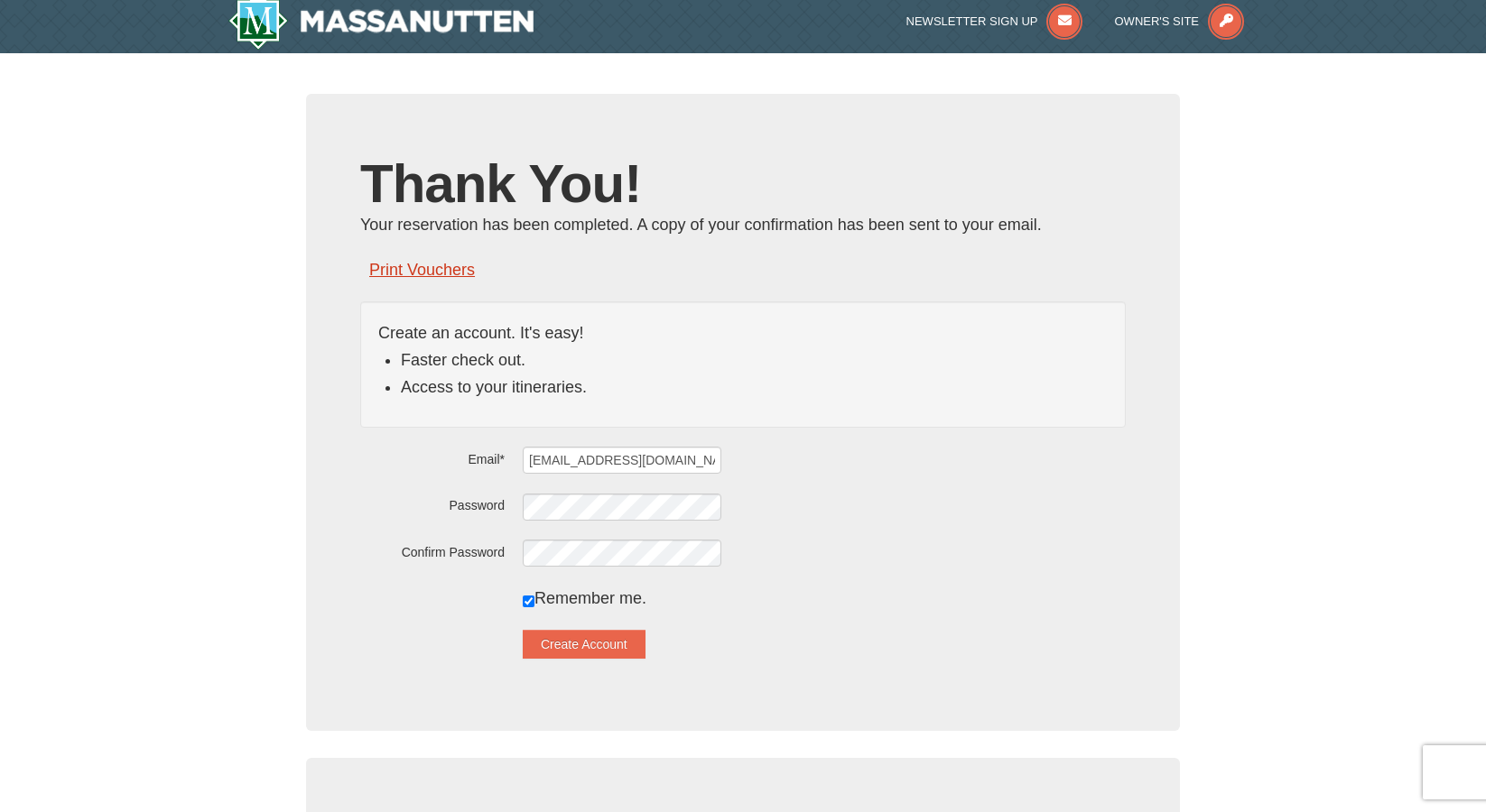
click at [466, 269] on link "Print Vouchers" at bounding box center [421, 269] width 105 height 18
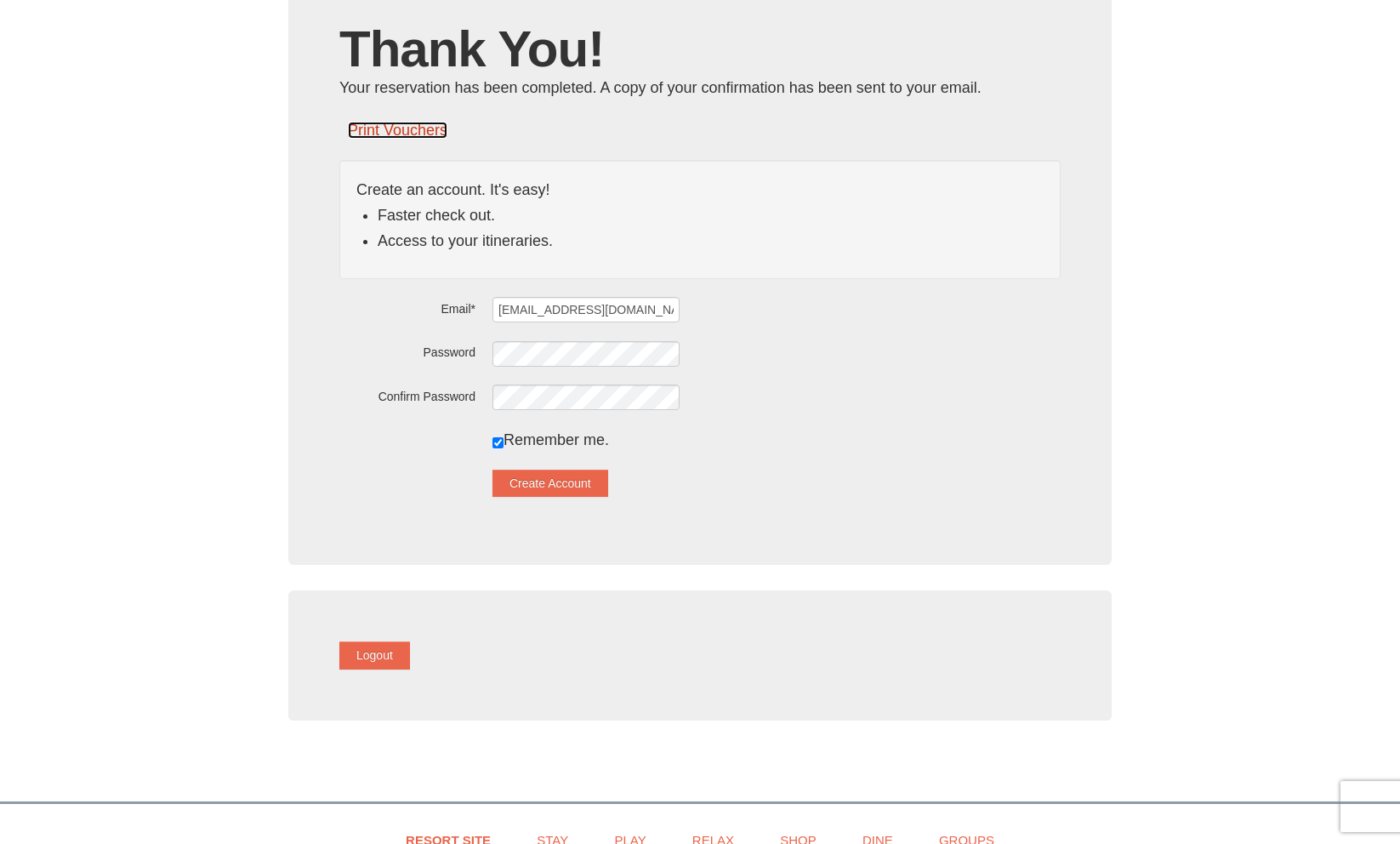
scroll to position [0, 0]
